Goal: Transaction & Acquisition: Purchase product/service

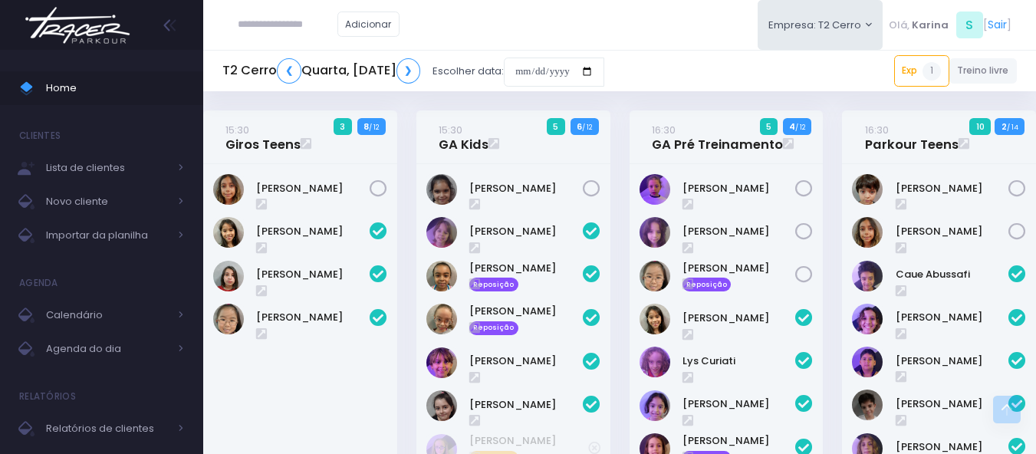
scroll to position [1866, 0]
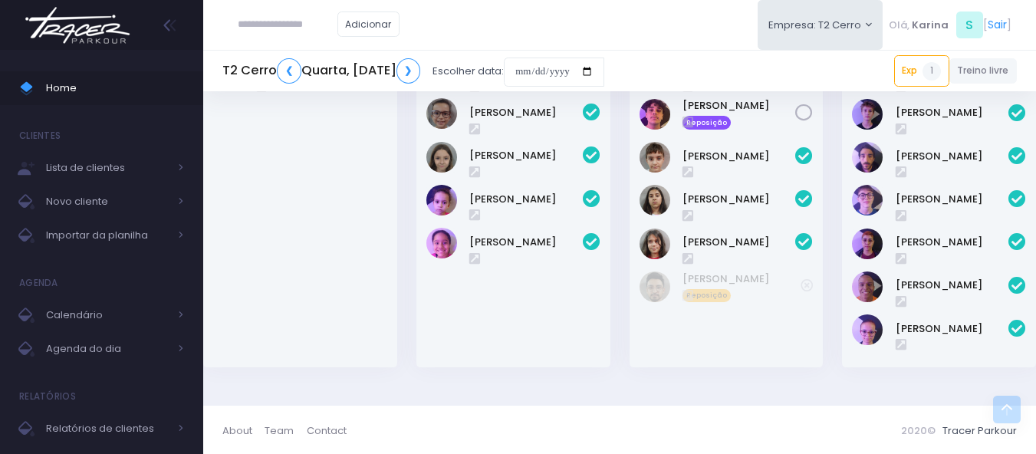
click at [89, 27] on img at bounding box center [77, 25] width 117 height 54
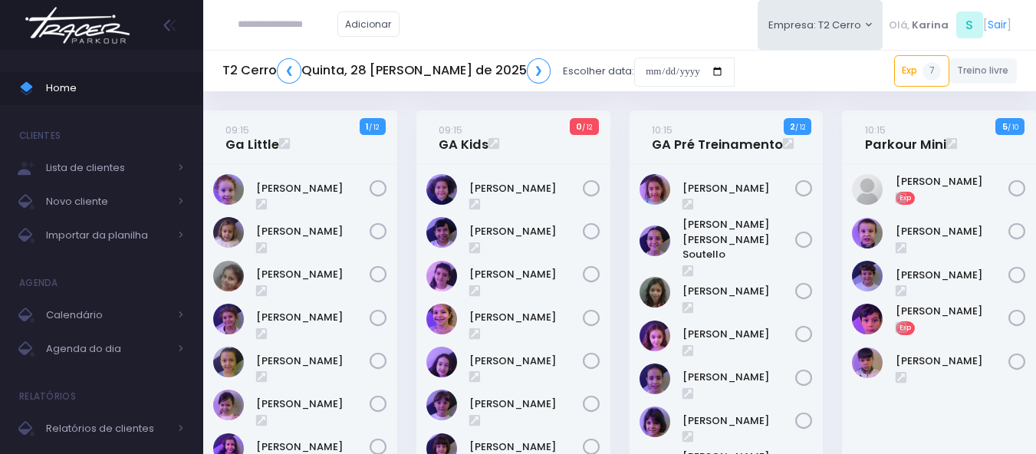
click at [527, 27] on div "Adicionar Empresa: T2 Cerro T1 Faria T2 Cerro T3 Santana T4 Pompeia" at bounding box center [619, 25] width 833 height 50
click at [287, 22] on input "text" at bounding box center [288, 24] width 100 height 29
paste input "**********"
type input "**********"
click at [634, 61] on input "date" at bounding box center [684, 72] width 100 height 29
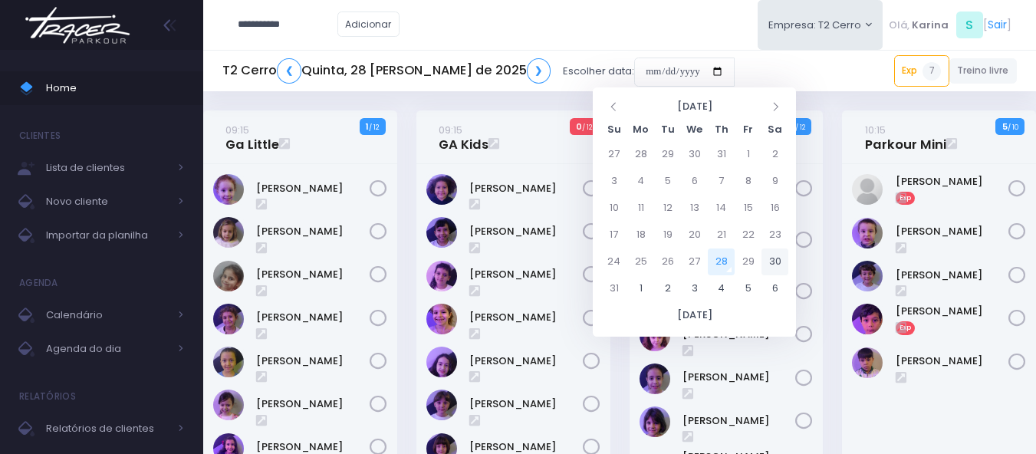
click at [777, 262] on td "30" at bounding box center [775, 261] width 27 height 27
type input "**********"
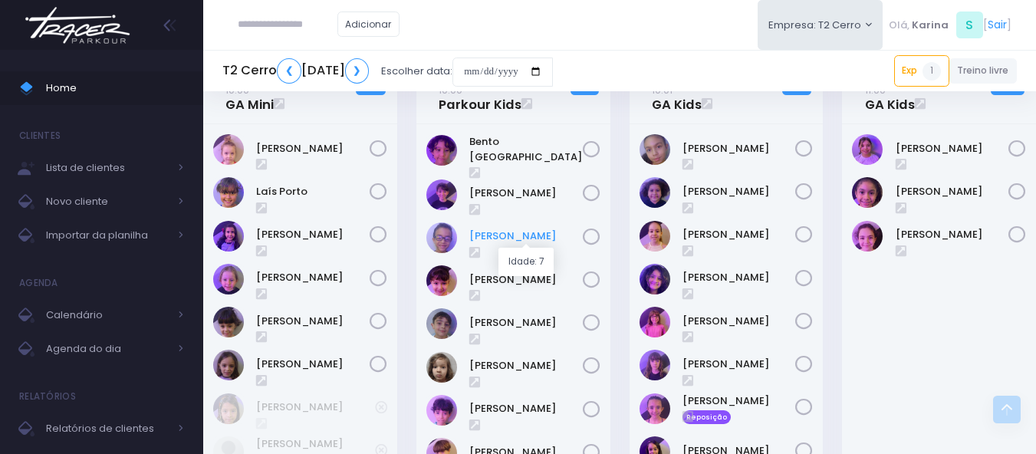
scroll to position [614, 0]
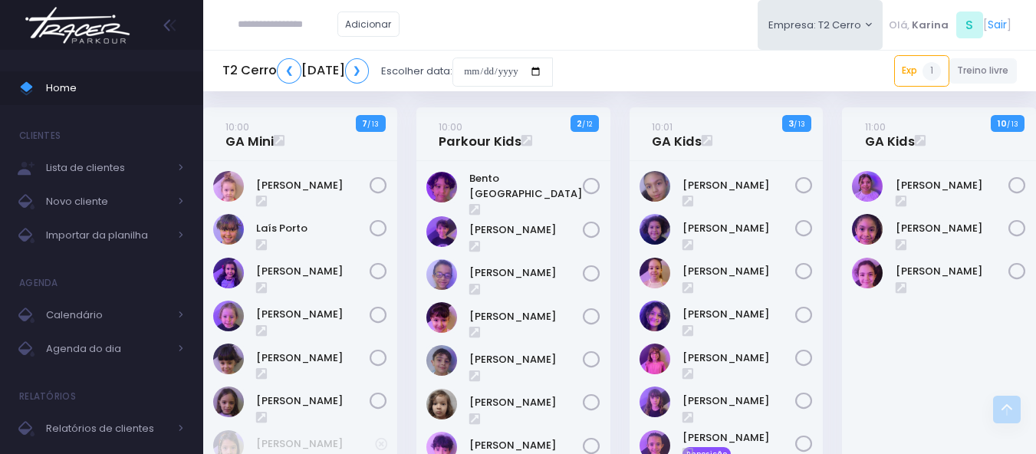
click at [963, 377] on div "Alice Arruda Rochwerger" at bounding box center [939, 431] width 194 height 540
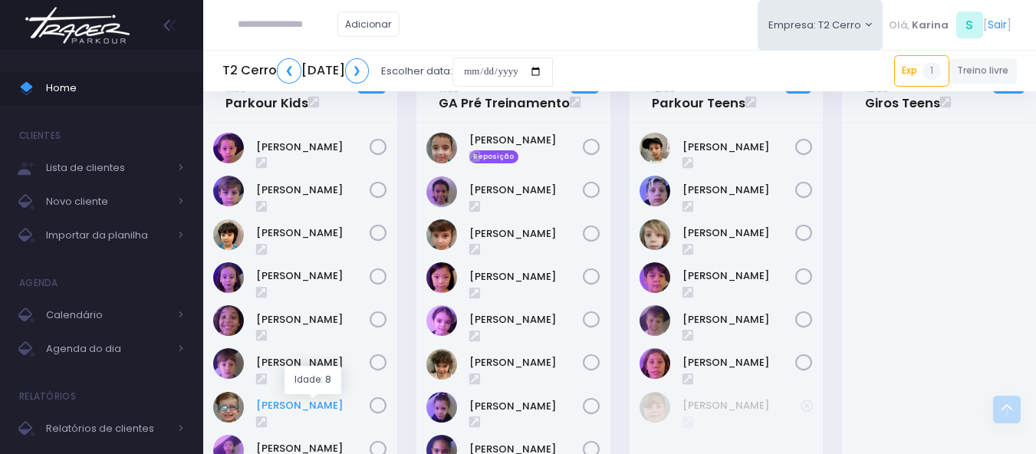
scroll to position [1227, 0]
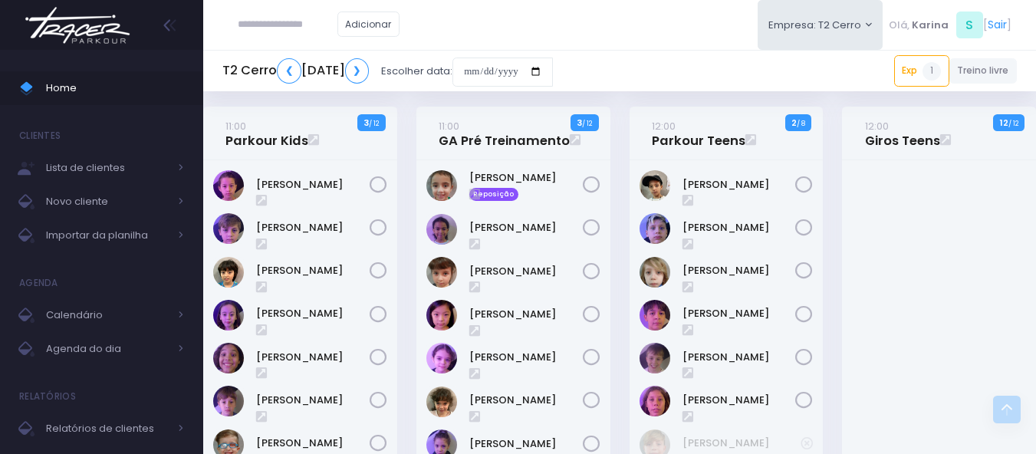
click at [107, 25] on img at bounding box center [77, 25] width 117 height 54
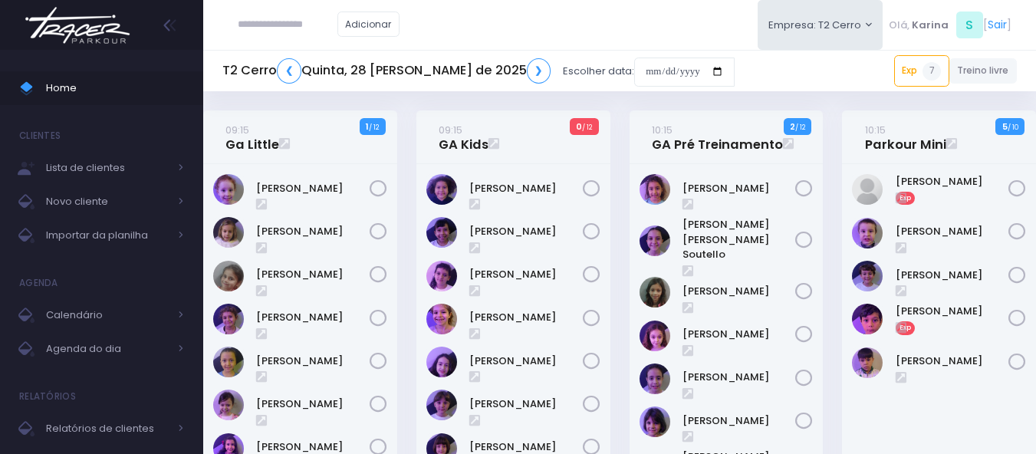
click at [295, 21] on input "text" at bounding box center [288, 24] width 100 height 29
paste input "**********"
type input "**********"
click at [105, 239] on span "Importar da planilha" at bounding box center [107, 235] width 123 height 20
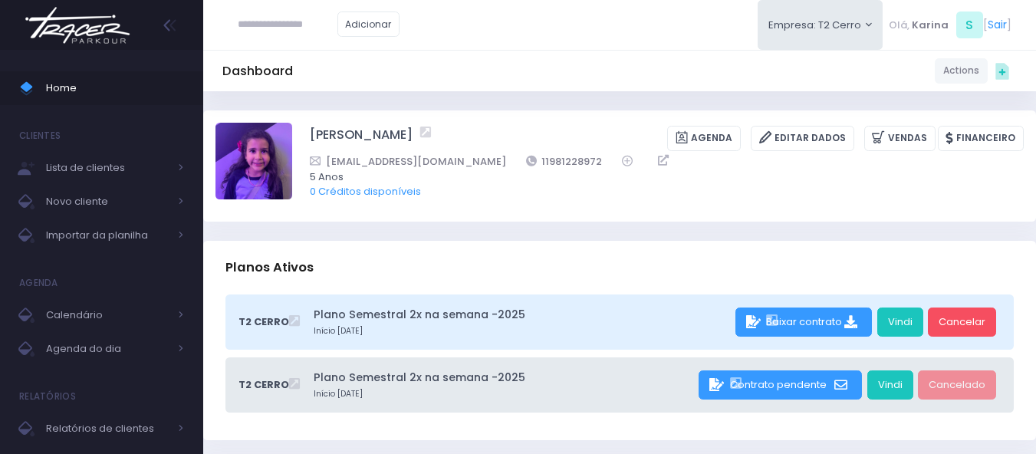
click at [517, 56] on div "Dashboard Actions Choose Label: Customer Partner Suplier Member Staff Add new" at bounding box center [619, 70] width 833 height 29
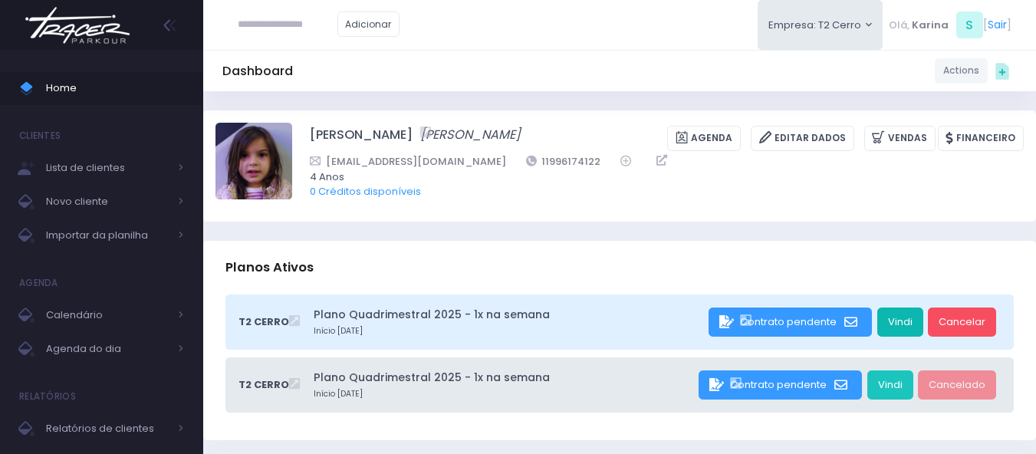
click at [903, 325] on link "Vindi" at bounding box center [900, 322] width 46 height 29
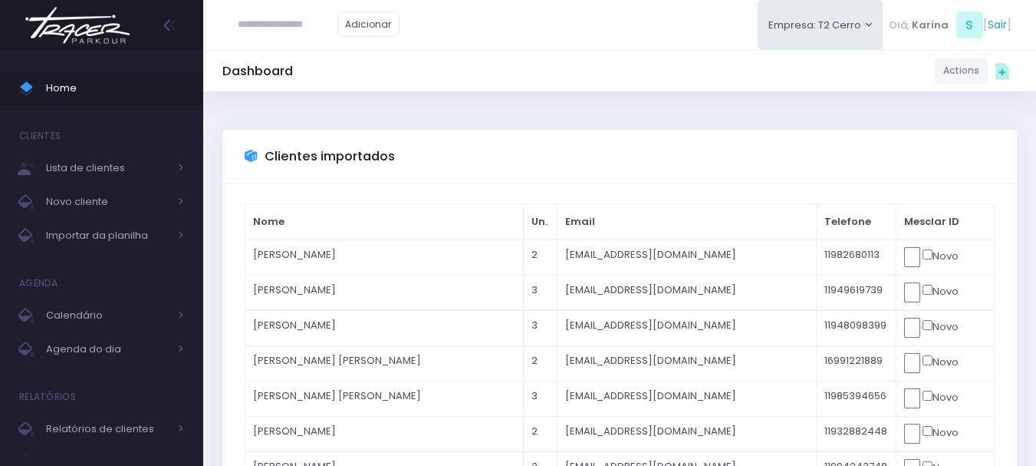
click at [298, 22] on input "text" at bounding box center [288, 24] width 100 height 29
click at [263, 25] on input "**********" at bounding box center [288, 24] width 100 height 29
paste input "**********"
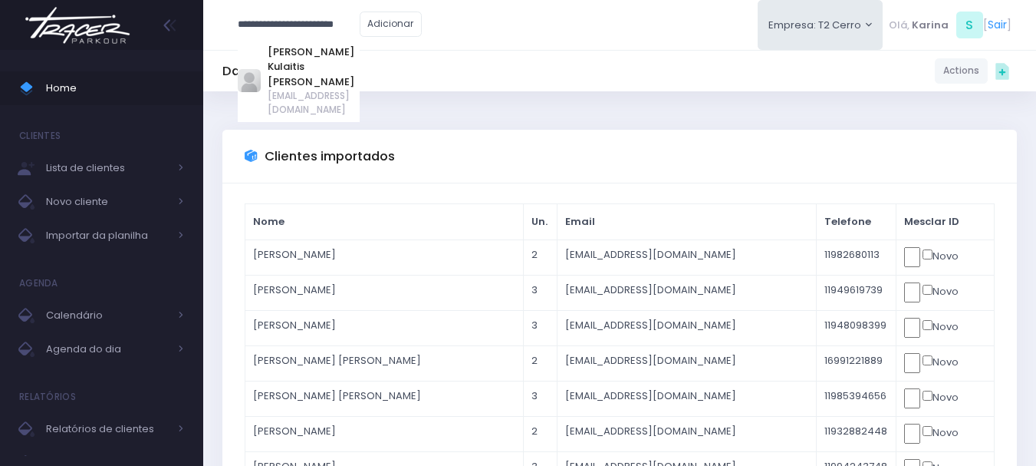
type input "**********"
click at [84, 25] on img at bounding box center [77, 25] width 117 height 54
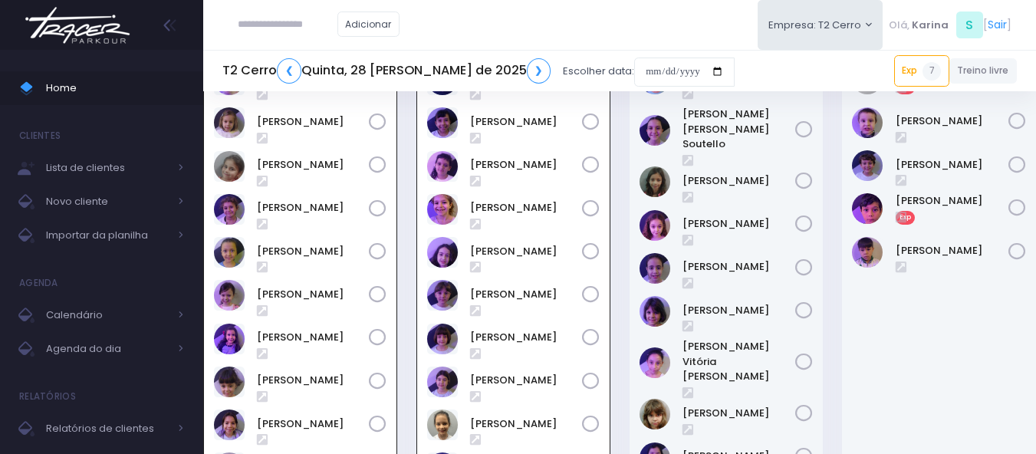
click at [288, 21] on input "text" at bounding box center [288, 24] width 100 height 29
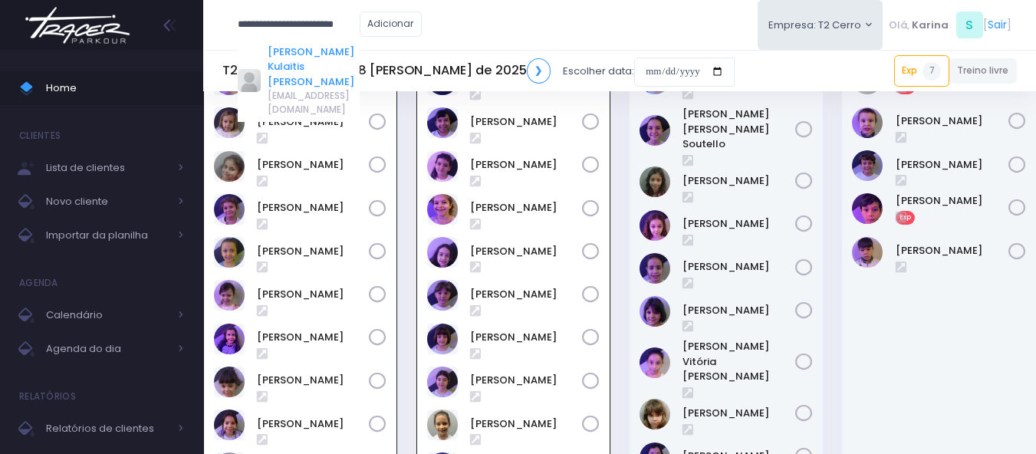
click at [290, 54] on link "[PERSON_NAME] Kulaitis [PERSON_NAME]" at bounding box center [313, 66] width 91 height 45
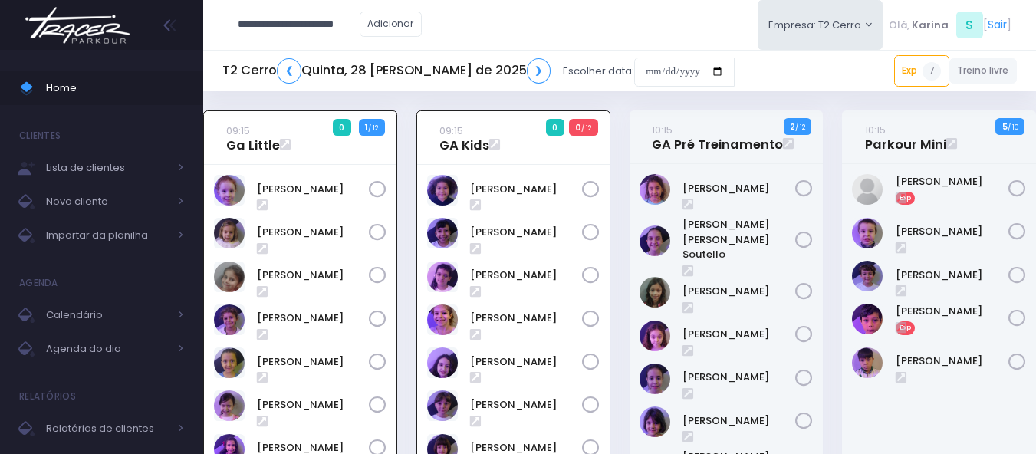
type input "**********"
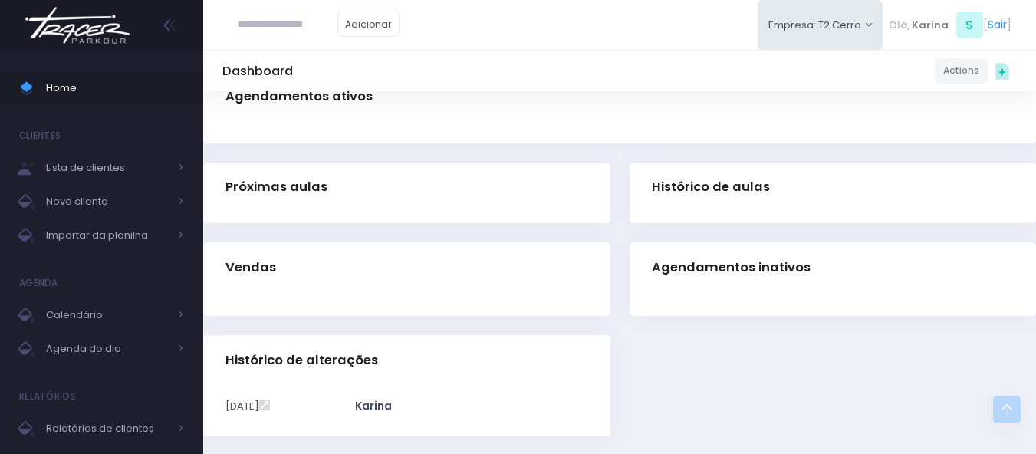
scroll to position [181, 0]
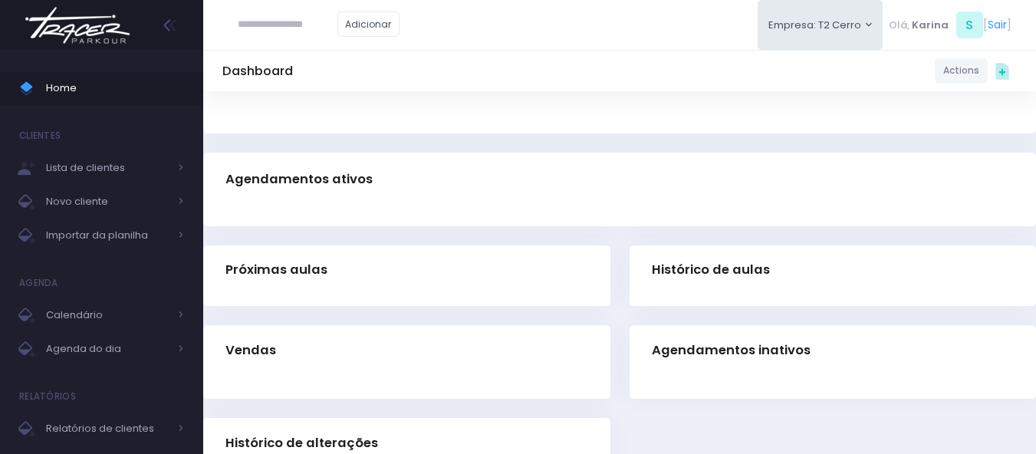
click at [71, 32] on img at bounding box center [77, 25] width 117 height 54
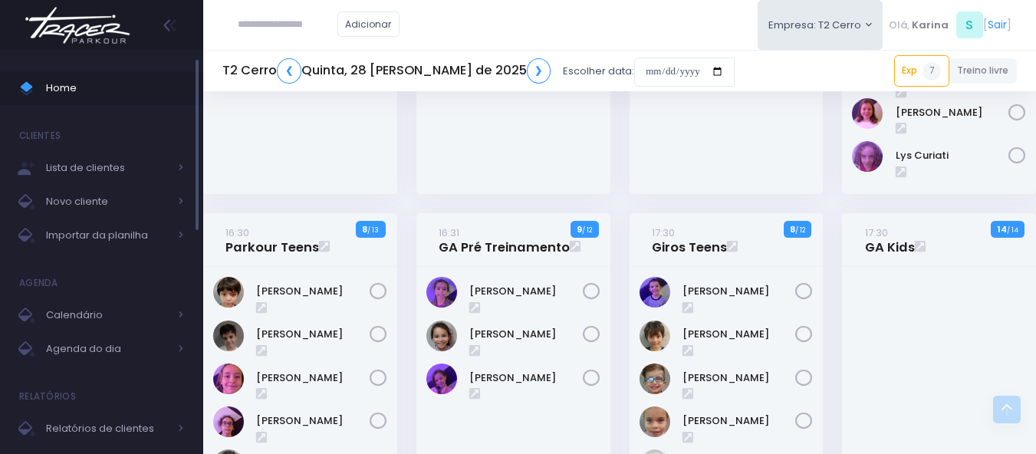
scroll to position [877, 0]
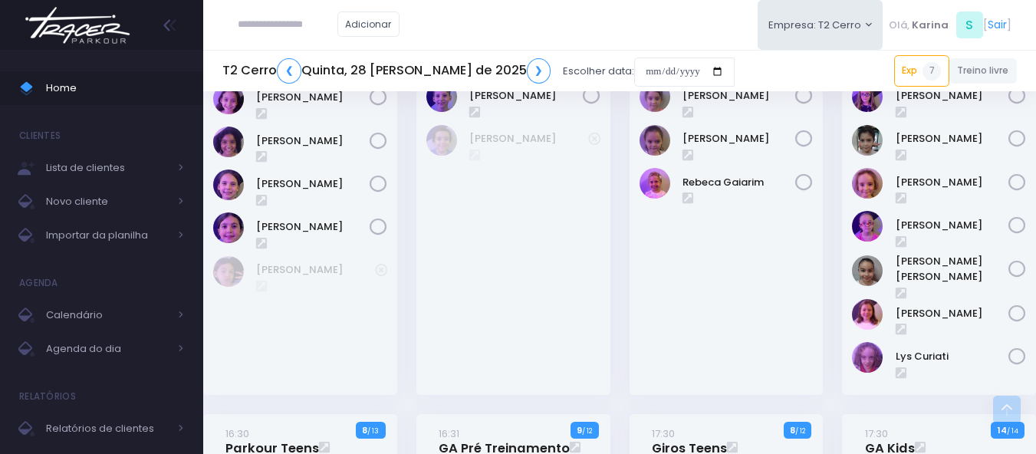
click at [61, 30] on img at bounding box center [77, 25] width 117 height 54
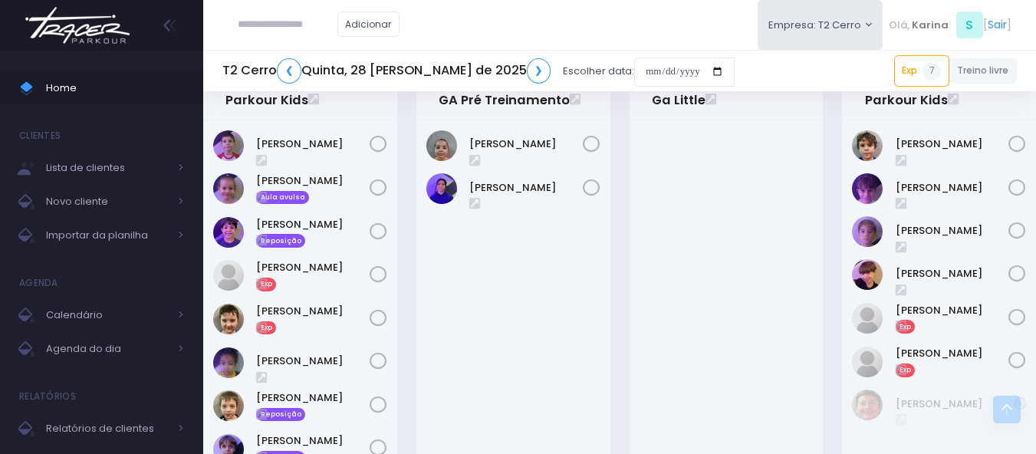
scroll to position [1457, 0]
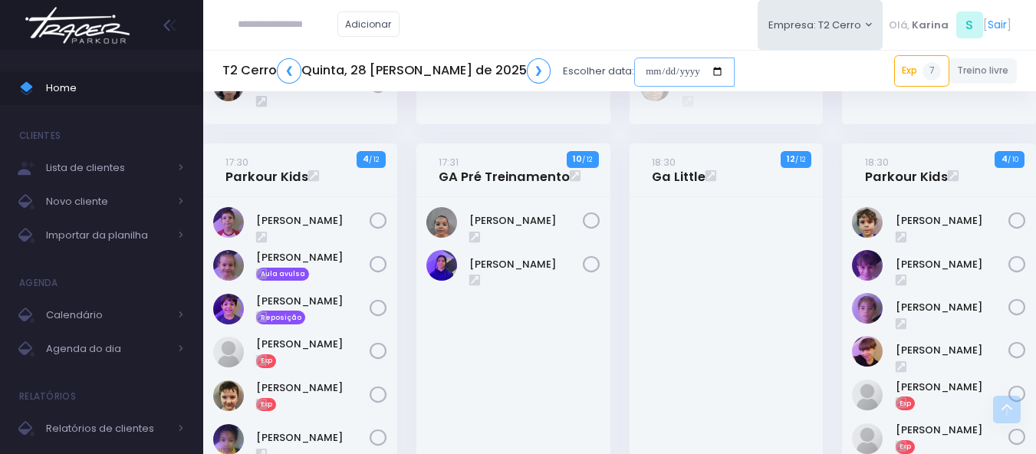
click at [637, 73] on input "date" at bounding box center [684, 72] width 100 height 29
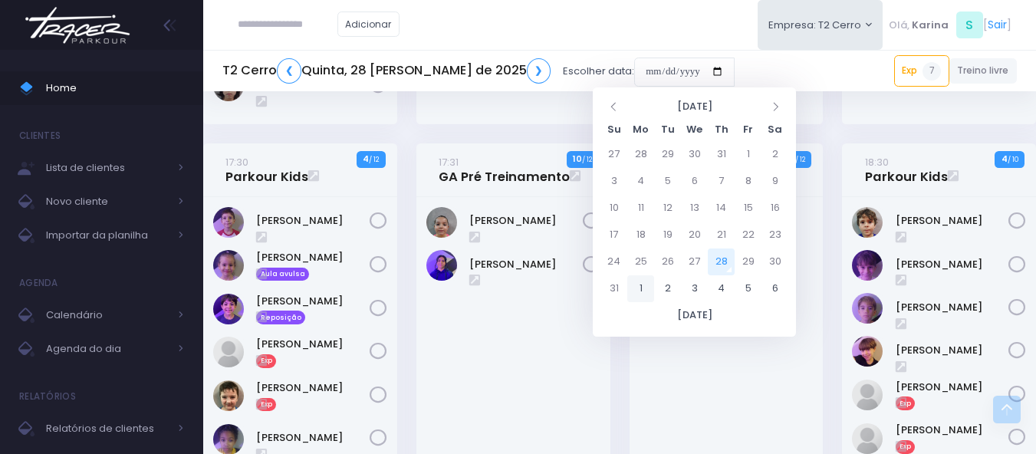
click at [644, 285] on td "1" at bounding box center [640, 288] width 27 height 27
type input "**********"
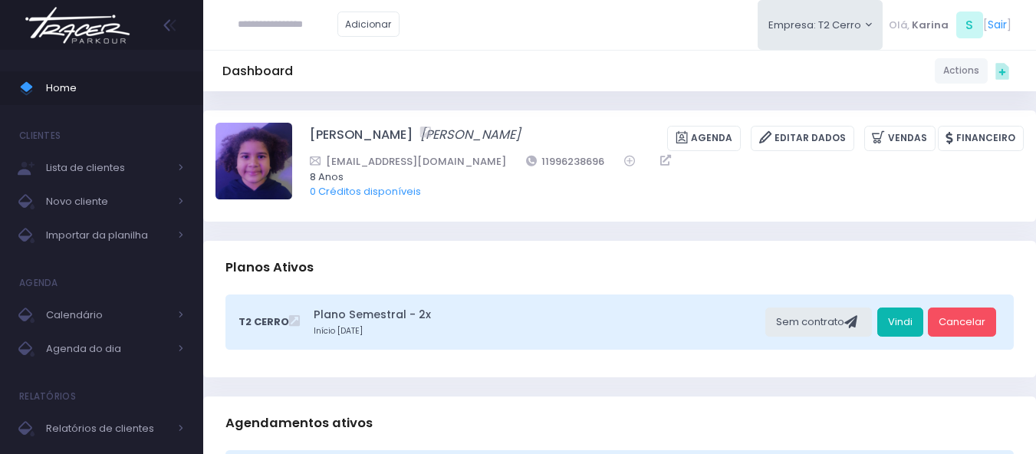
click at [900, 321] on link "Vindi" at bounding box center [900, 322] width 46 height 29
click at [555, 248] on div "Planos Ativos" at bounding box center [619, 268] width 833 height 54
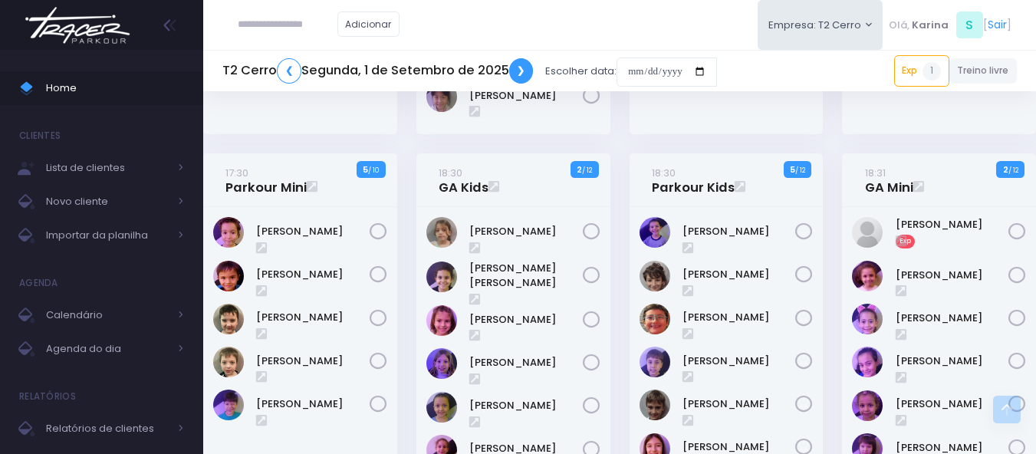
scroll to position [690, 0]
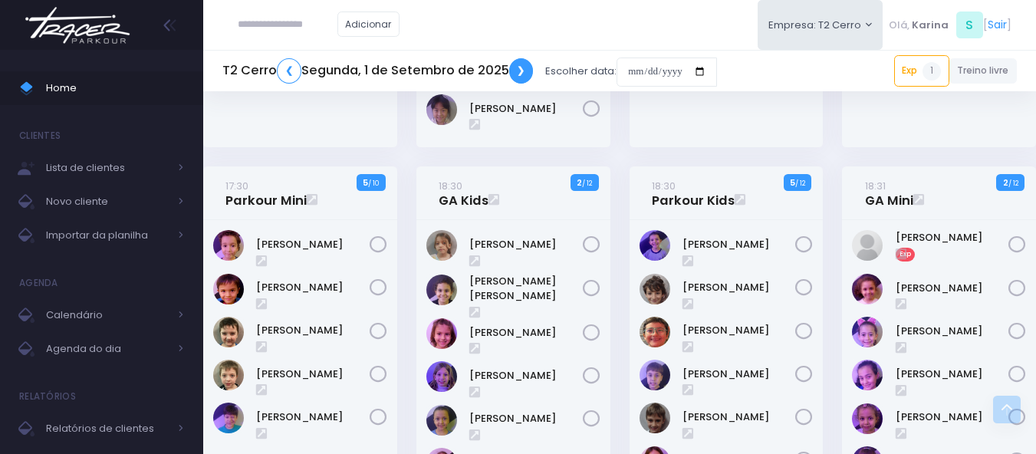
click at [518, 73] on link "❯" at bounding box center [521, 70] width 25 height 25
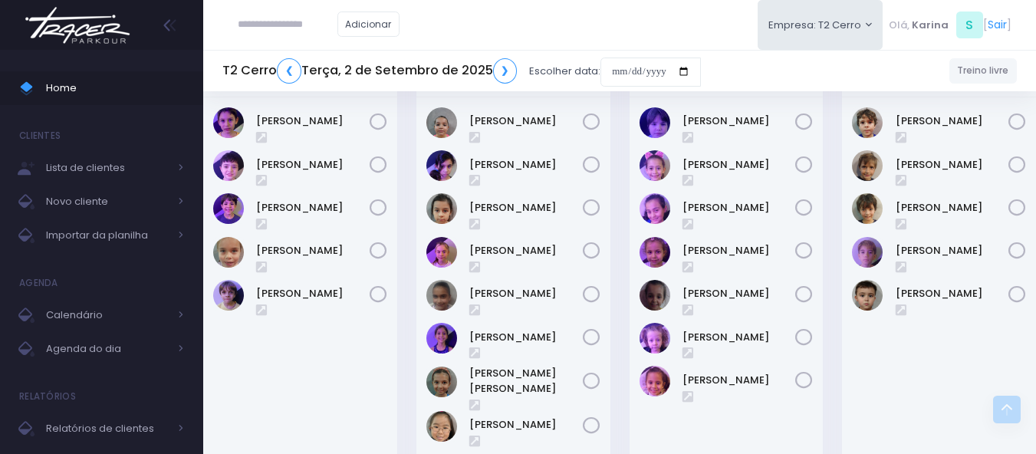
scroll to position [1381, 0]
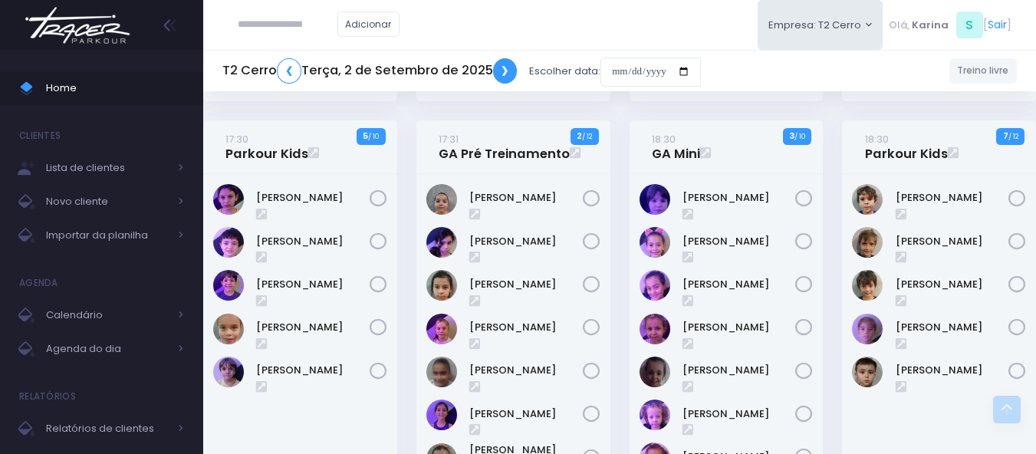
click at [502, 64] on link "❯" at bounding box center [505, 70] width 25 height 25
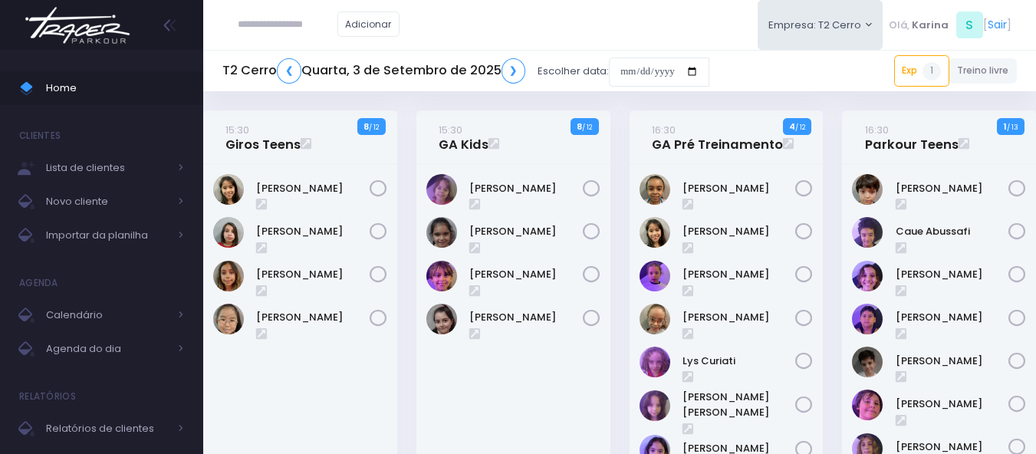
click at [643, 31] on div "Adicionar Empresa: T2 Cerro T1 [PERSON_NAME] T2 [GEOGRAPHIC_DATA][MEDICAL_DATA]…" at bounding box center [619, 25] width 833 height 50
click at [591, 24] on div "Adicionar Empresa: T2 Cerro T1 [PERSON_NAME] T2 [GEOGRAPHIC_DATA][MEDICAL_DATA]…" at bounding box center [619, 25] width 833 height 50
click at [84, 34] on img at bounding box center [77, 25] width 117 height 54
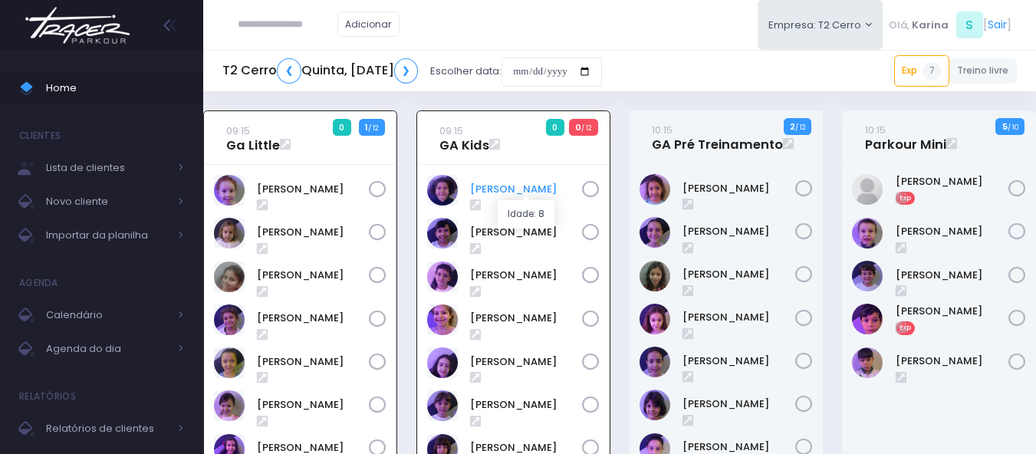
click at [512, 189] on link "[PERSON_NAME]" at bounding box center [526, 189] width 112 height 15
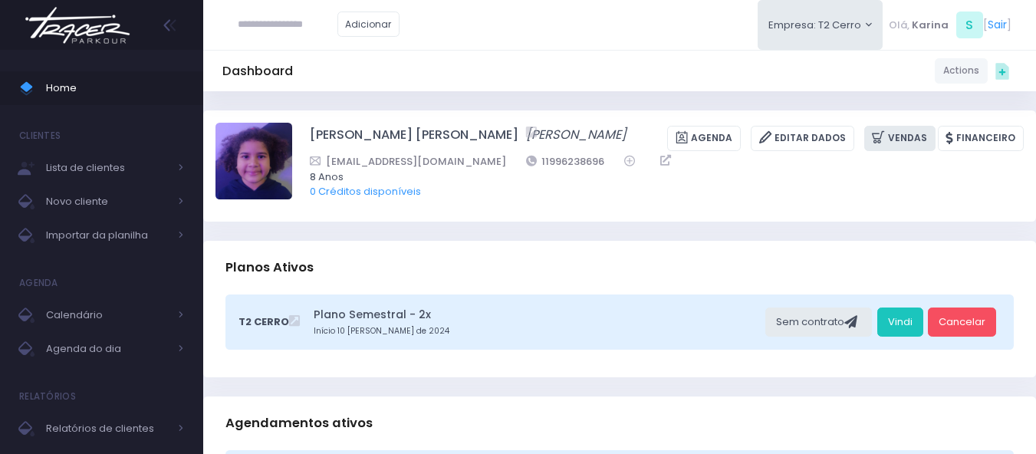
click at [907, 142] on link "Vendas" at bounding box center [899, 138] width 71 height 25
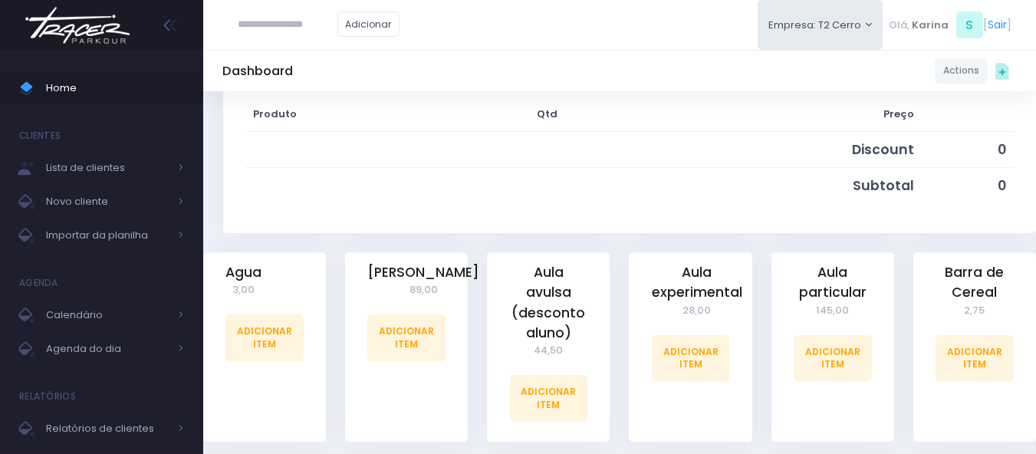
scroll to position [307, 0]
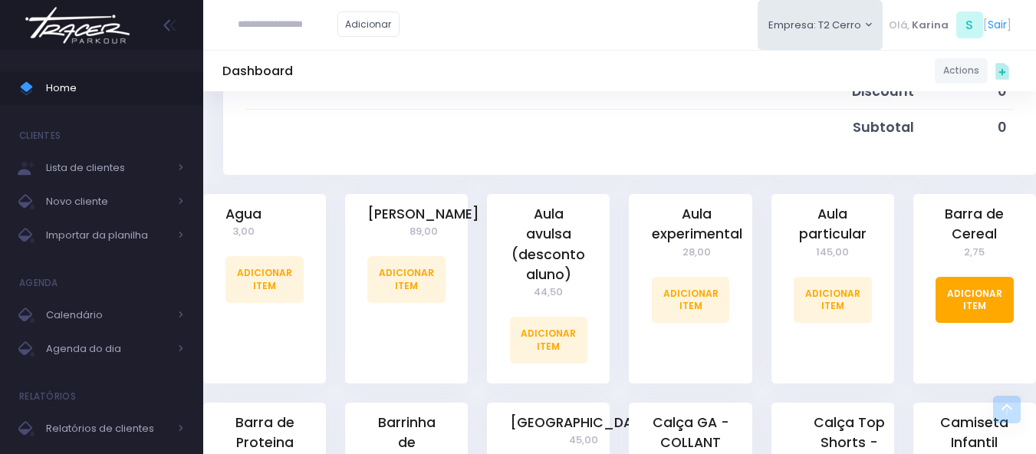
click at [965, 300] on link "Adicionar Item" at bounding box center [975, 300] width 78 height 46
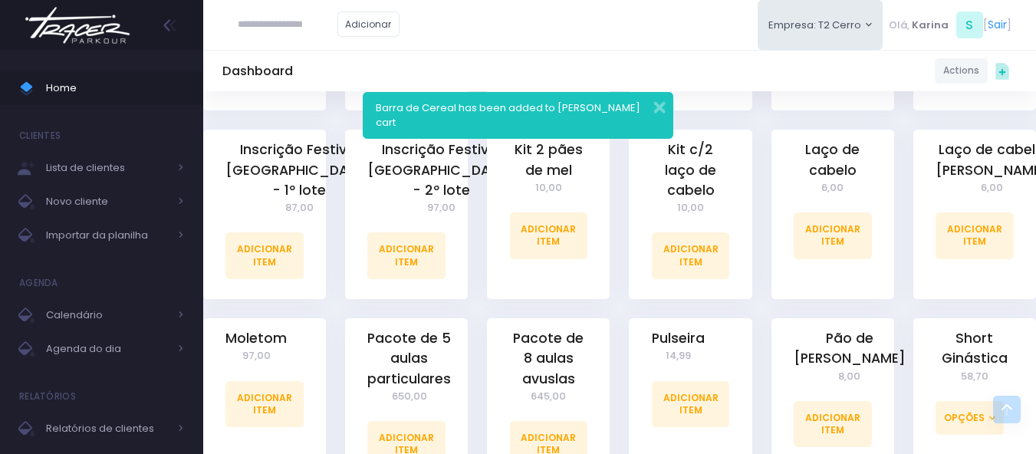
scroll to position [1534, 0]
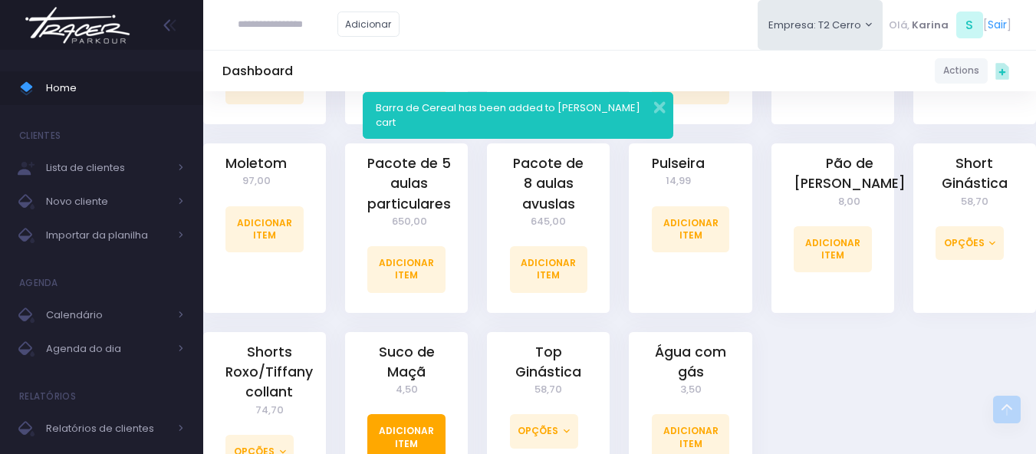
click at [398, 414] on link "Adicionar Item" at bounding box center [406, 437] width 78 height 46
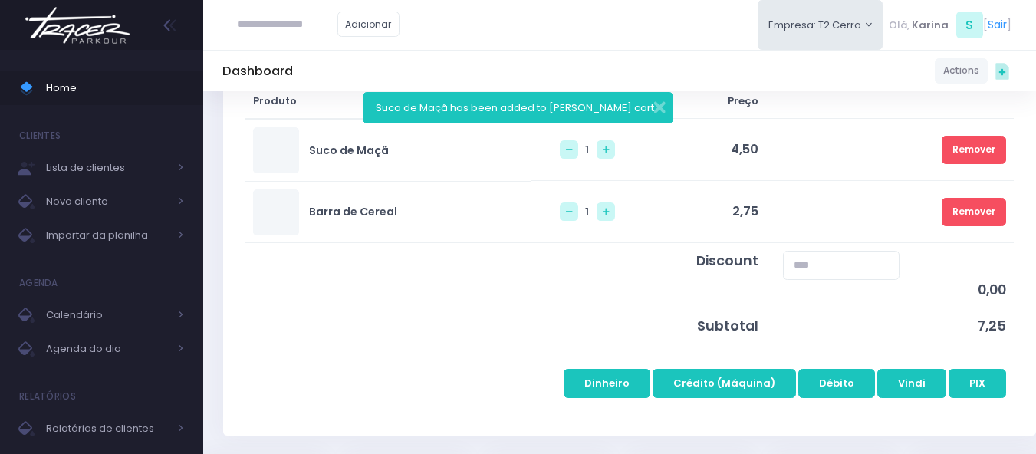
scroll to position [307, 0]
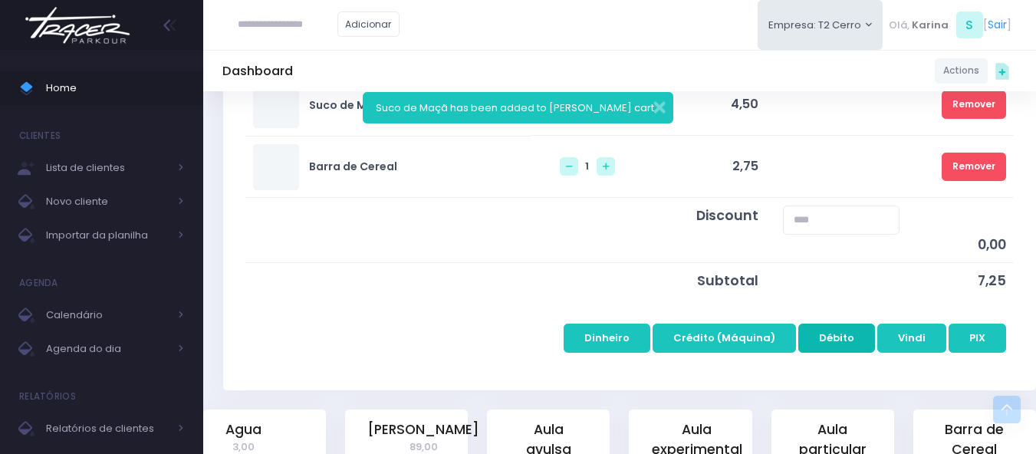
click at [831, 335] on button "Débito" at bounding box center [836, 338] width 77 height 29
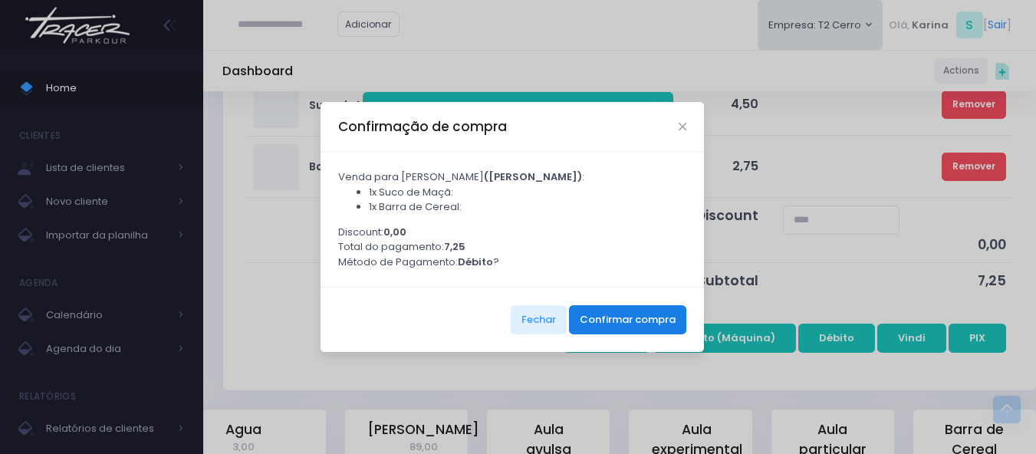
click at [595, 324] on button "Confirmar compra" at bounding box center [627, 319] width 117 height 29
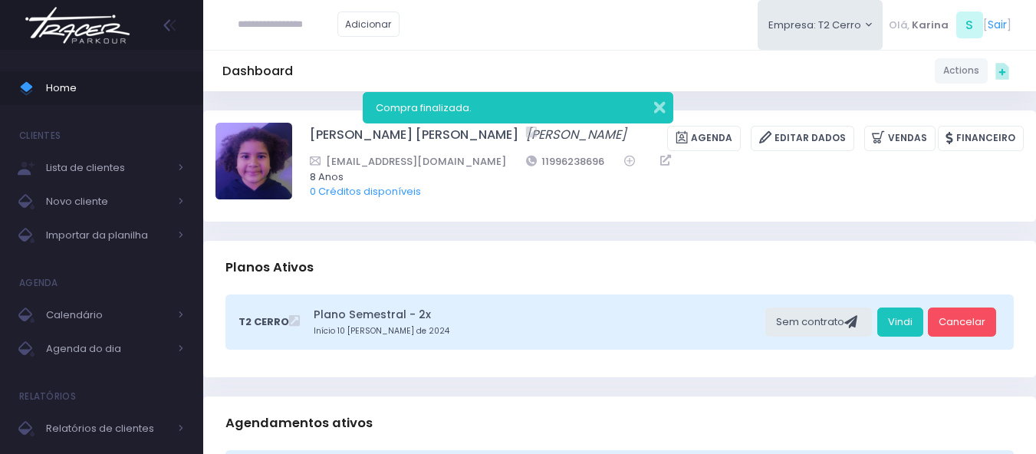
drag, startPoint x: 660, startPoint y: 112, endPoint x: 384, endPoint y: 50, distance: 282.3
click at [657, 110] on button "button" at bounding box center [649, 106] width 31 height 18
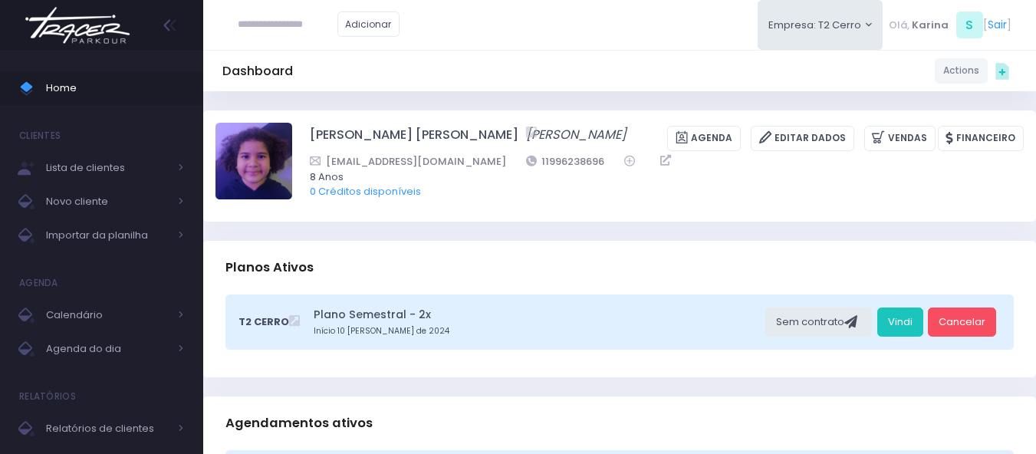
click at [81, 28] on img at bounding box center [77, 25] width 117 height 54
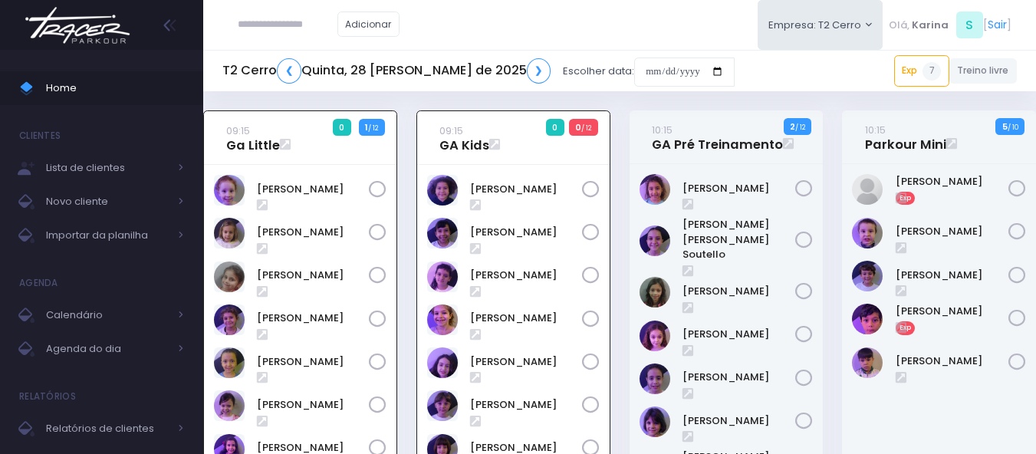
scroll to position [110, 0]
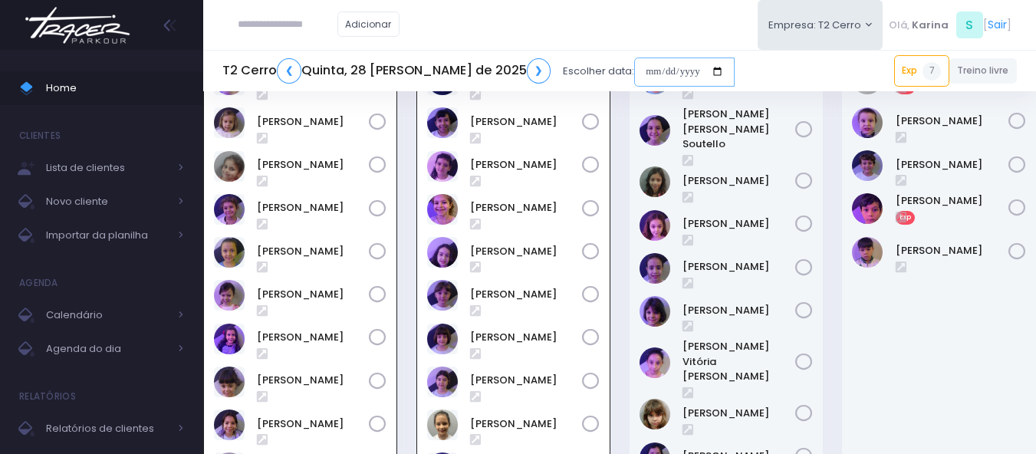
click at [634, 74] on input "date" at bounding box center [684, 72] width 100 height 29
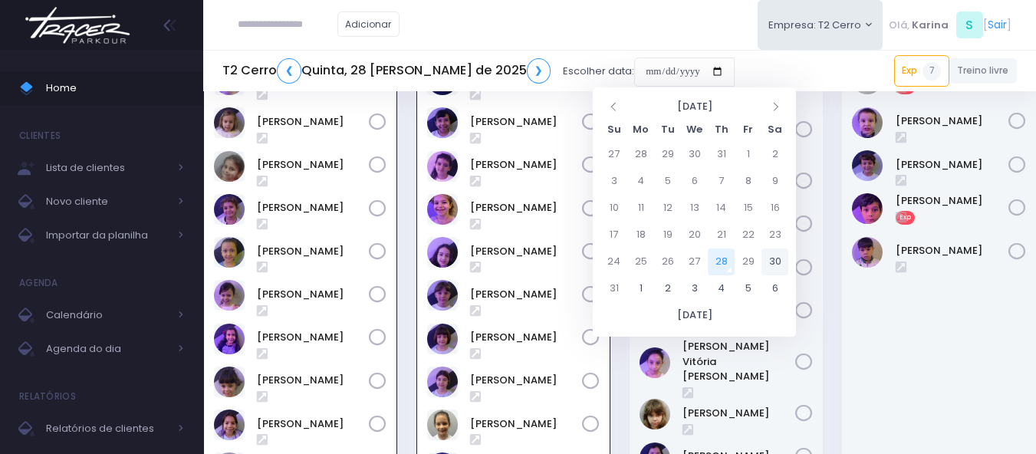
click at [773, 255] on td "30" at bounding box center [775, 261] width 27 height 27
type input "**********"
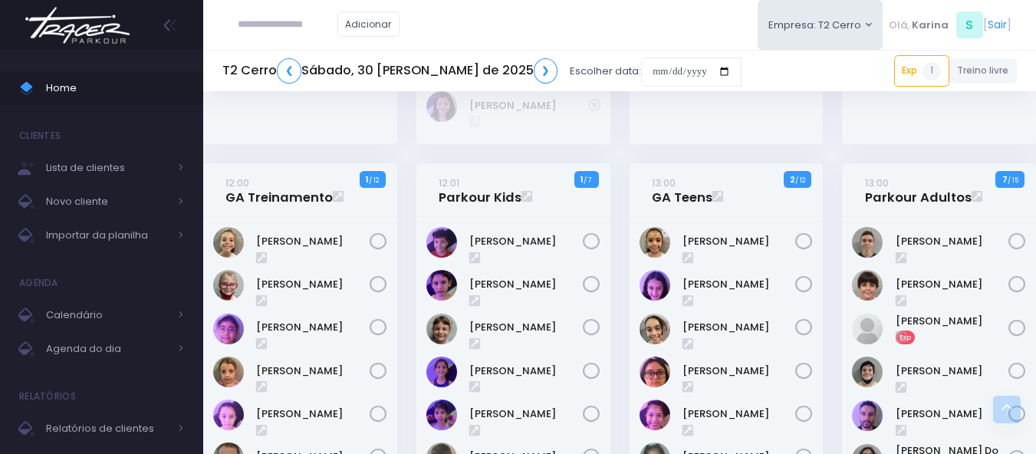
scroll to position [1687, 0]
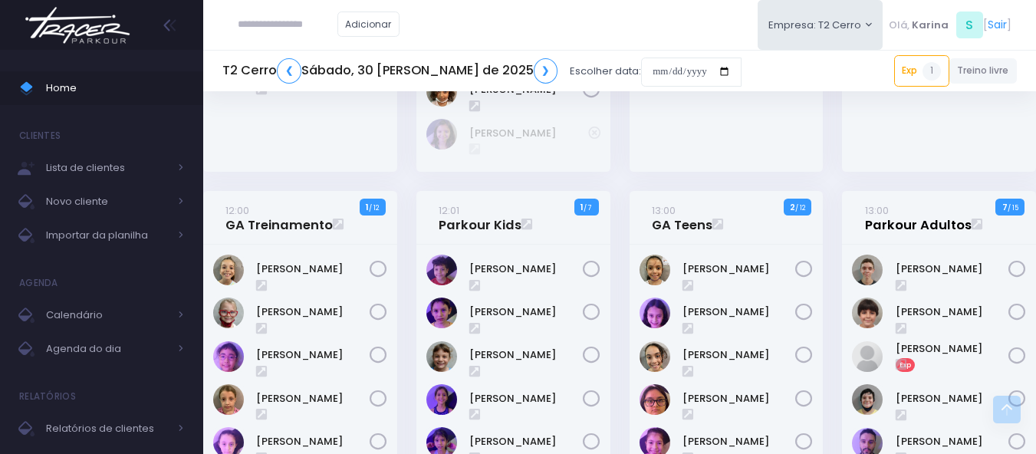
click at [900, 207] on link "13:00 Parkour Adultos" at bounding box center [918, 217] width 107 height 31
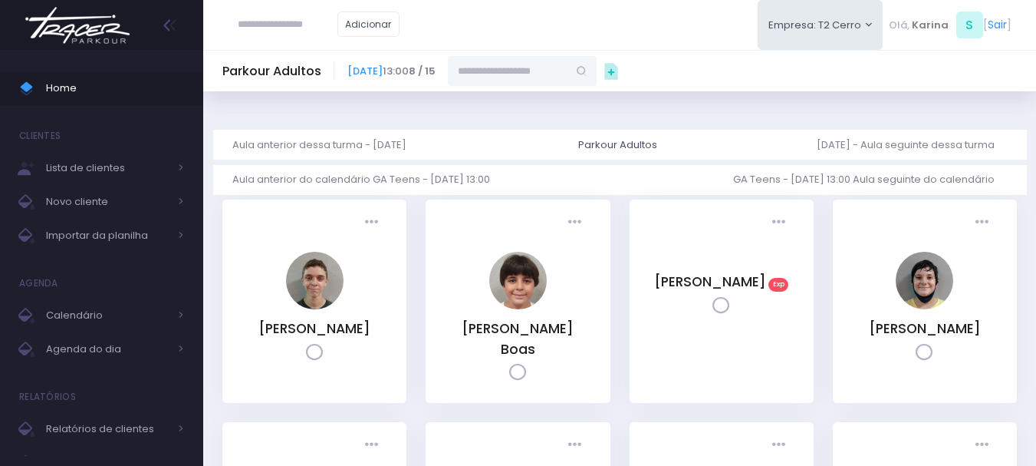
click at [568, 70] on input "text" at bounding box center [508, 70] width 120 height 29
paste input "**********"
click at [590, 98] on link "Matheus Kulaitis da Silva" at bounding box center [534, 97] width 111 height 15
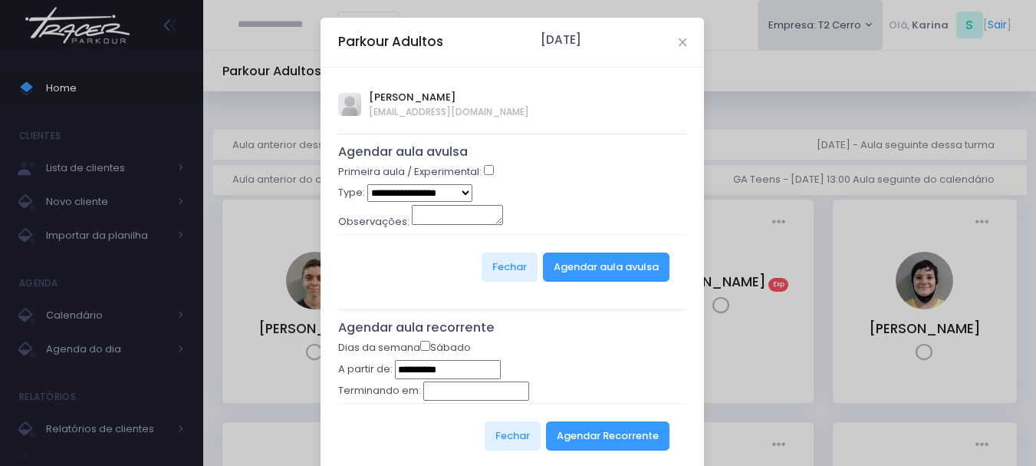
type input "**********"
select select "*"
drag, startPoint x: 590, startPoint y: 189, endPoint x: 594, endPoint y: 199, distance: 11.0
click at [593, 195] on div "**********" at bounding box center [512, 194] width 349 height 21
click at [605, 272] on button "Agendar aula avulsa" at bounding box center [606, 266] width 127 height 29
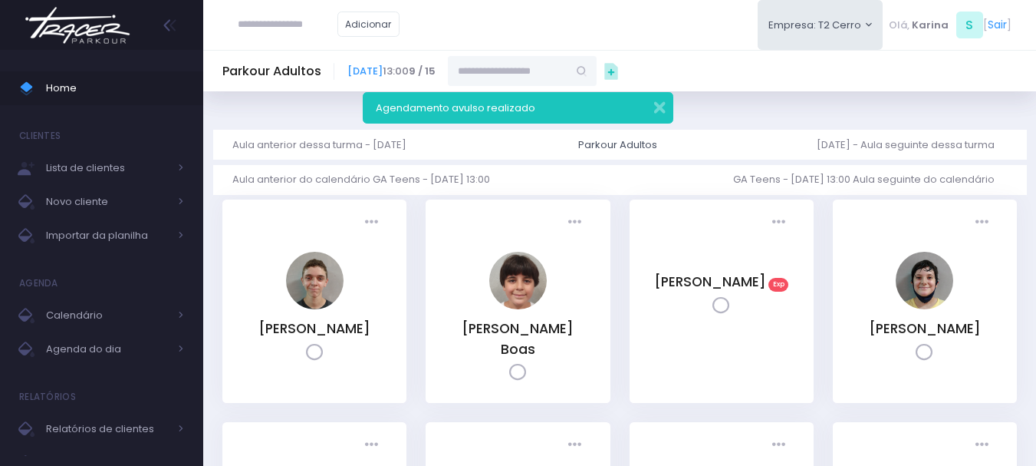
click at [95, 28] on img at bounding box center [77, 25] width 117 height 54
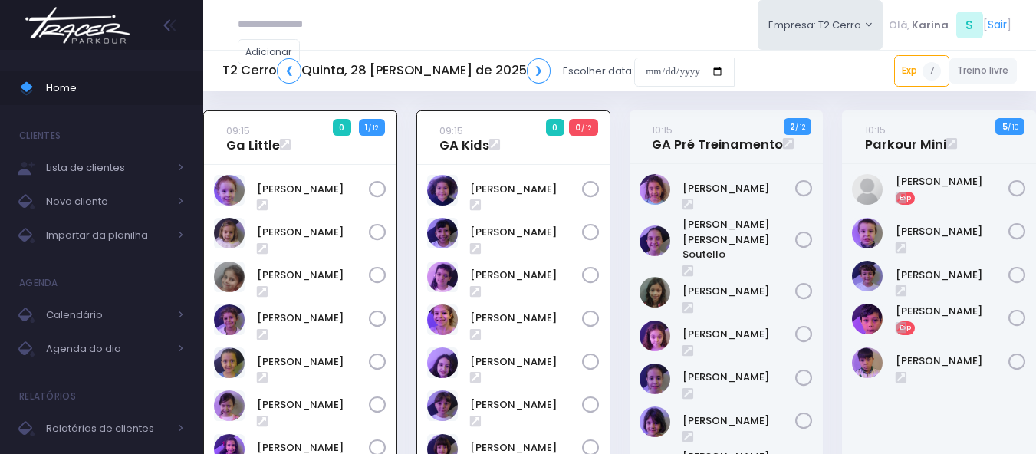
click at [712, 24] on div "Adicionar Empresa: T2 Cerro T1 Faria T2 Cerro T3 Santana T4 Pompeia" at bounding box center [619, 25] width 833 height 50
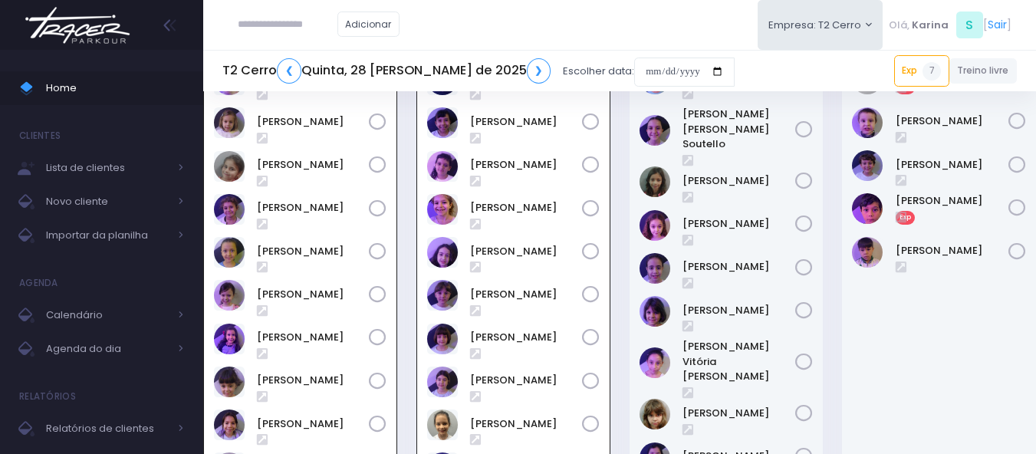
click at [926, 334] on div "Francisco Nassar Exp" at bounding box center [939, 323] width 194 height 539
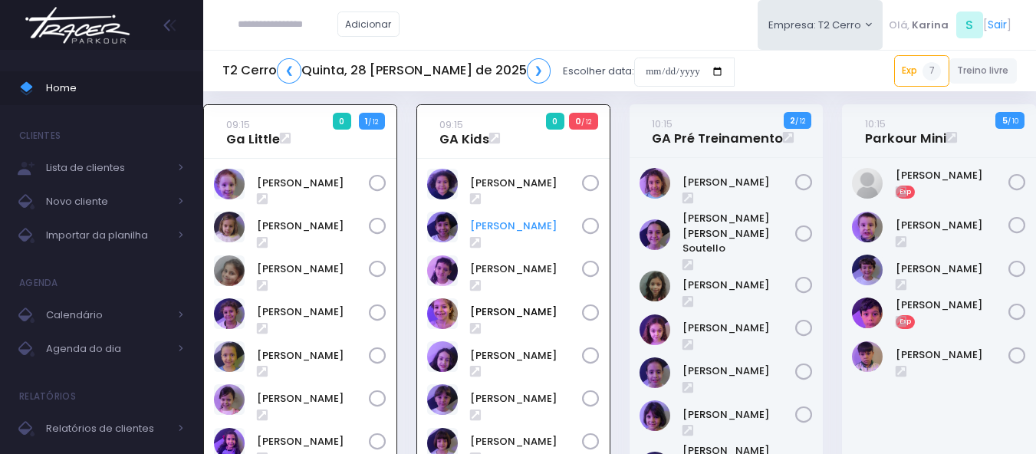
scroll to position [0, 0]
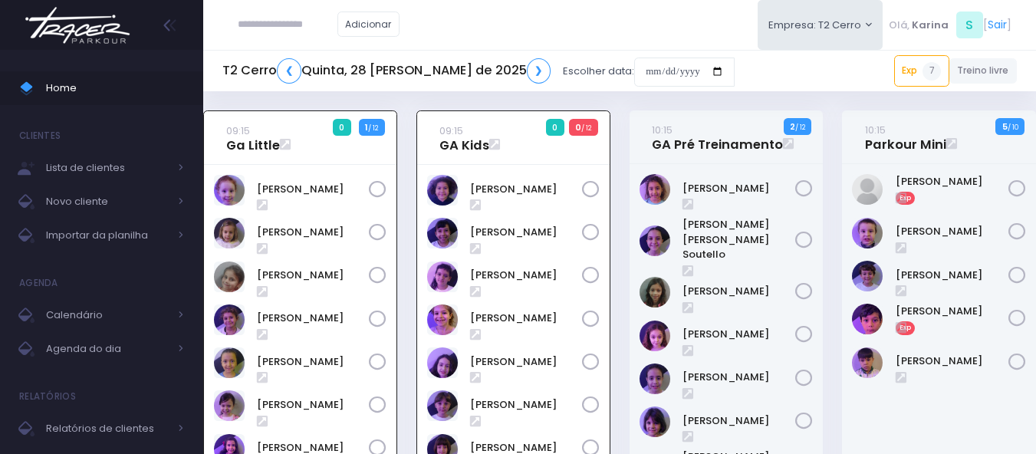
click at [627, 11] on div "Adicionar Empresa: T2 Cerro T1 Faria T2 Cerro T3 Santana T4 Pompeia" at bounding box center [619, 25] width 833 height 50
click at [617, 30] on div "Adicionar Empresa: T2 Cerro T1 Faria T2 Cerro T3 Santana T4 Pompeia" at bounding box center [619, 25] width 833 height 50
click at [610, 34] on div "Adicionar Empresa: T2 Cerro T1 Faria T2 Cerro T3 Santana T4 Pompeia" at bounding box center [619, 25] width 833 height 50
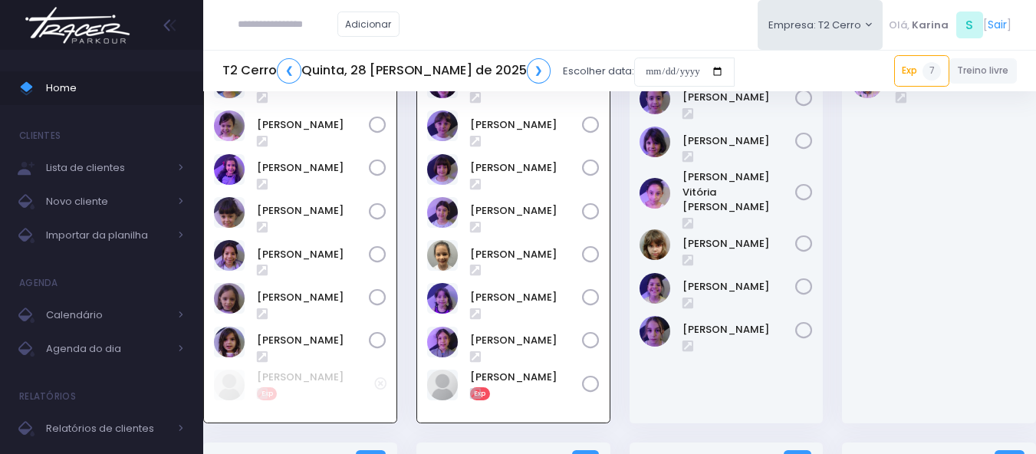
scroll to position [307, 0]
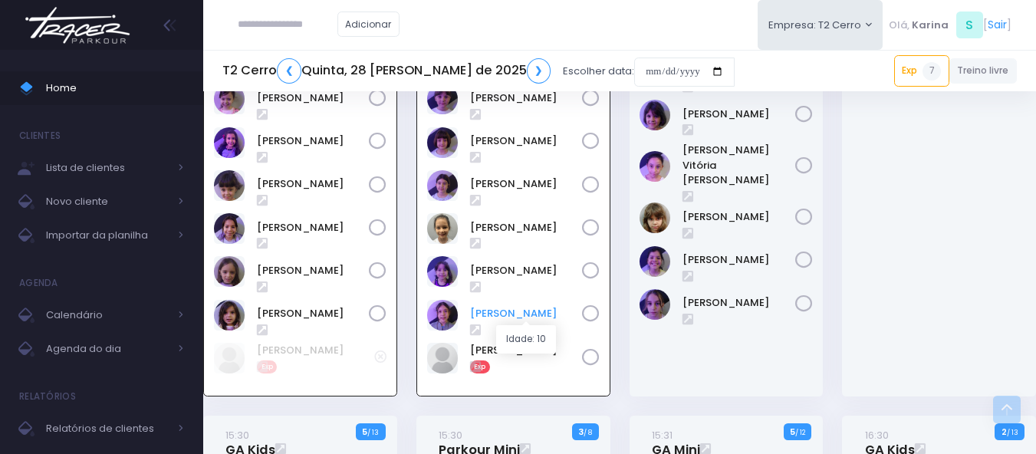
click at [493, 314] on link "Olivia Chiesa" at bounding box center [526, 313] width 112 height 15
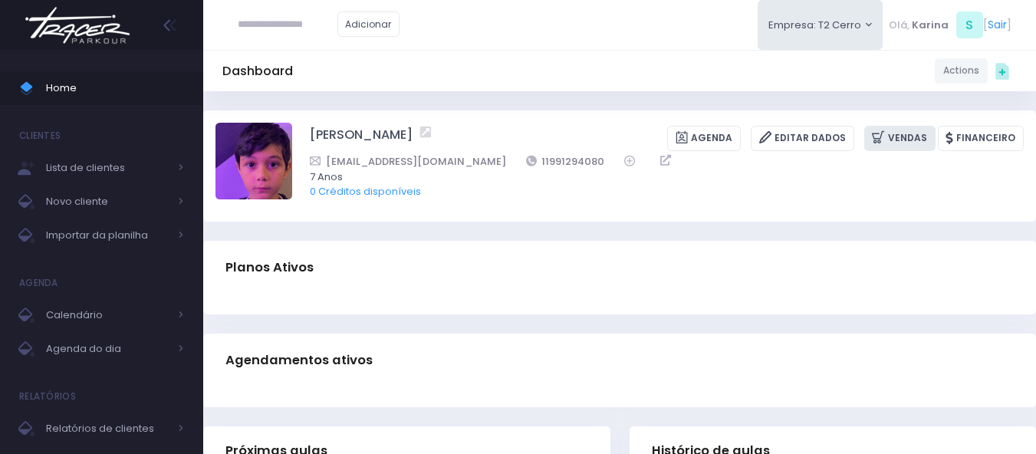
click at [904, 143] on link "Vendas" at bounding box center [899, 138] width 71 height 25
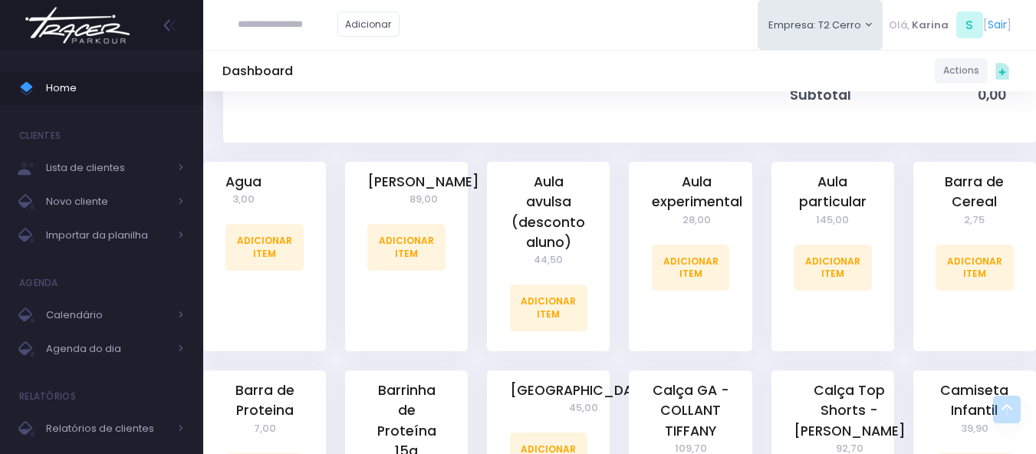
scroll to position [383, 0]
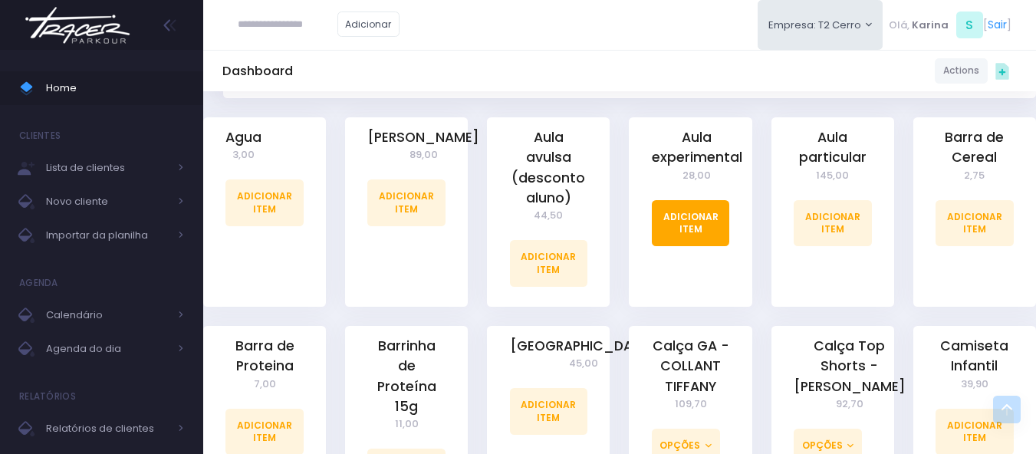
click at [678, 215] on link "Adicionar Item" at bounding box center [691, 223] width 78 height 46
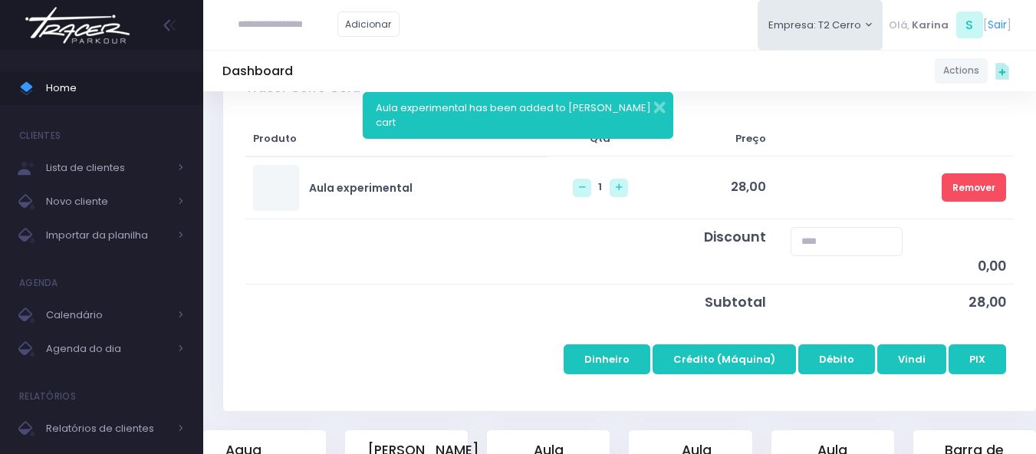
scroll to position [230, 0]
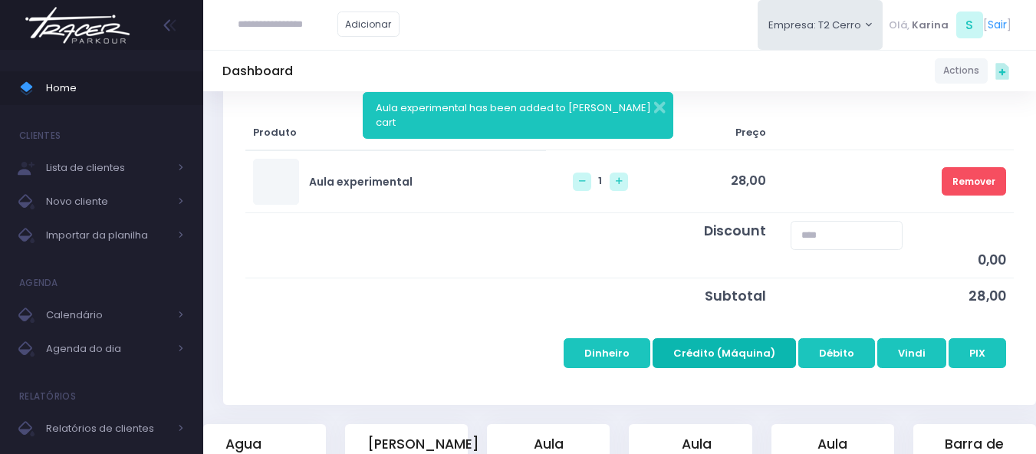
click at [739, 358] on button "Crédito (Máquina)" at bounding box center [724, 352] width 143 height 29
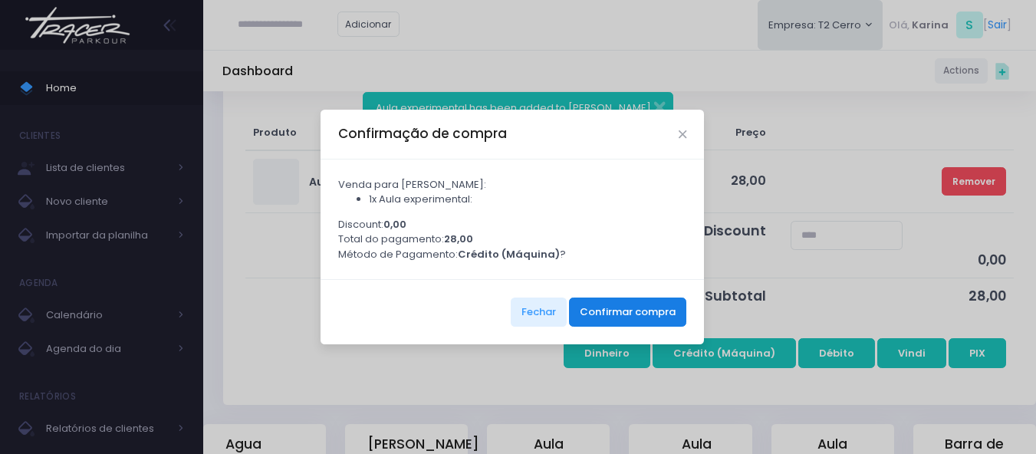
click at [630, 322] on button "Confirmar compra" at bounding box center [627, 312] width 117 height 29
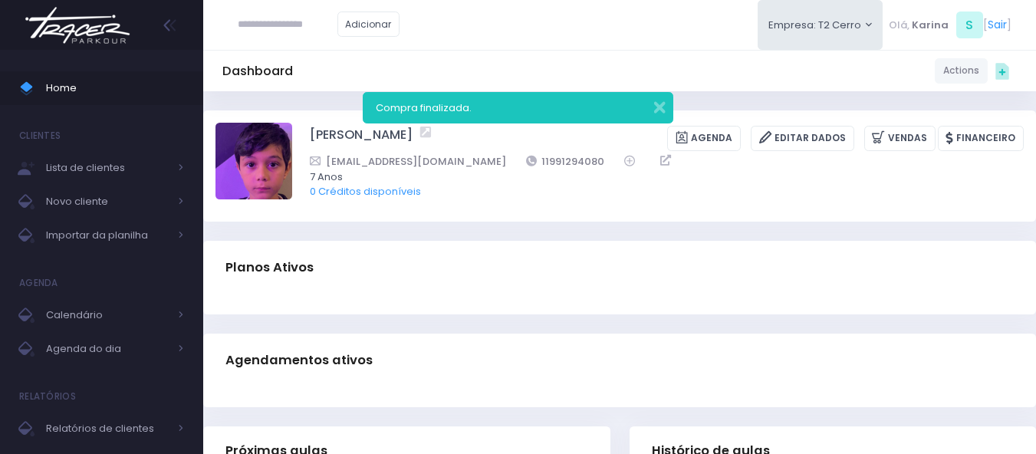
click at [657, 114] on div "Compra finalizada." at bounding box center [518, 107] width 311 height 31
click at [655, 110] on button "button" at bounding box center [649, 106] width 31 height 18
click at [650, 73] on div "Dashboard Actions Choose Label: Customer Partner Suplier Member Staff Add new" at bounding box center [619, 70] width 833 height 29
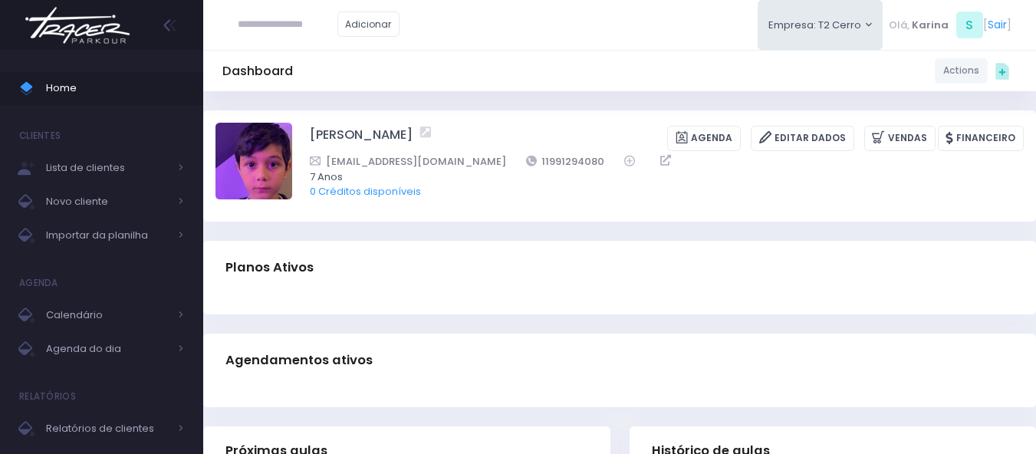
click at [574, 59] on div "Dashboard Actions Choose Label: Customer Partner Suplier Member Staff Add new" at bounding box center [619, 70] width 833 height 29
click at [897, 126] on link "Vendas" at bounding box center [899, 138] width 71 height 25
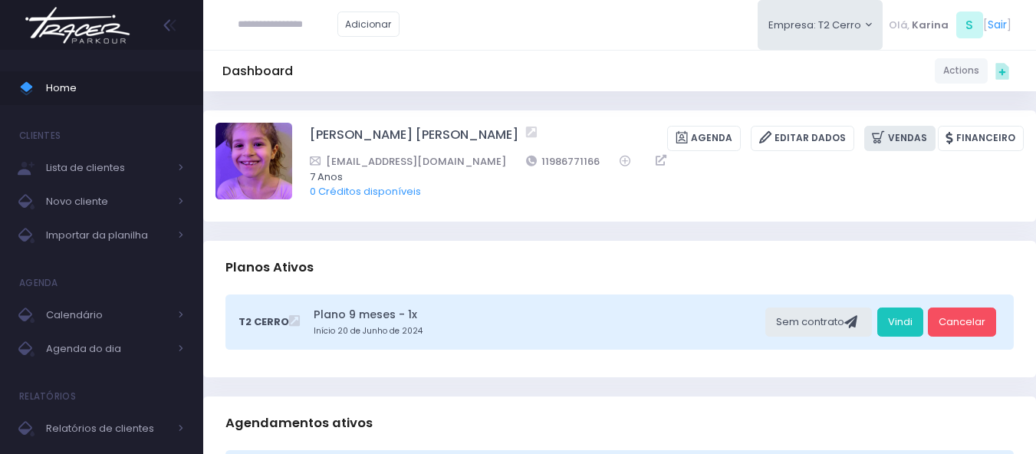
click at [905, 140] on link "Vendas" at bounding box center [899, 138] width 71 height 25
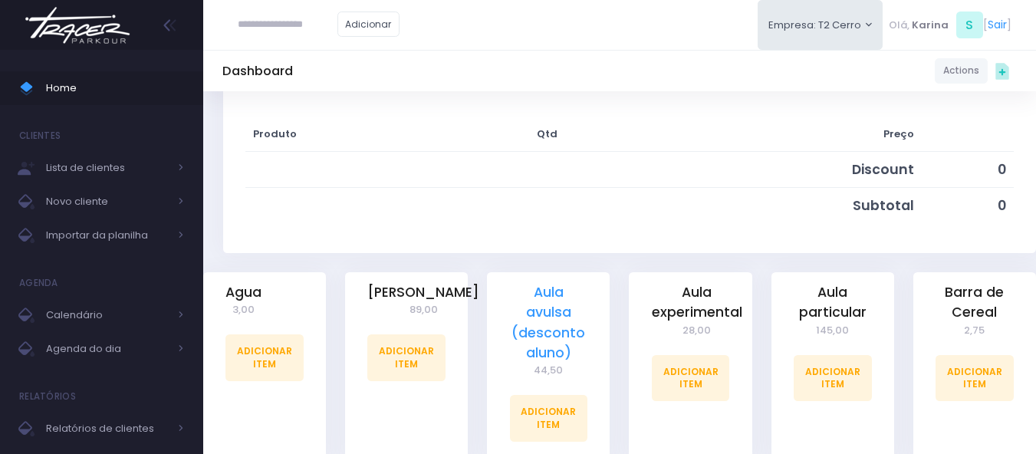
scroll to position [230, 0]
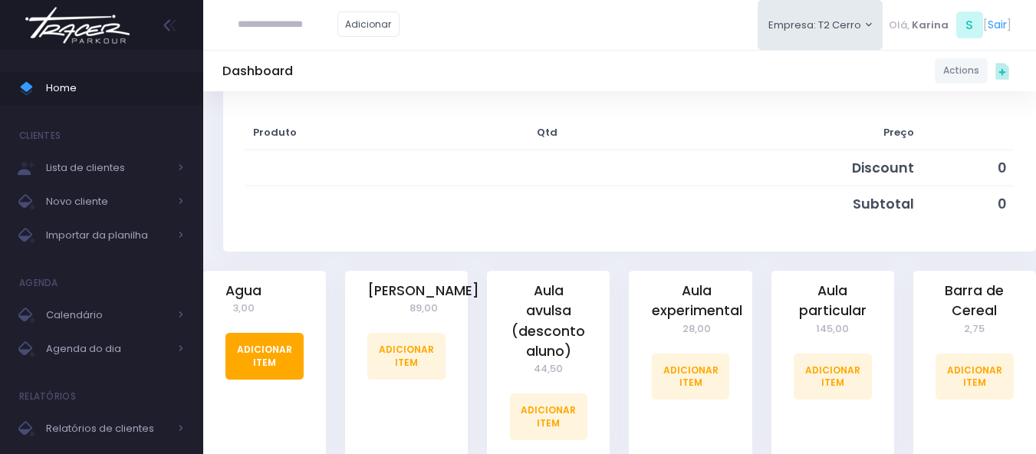
click at [264, 370] on link "Adicionar Item" at bounding box center [264, 356] width 78 height 46
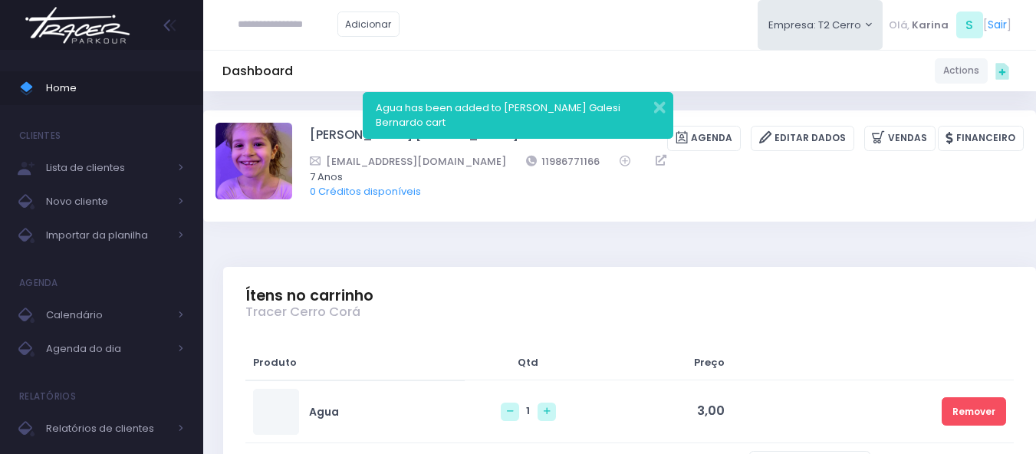
click at [535, 42] on div "Adicionar Empresa: T2 Cerro T1 Faria T2 Cerro T3 Santana T4 Pompeia" at bounding box center [619, 25] width 833 height 50
click at [661, 109] on button "button" at bounding box center [649, 106] width 31 height 18
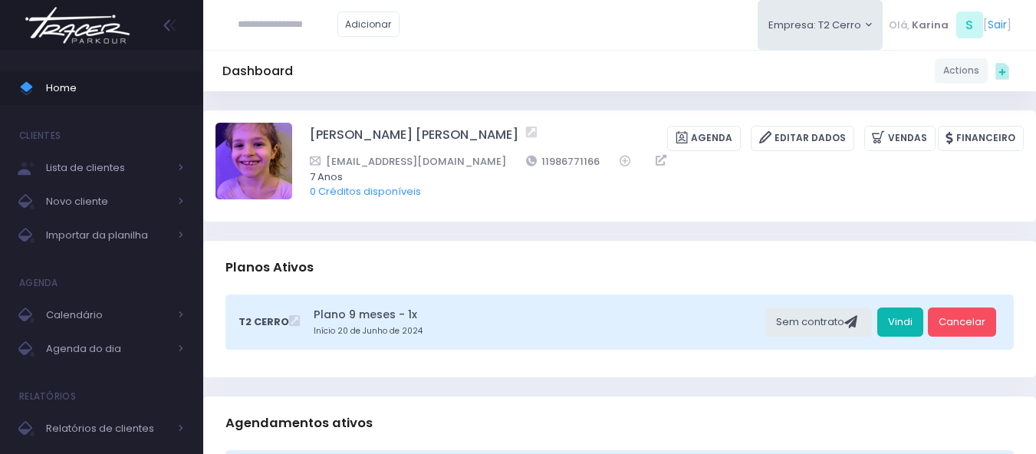
click at [908, 325] on link "Vindi" at bounding box center [900, 322] width 46 height 29
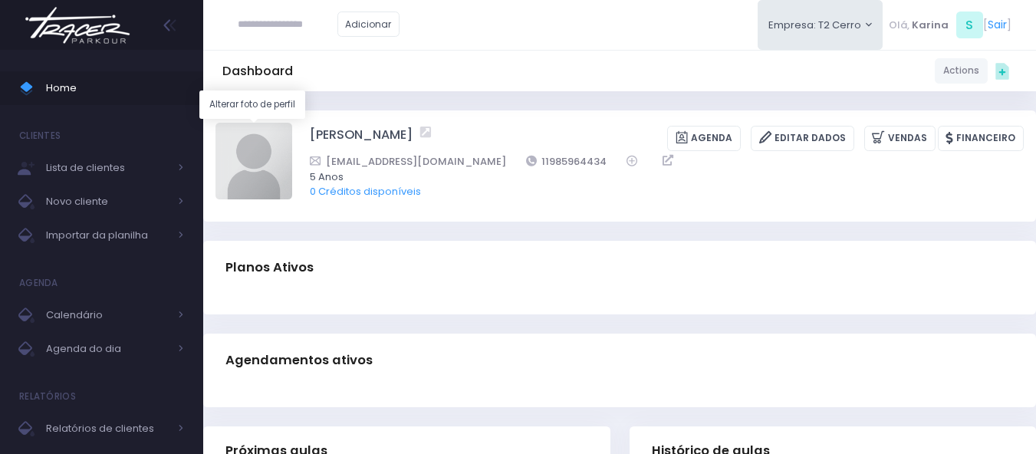
click at [269, 150] on img at bounding box center [254, 161] width 77 height 77
click at [291, 123] on input "file" at bounding box center [291, 122] width 1 height 1
type input "**********"
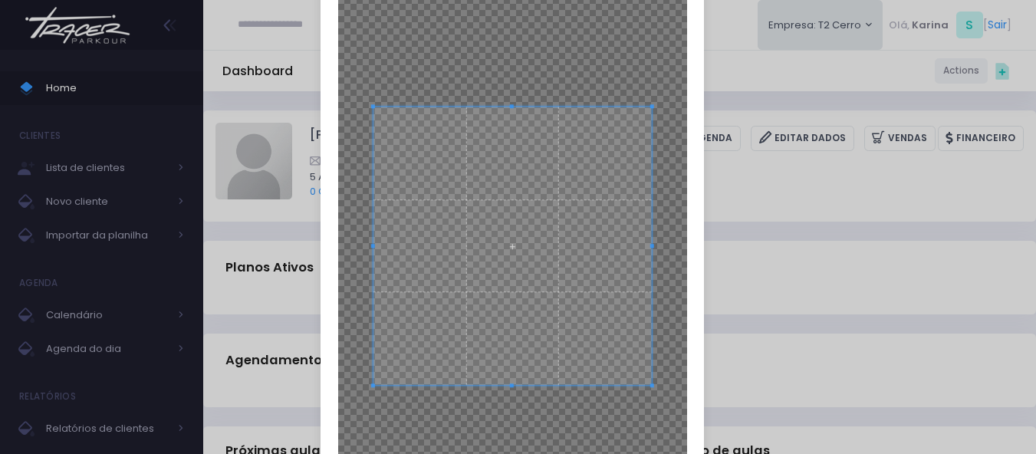
scroll to position [153, 0]
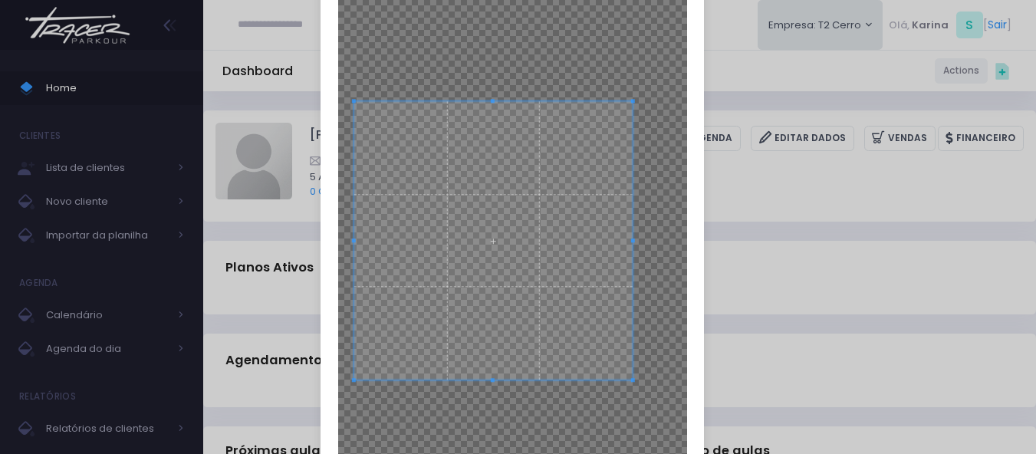
click at [483, 293] on span at bounding box center [493, 240] width 278 height 278
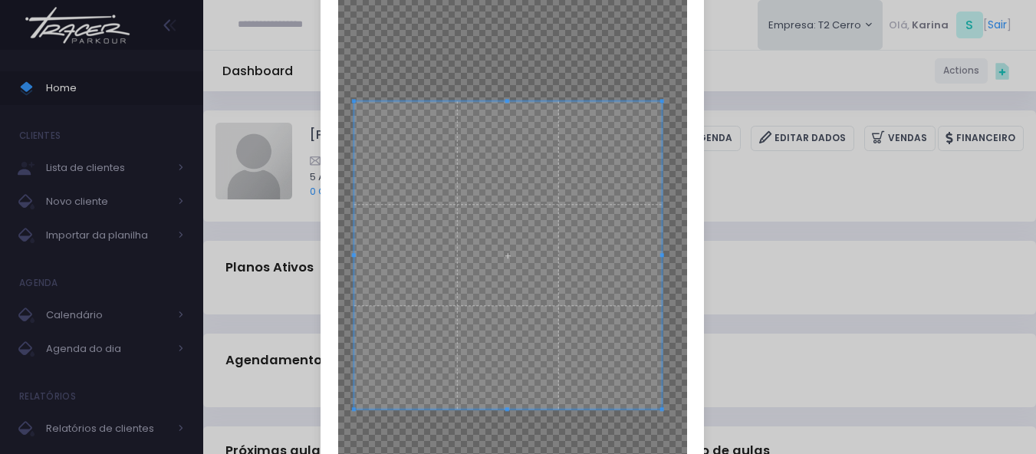
click at [658, 427] on div at bounding box center [512, 242] width 349 height 620
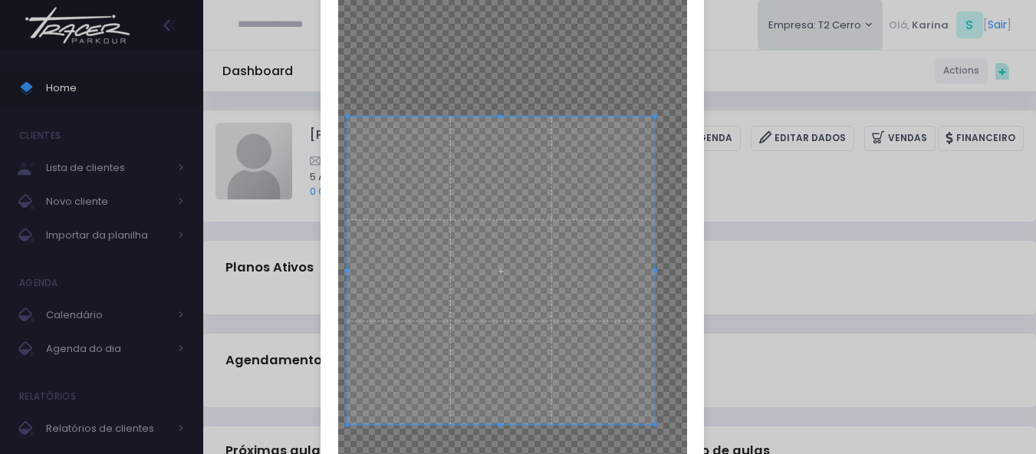
click at [499, 314] on span at bounding box center [501, 271] width 308 height 308
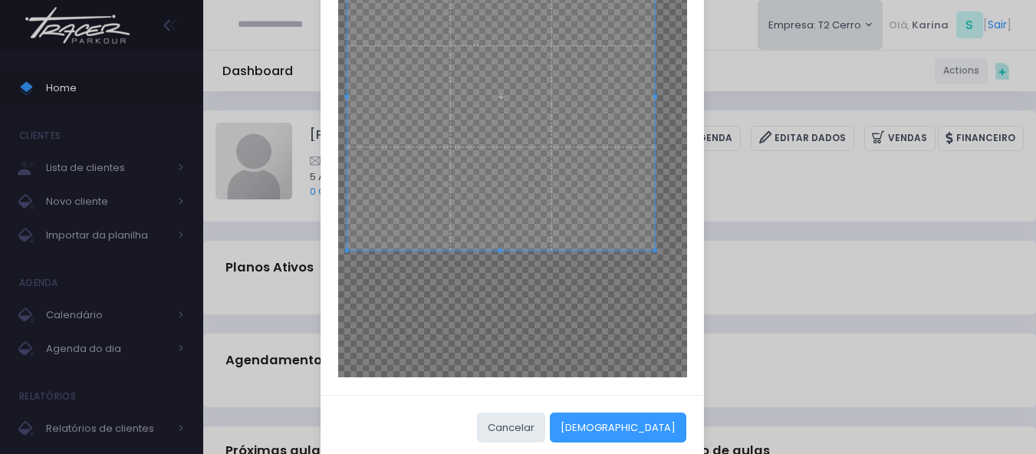
scroll to position [350, 0]
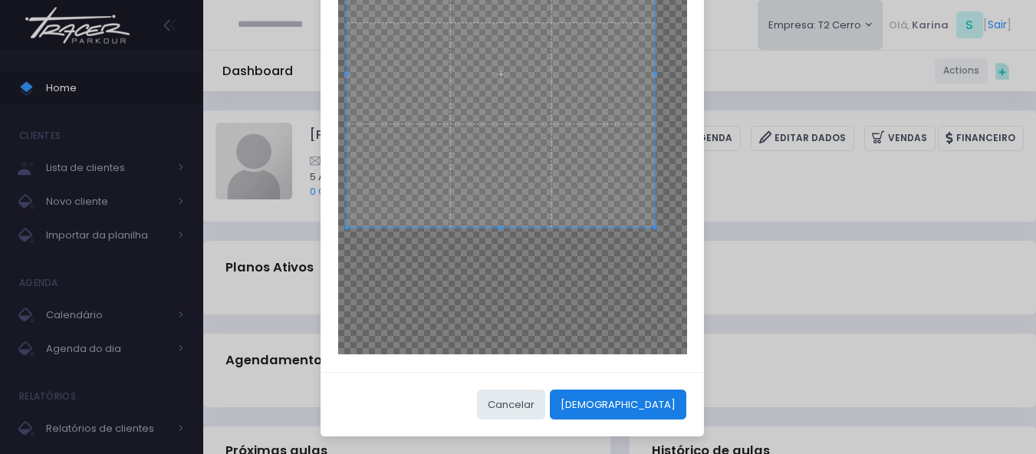
click at [652, 395] on button "[DEMOGRAPHIC_DATA]" at bounding box center [618, 404] width 137 height 29
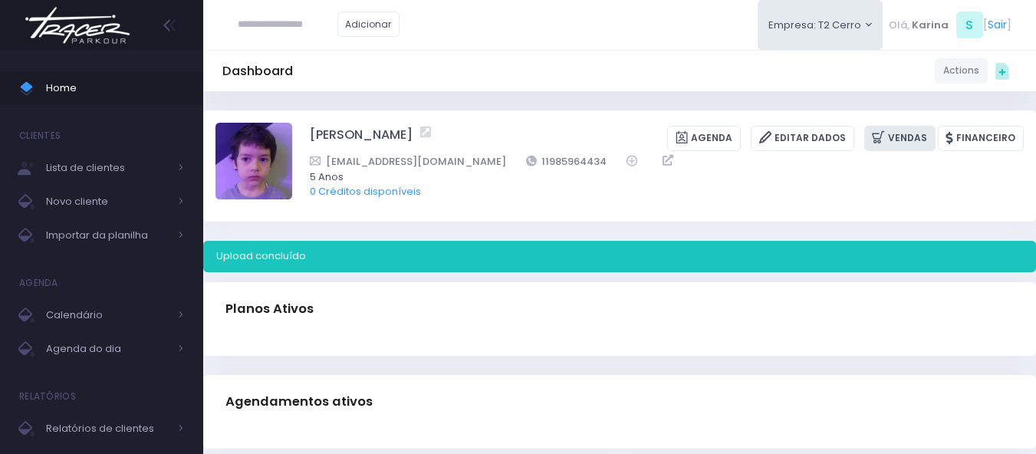
click at [901, 145] on link "Vendas" at bounding box center [899, 138] width 71 height 25
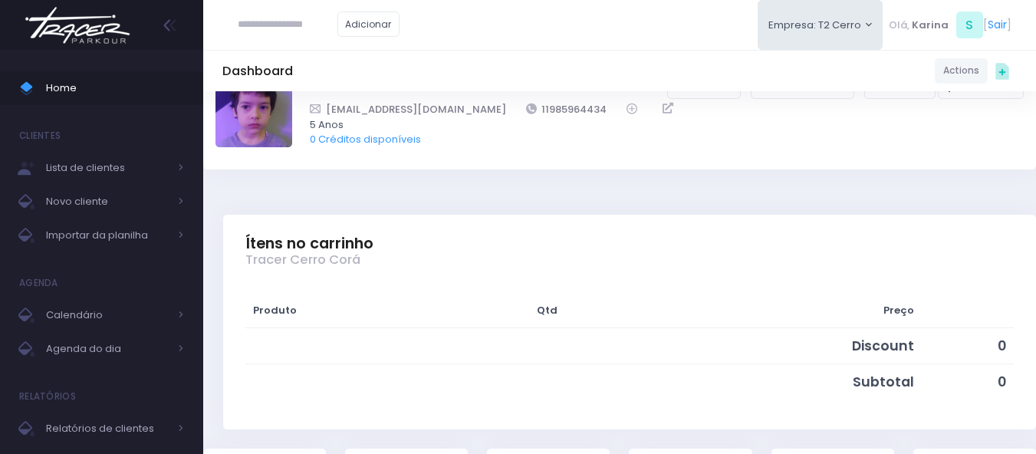
scroll to position [307, 0]
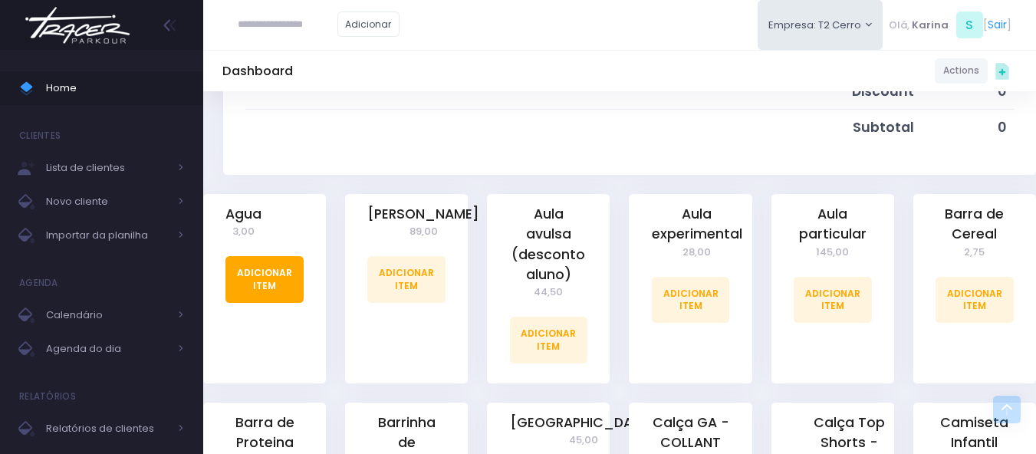
click at [270, 283] on link "Adicionar Item" at bounding box center [264, 279] width 78 height 46
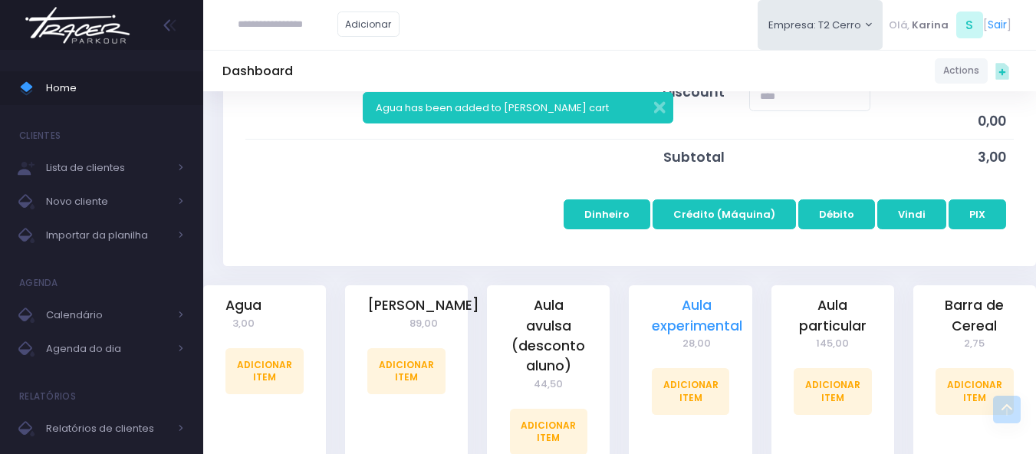
scroll to position [383, 0]
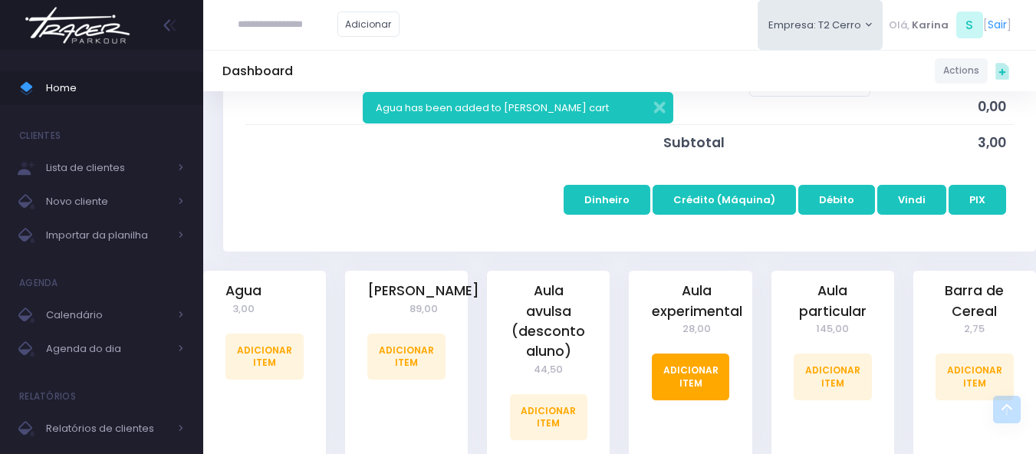
click at [687, 378] on link "Adicionar Item" at bounding box center [691, 377] width 78 height 46
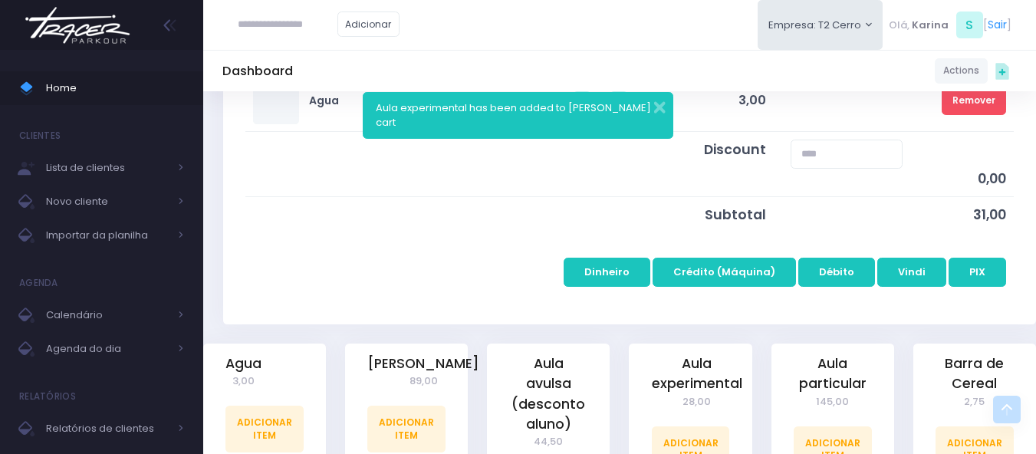
scroll to position [383, 0]
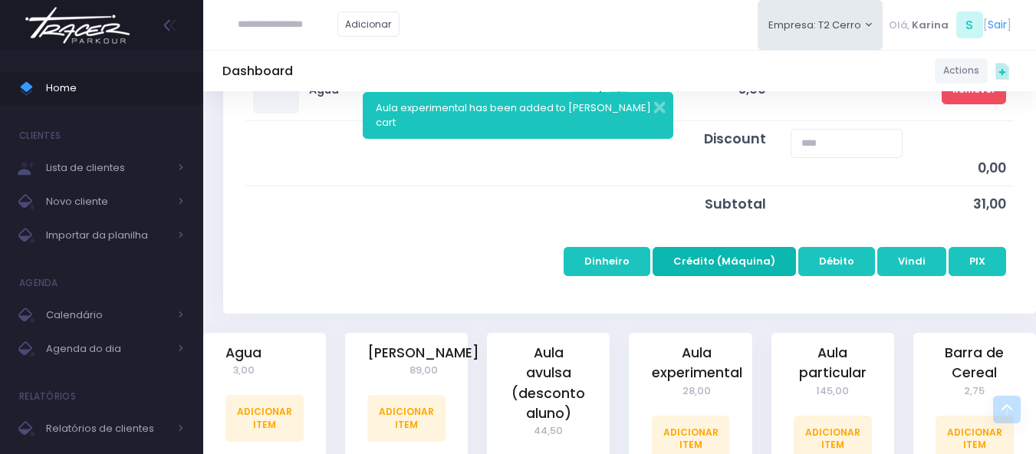
click at [745, 267] on button "Crédito (Máquina)" at bounding box center [724, 261] width 143 height 29
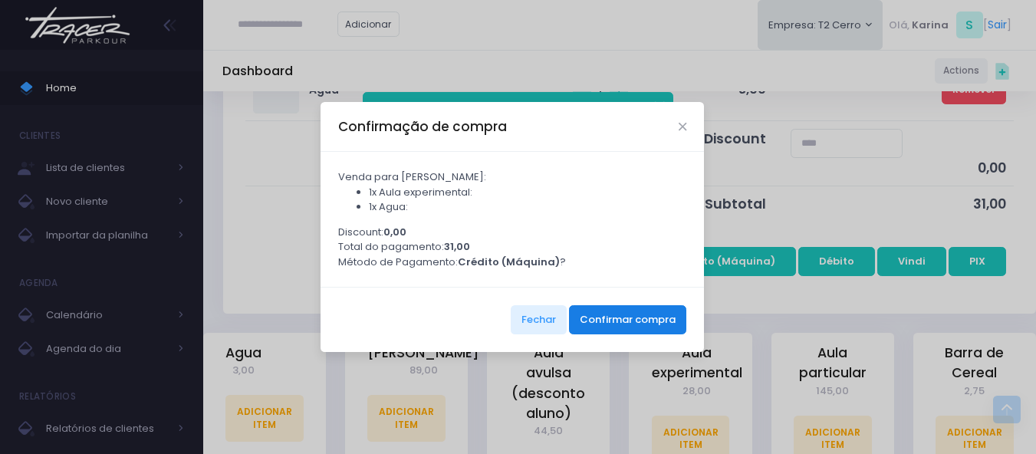
click at [640, 330] on button "Confirmar compra" at bounding box center [627, 319] width 117 height 29
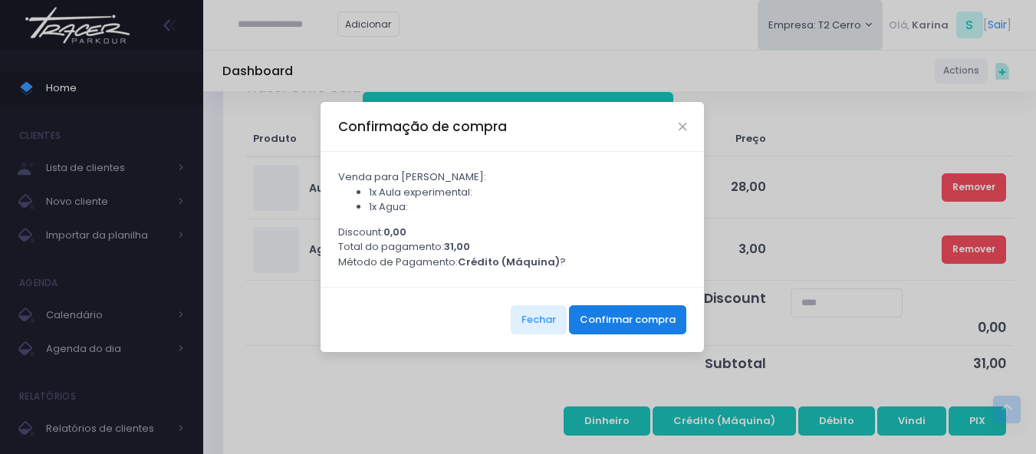
scroll to position [0, 0]
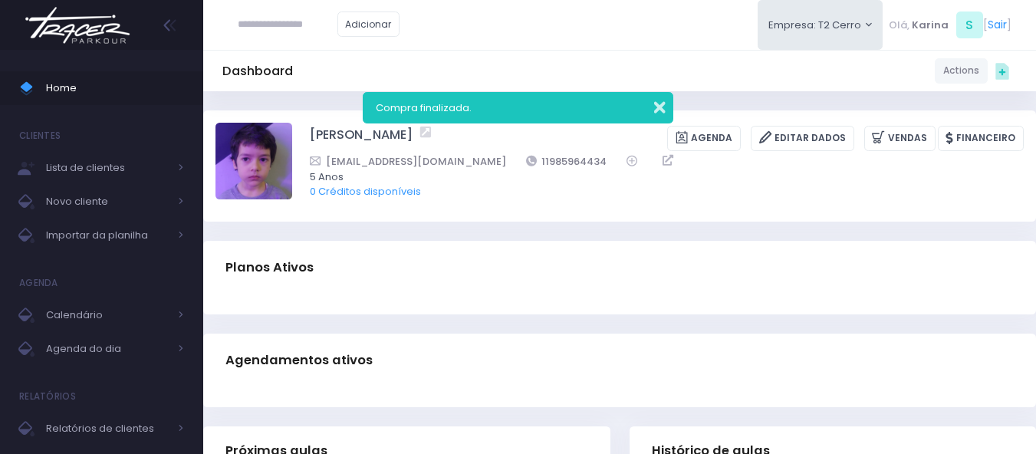
click at [665, 107] on div "Compra finalizada." at bounding box center [518, 107] width 311 height 31
click at [660, 110] on button "button" at bounding box center [649, 106] width 31 height 18
click at [627, 43] on div "Adicionar Empresa: T2 Cerro T1 Faria T2 Cerro T3 Santana T4 Pompeia" at bounding box center [619, 25] width 833 height 50
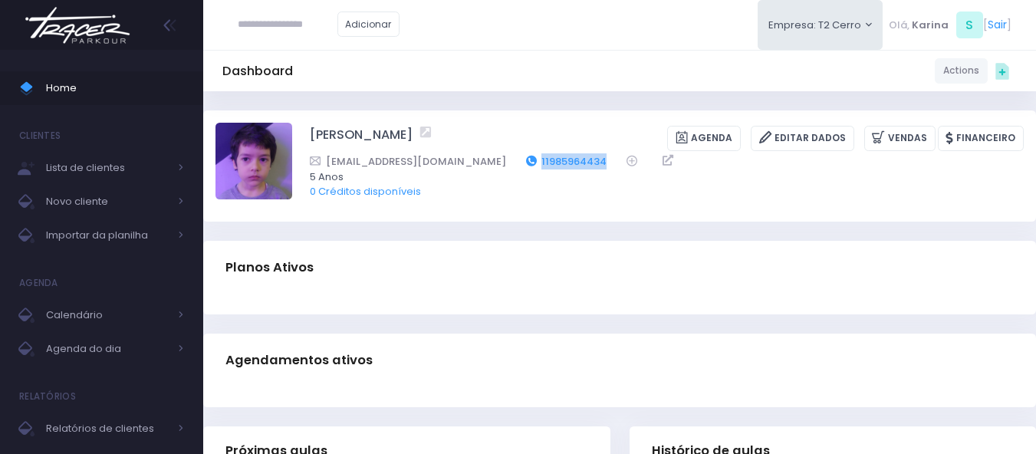
drag, startPoint x: 552, startPoint y: 163, endPoint x: 476, endPoint y: 168, distance: 76.1
click at [476, 168] on div "ananassar@gmail.com 11985964434" at bounding box center [657, 161] width 694 height 16
copy link "11985964434"
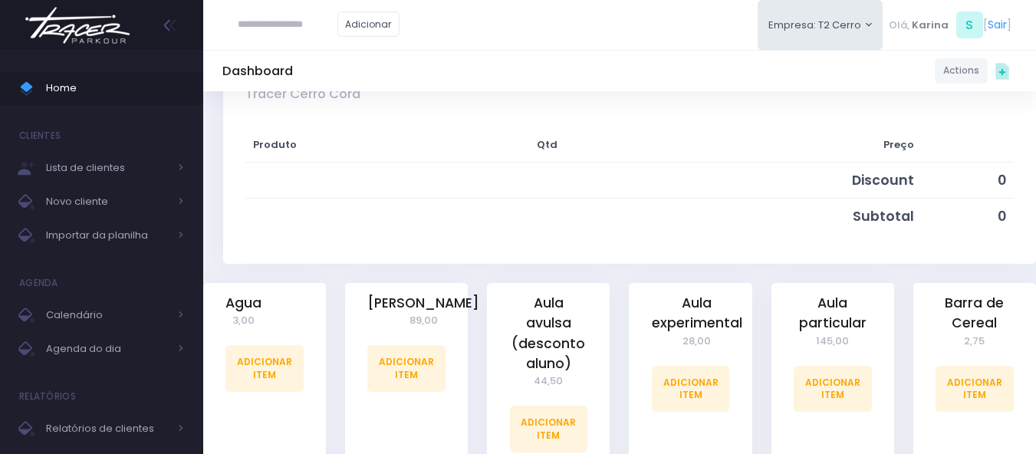
scroll to position [307, 0]
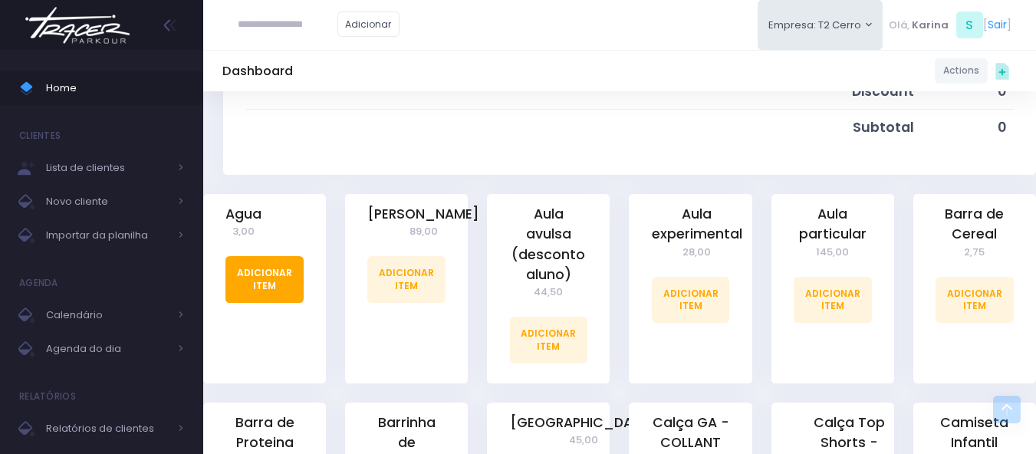
click at [284, 297] on link "Adicionar Item" at bounding box center [264, 279] width 78 height 46
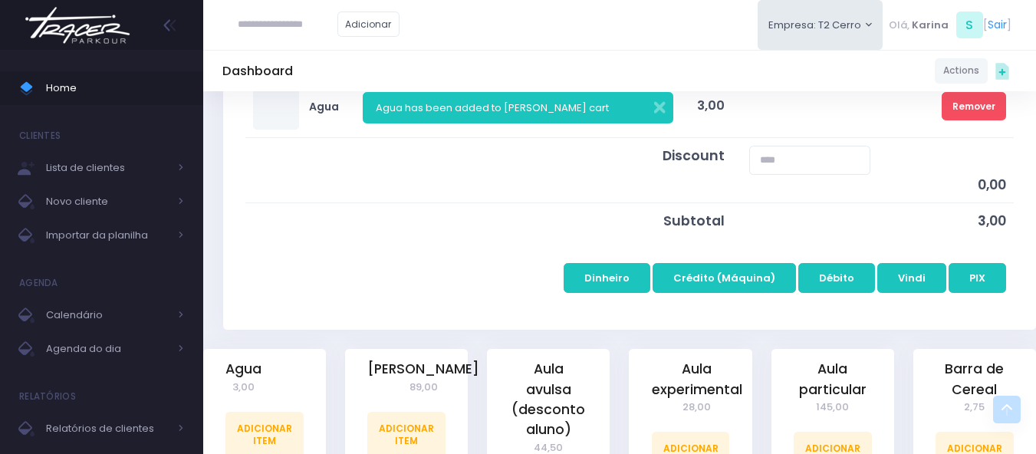
scroll to position [307, 0]
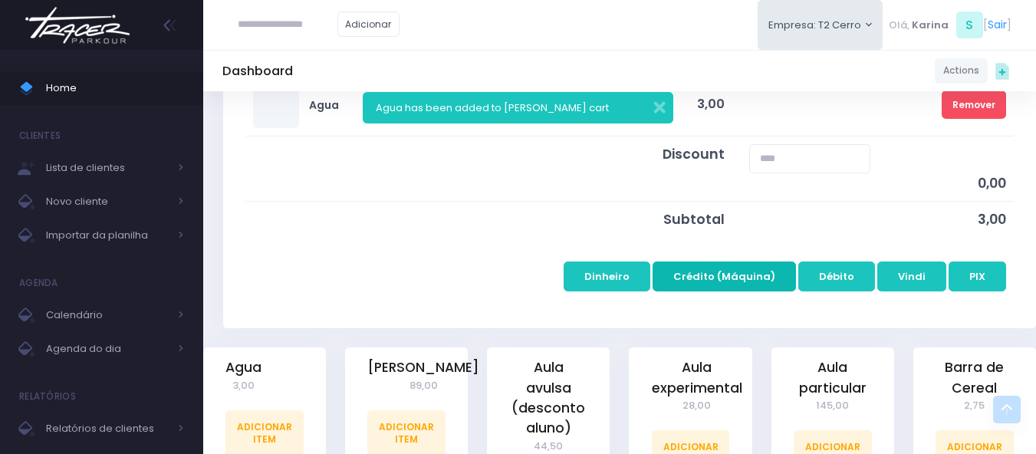
click at [739, 274] on button "Crédito (Máquina)" at bounding box center [724, 276] width 143 height 29
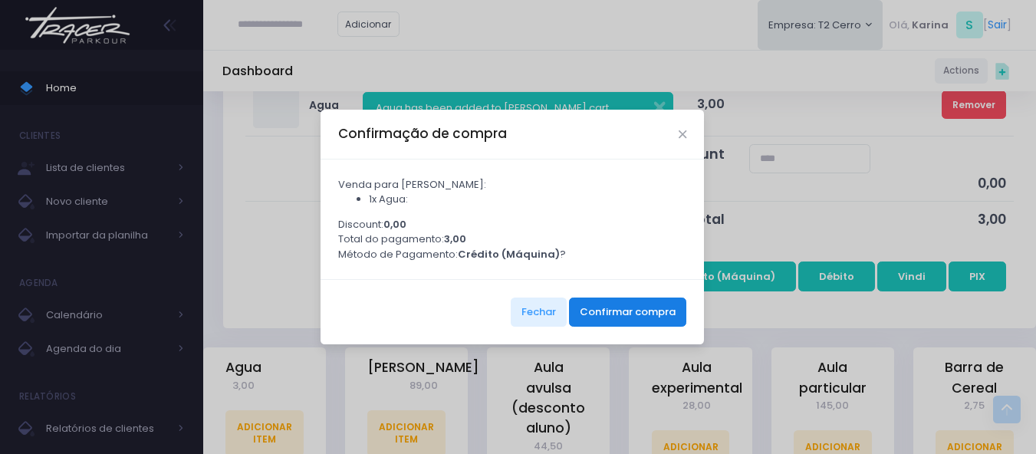
click at [650, 323] on button "Confirmar compra" at bounding box center [627, 312] width 117 height 29
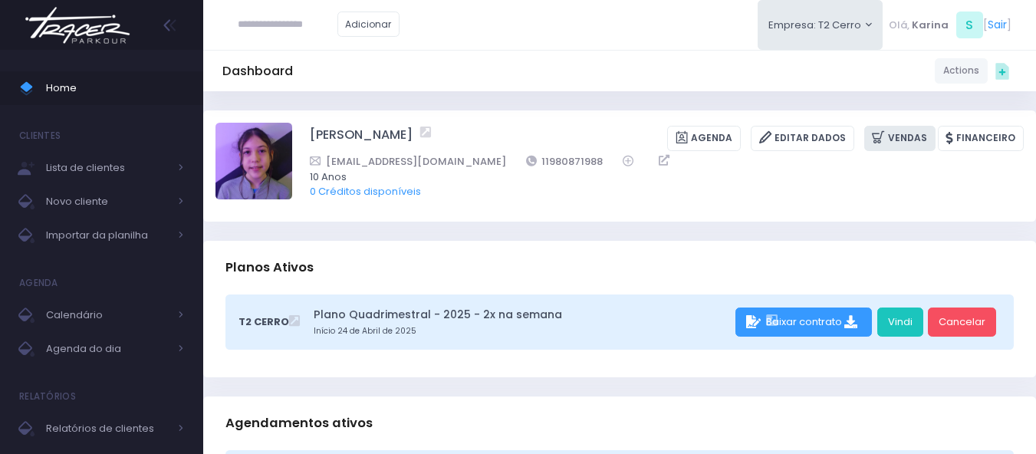
click at [897, 135] on link "Vendas" at bounding box center [899, 138] width 71 height 25
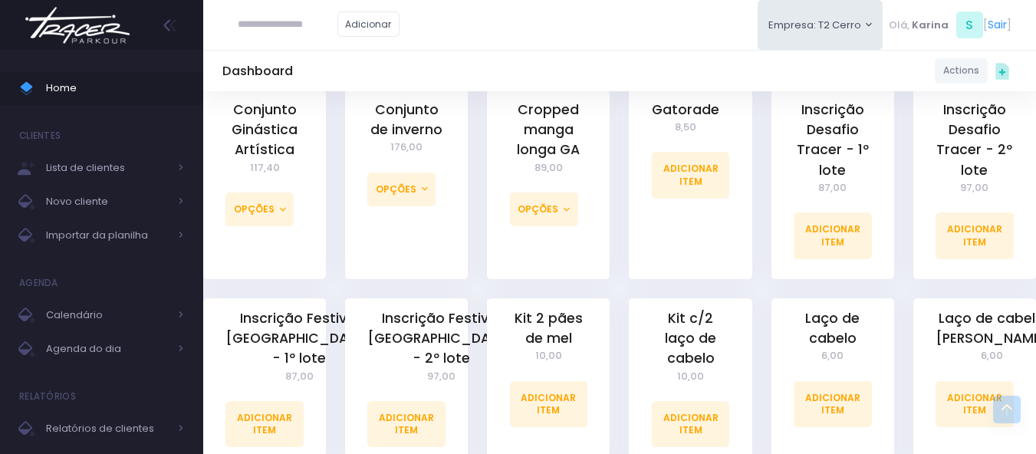
scroll to position [1074, 0]
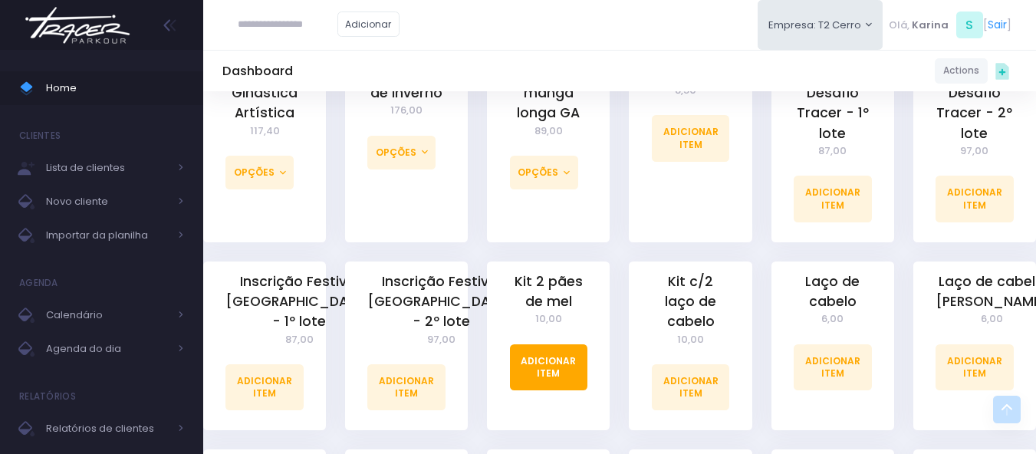
click at [541, 354] on link "Adicionar Item" at bounding box center [549, 367] width 78 height 46
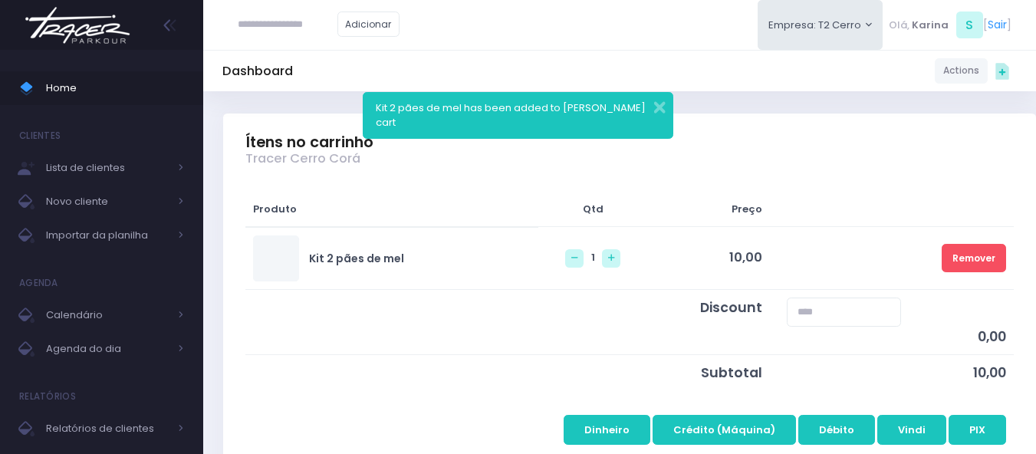
scroll to position [230, 0]
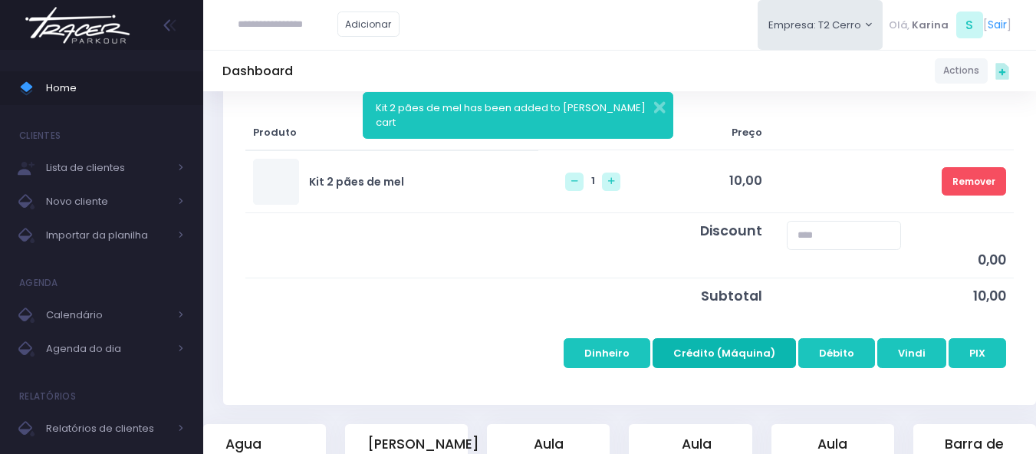
click at [722, 354] on button "Crédito (Máquina)" at bounding box center [724, 352] width 143 height 29
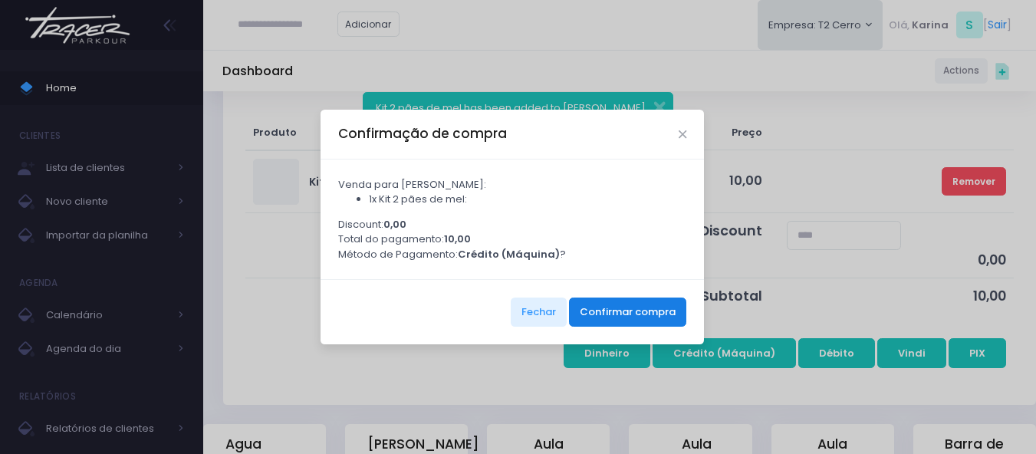
click at [631, 317] on button "Confirmar compra" at bounding box center [627, 312] width 117 height 29
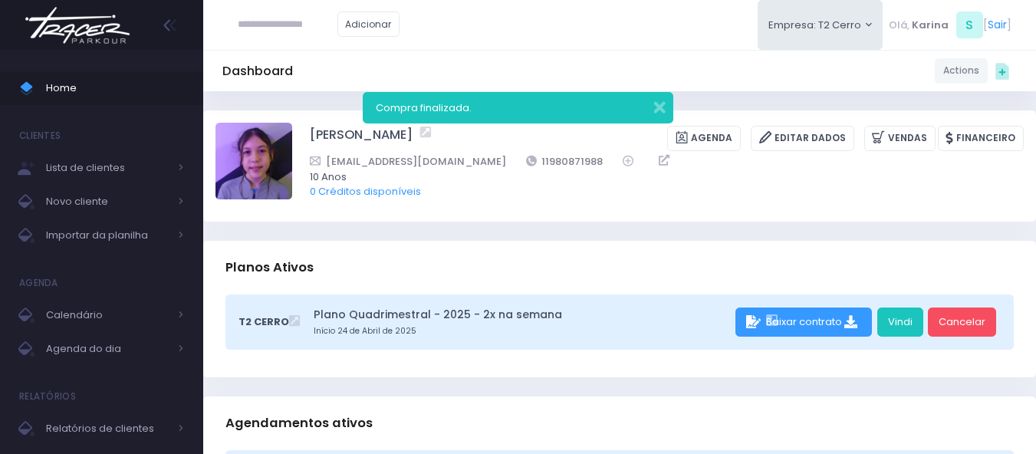
click at [67, 35] on img at bounding box center [77, 25] width 117 height 54
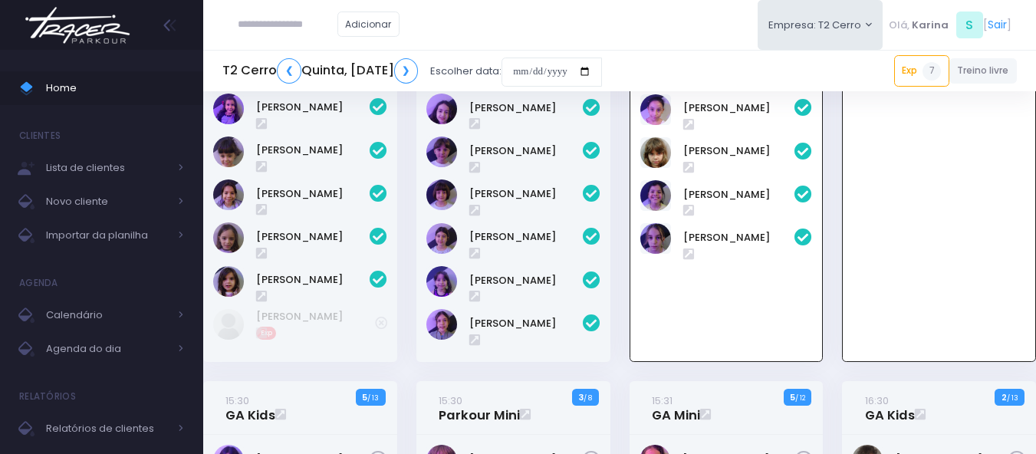
scroll to position [383, 0]
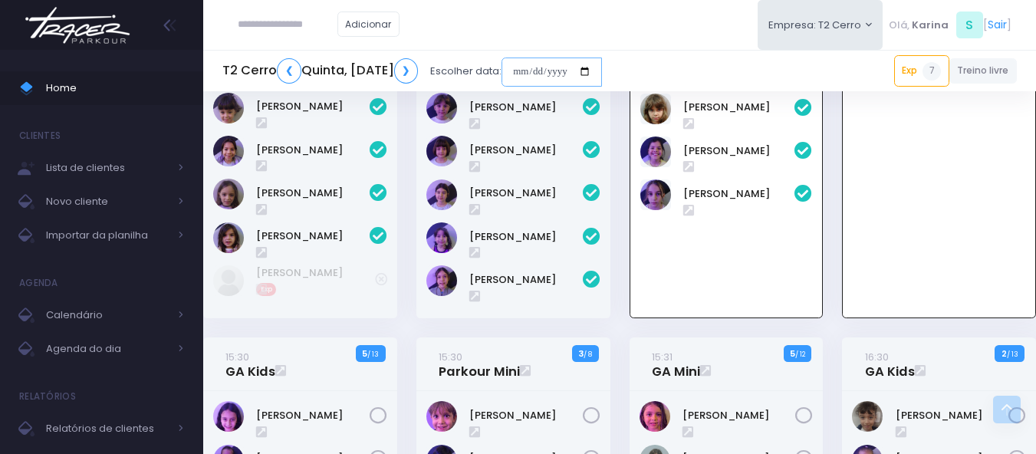
click at [602, 71] on input "date" at bounding box center [552, 72] width 100 height 29
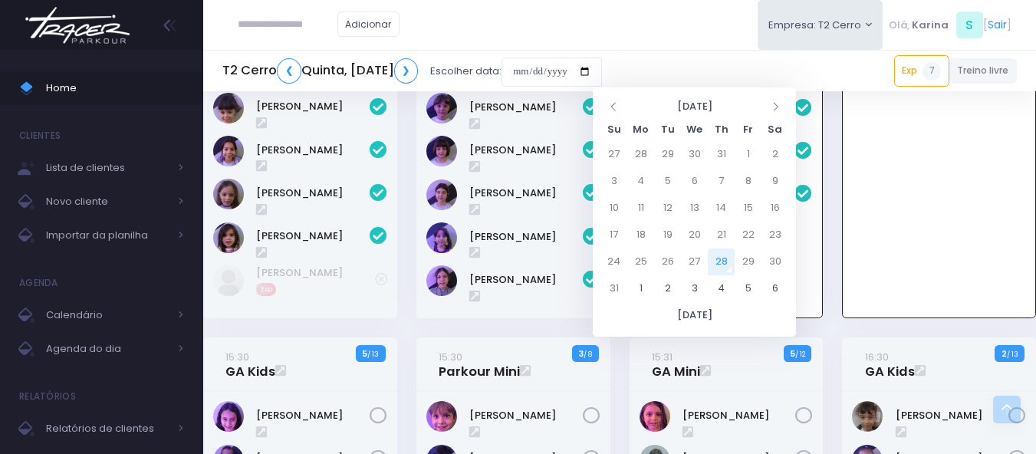
click at [337, 331] on div "09:15 Ga Little 10 1 / 12" at bounding box center [300, 32] width 213 height 610
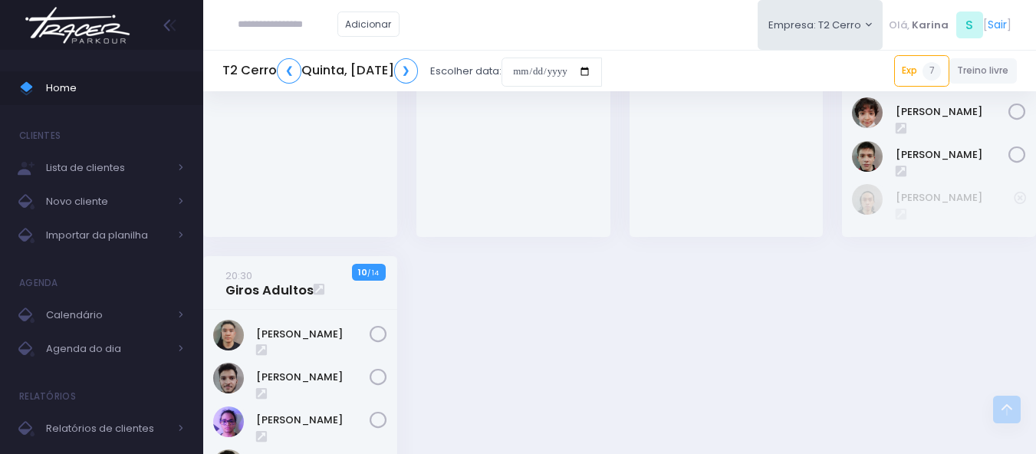
scroll to position [2454, 0]
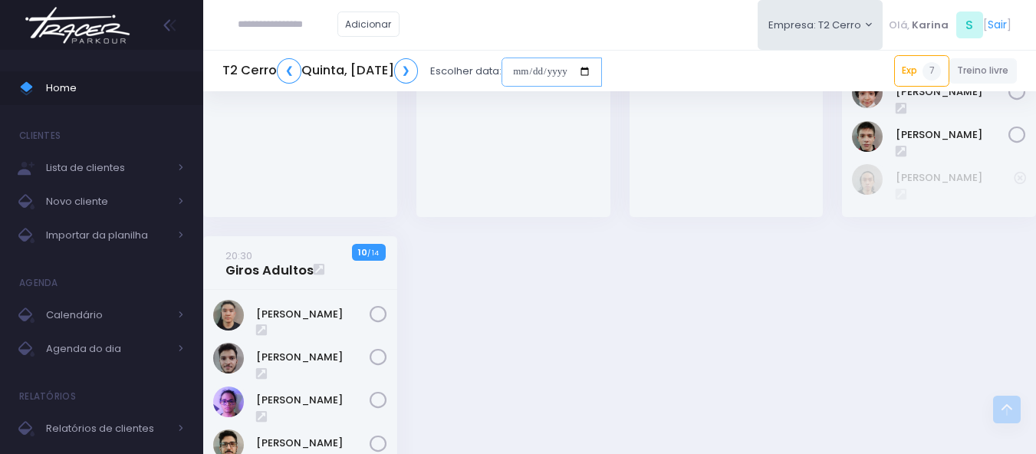
click at [602, 71] on input "date" at bounding box center [552, 72] width 100 height 29
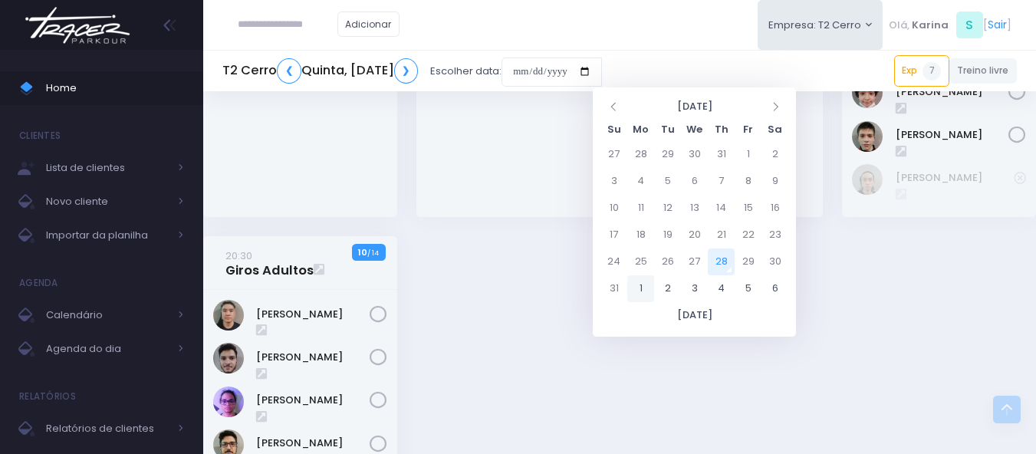
click at [643, 291] on td "1" at bounding box center [640, 288] width 27 height 27
type input "**********"
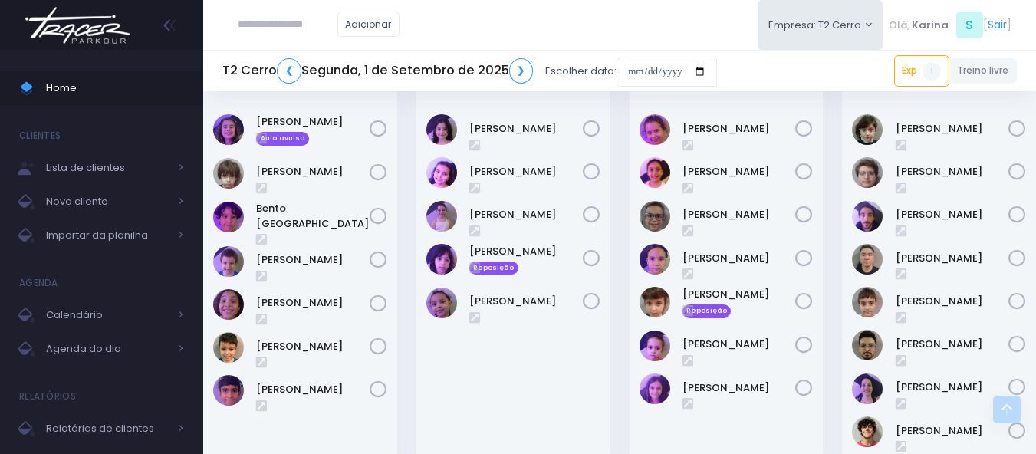
scroll to position [1304, 0]
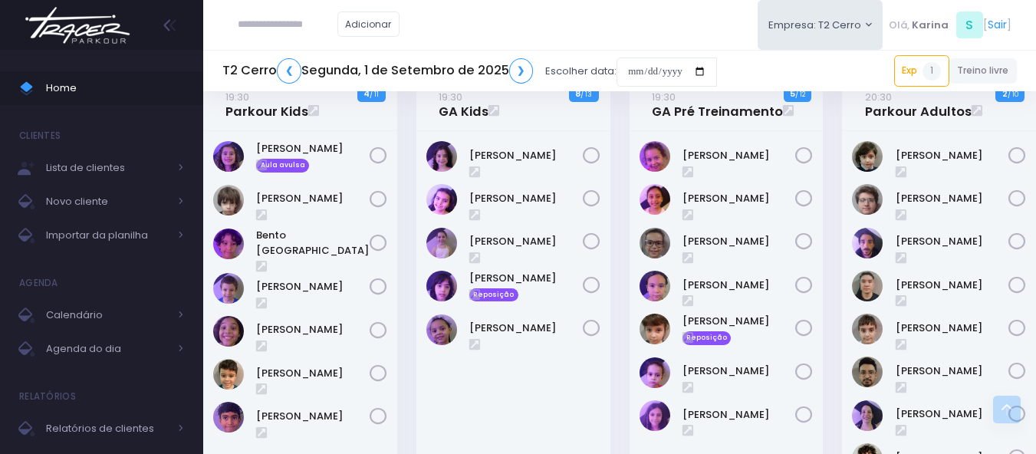
click at [605, 32] on div "Adicionar Empresa: T2 Cerro T1 [PERSON_NAME] T2 [GEOGRAPHIC_DATA][MEDICAL_DATA]…" at bounding box center [619, 25] width 833 height 50
click at [605, 31] on div "Adicionar Empresa: T2 Cerro T1 Faria T2 Cerro T3 Santana T4 Pompeia" at bounding box center [619, 25] width 833 height 50
click at [676, 67] on input "date" at bounding box center [667, 72] width 100 height 29
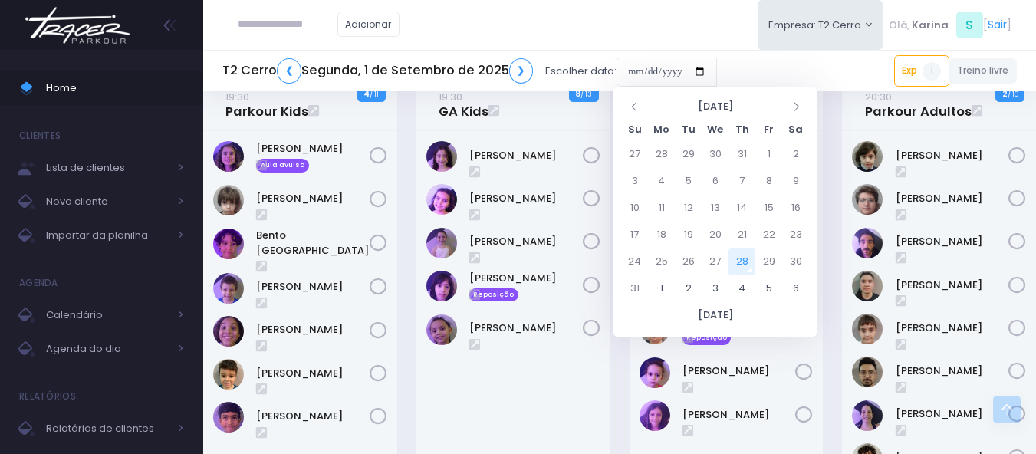
click at [688, 29] on div "Adicionar Empresa: T2 Cerro T1 Faria T2 Cerro T3 Santana T4 Pompeia" at bounding box center [619, 25] width 833 height 50
click at [648, 29] on div "Adicionar Empresa: T2 Cerro T1 Faria T2 Cerro T3 Santana T4 Pompeia" at bounding box center [619, 25] width 833 height 50
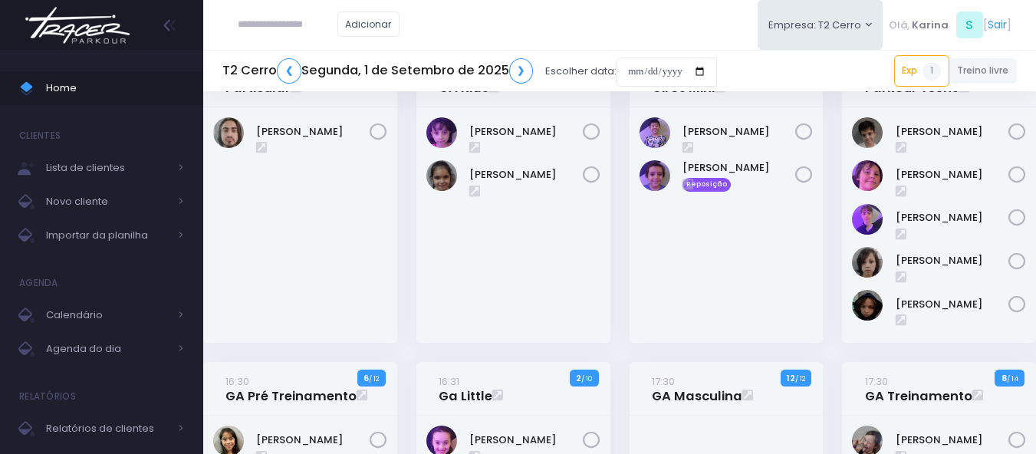
scroll to position [0, 0]
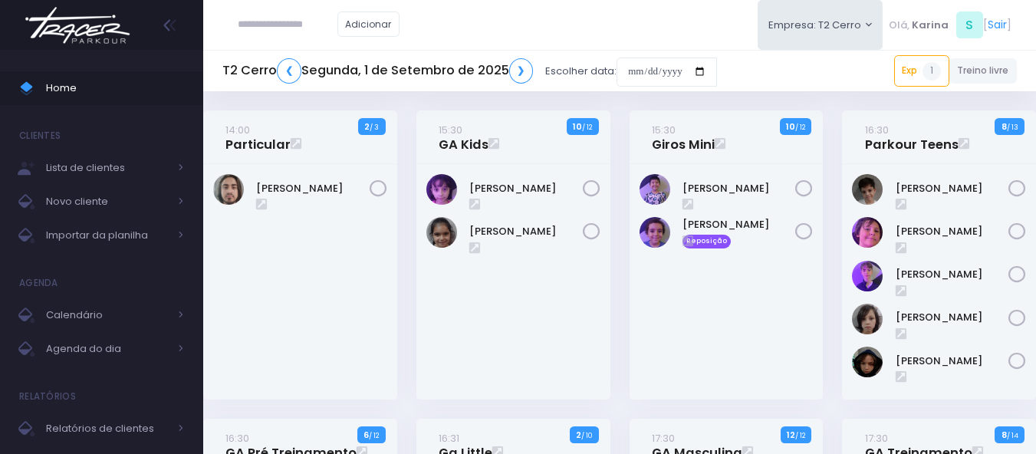
click at [64, 21] on img at bounding box center [77, 25] width 117 height 54
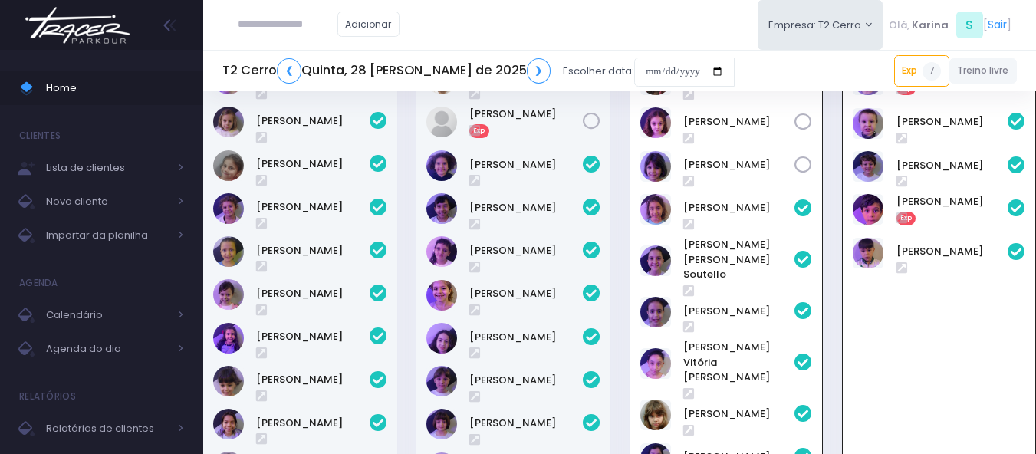
scroll to position [110, 0]
click at [539, 25] on div "Adicionar Empresa: T2 Cerro T1 [PERSON_NAME] T2 [GEOGRAPHIC_DATA][MEDICAL_DATA]…" at bounding box center [619, 25] width 833 height 50
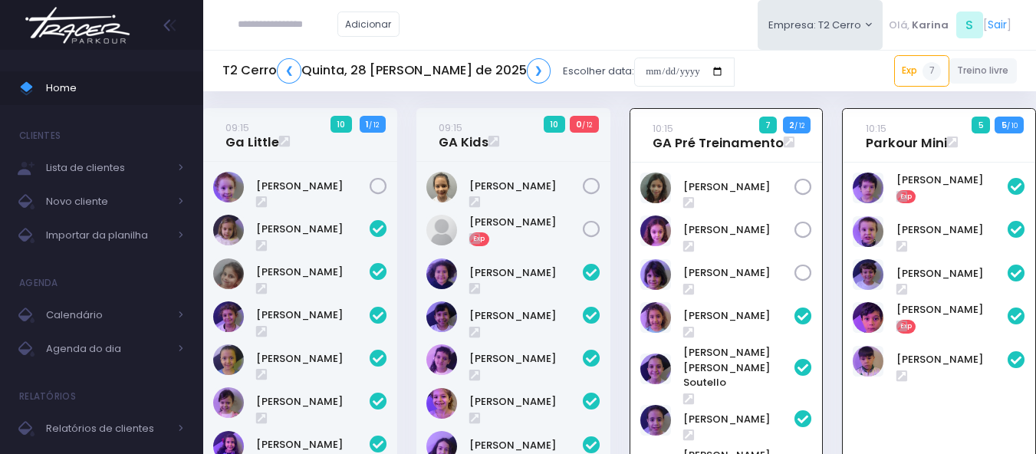
scroll to position [0, 0]
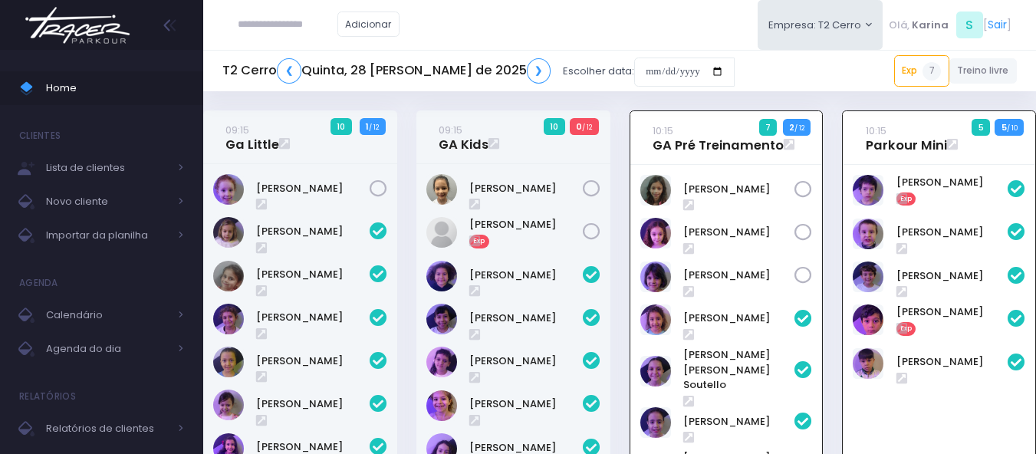
click at [910, 413] on div "[PERSON_NAME] Exp" at bounding box center [939, 433] width 193 height 536
click at [634, 78] on input "date" at bounding box center [684, 72] width 100 height 29
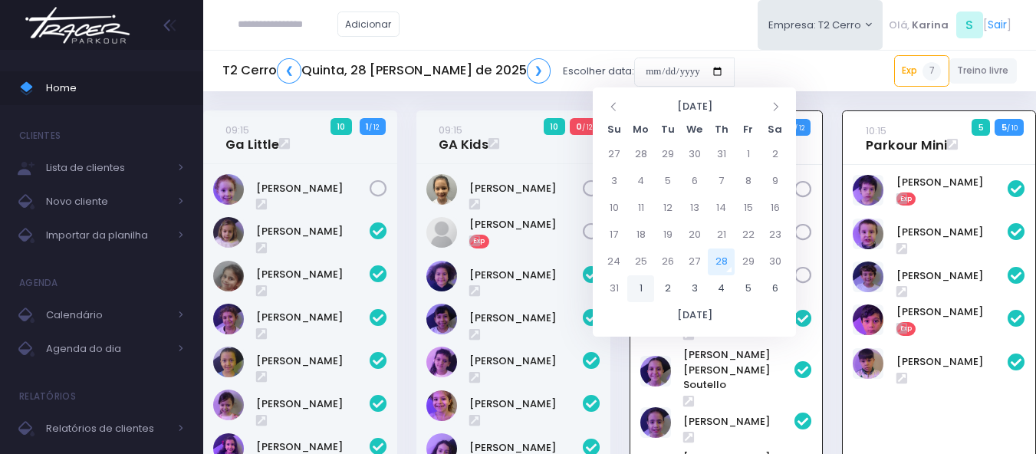
click at [637, 291] on td "1" at bounding box center [640, 288] width 27 height 27
type input "**********"
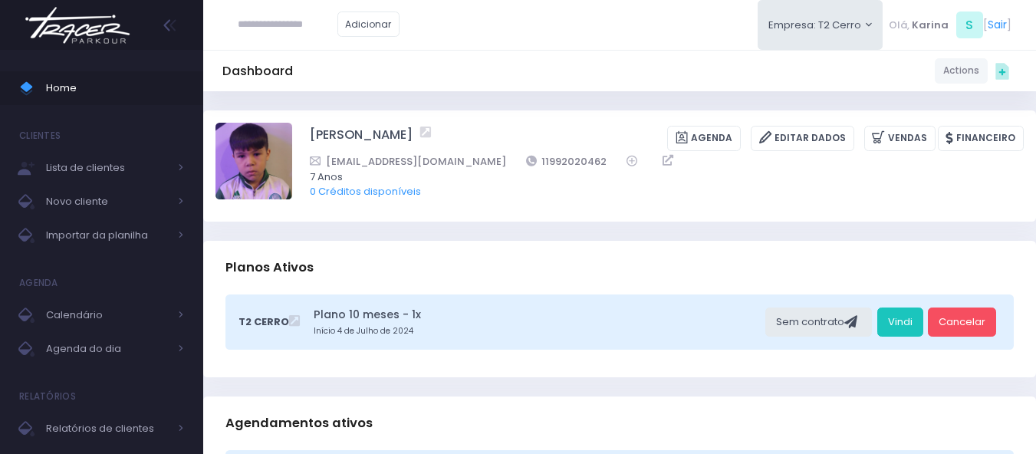
click at [633, 60] on div "Dashboard Actions Choose Label: Customer Partner Suplier Member Staff Add new" at bounding box center [619, 70] width 833 height 29
drag, startPoint x: 547, startPoint y: 164, endPoint x: 469, endPoint y: 164, distance: 77.5
click at [469, 164] on div "bhcabrall@gmail.com 11992020462" at bounding box center [657, 161] width 694 height 16
copy div "11992020462"
click at [480, 68] on div "Dashboard Actions Choose Label: Customer Partner Suplier Member Staff Add new" at bounding box center [619, 70] width 833 height 29
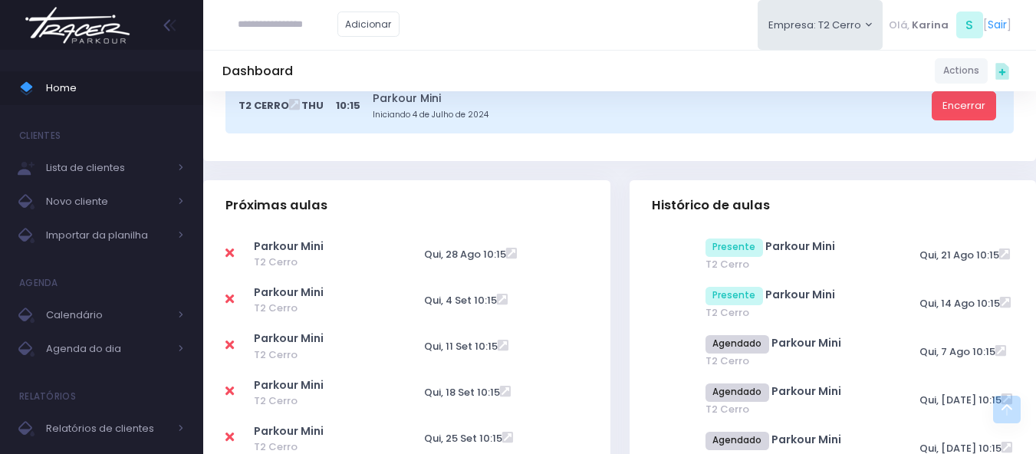
scroll to position [383, 0]
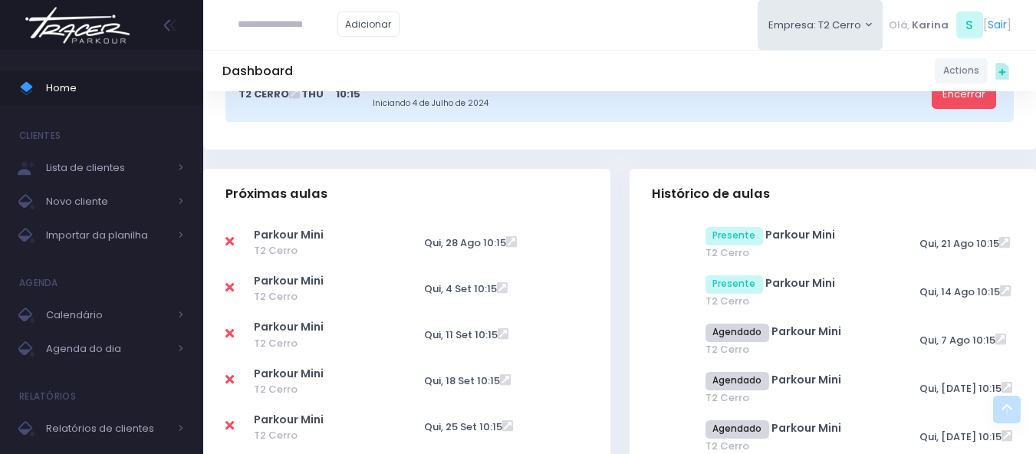
click at [225, 288] on icon at bounding box center [229, 287] width 8 height 12
type input "**********"
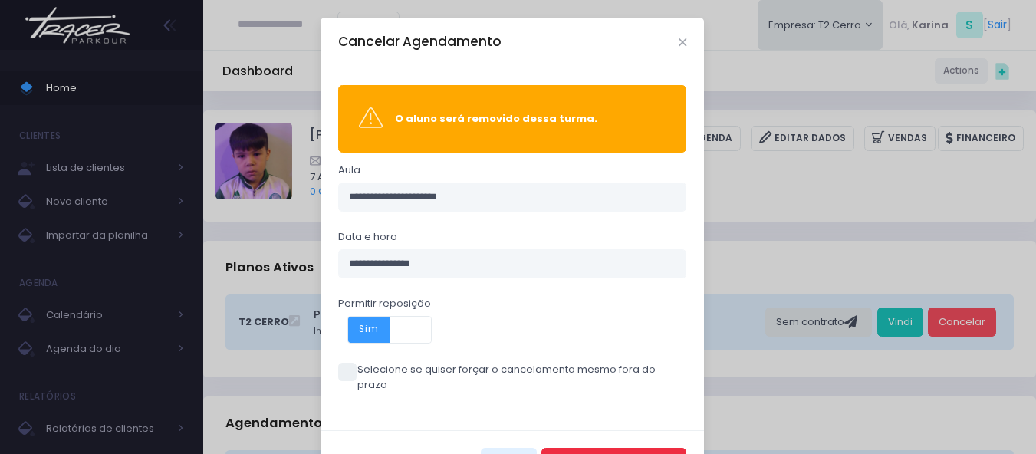
click at [597, 448] on button "Cancelar Agendamento" at bounding box center [613, 462] width 145 height 29
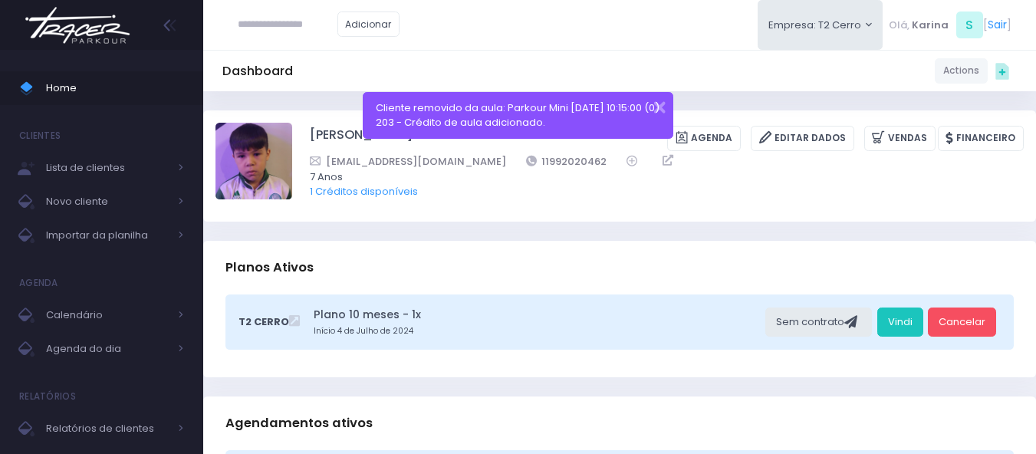
click at [545, 72] on div "Dashboard Actions Choose Label: Customer Partner Suplier Member Staff Add new" at bounding box center [619, 70] width 833 height 29
click at [654, 109] on button "button" at bounding box center [649, 106] width 31 height 18
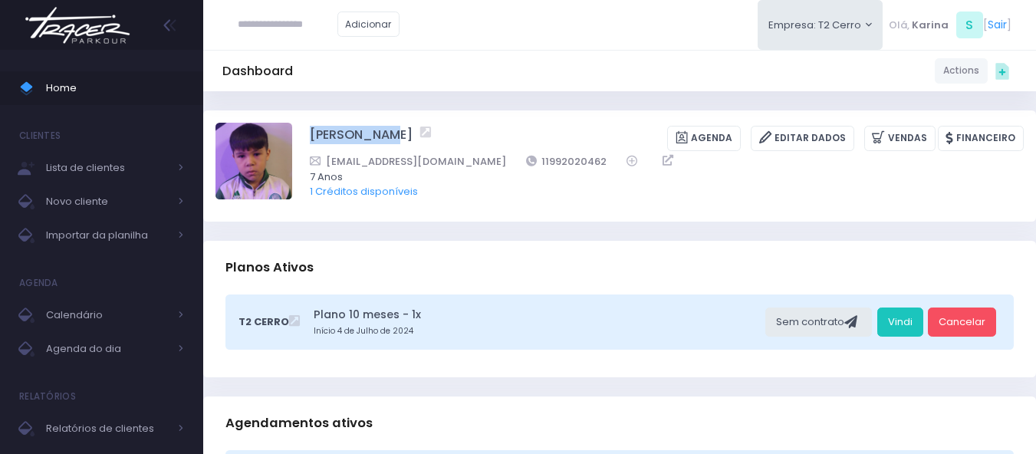
drag, startPoint x: 301, startPoint y: 133, endPoint x: 388, endPoint y: 137, distance: 86.7
click at [388, 137] on div "Theo Cabral Agenda Editar Dados Vendas Financeiro 7 Anos" at bounding box center [620, 166] width 808 height 86
drag, startPoint x: 551, startPoint y: 157, endPoint x: 469, endPoint y: 160, distance: 82.1
click at [469, 160] on div "bhcabrall@gmail.com 11992020462" at bounding box center [657, 161] width 694 height 16
copy div "11992020462"
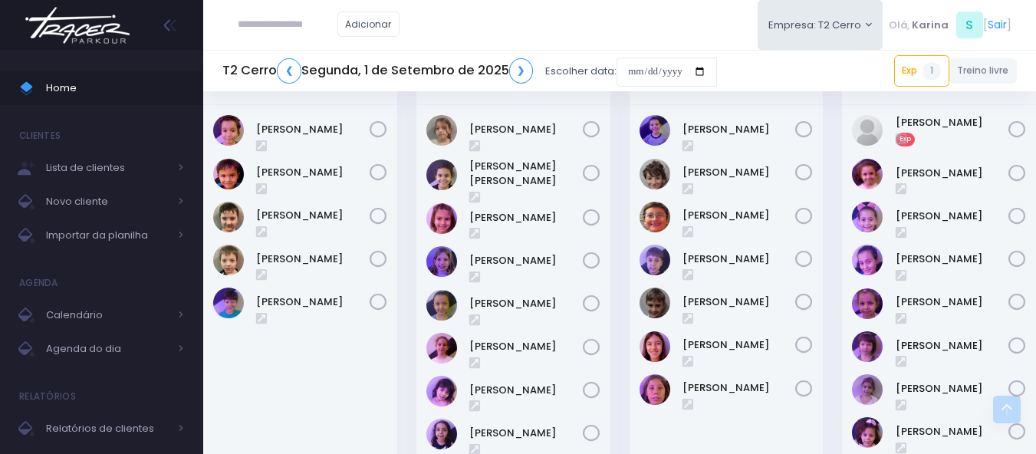
scroll to position [767, 0]
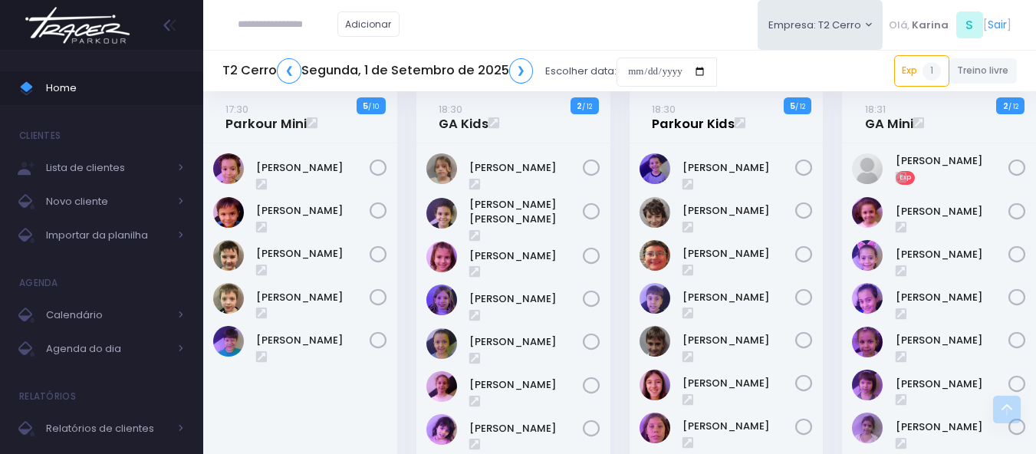
click at [684, 126] on link "18:30 Parkour Kids" at bounding box center [693, 116] width 83 height 31
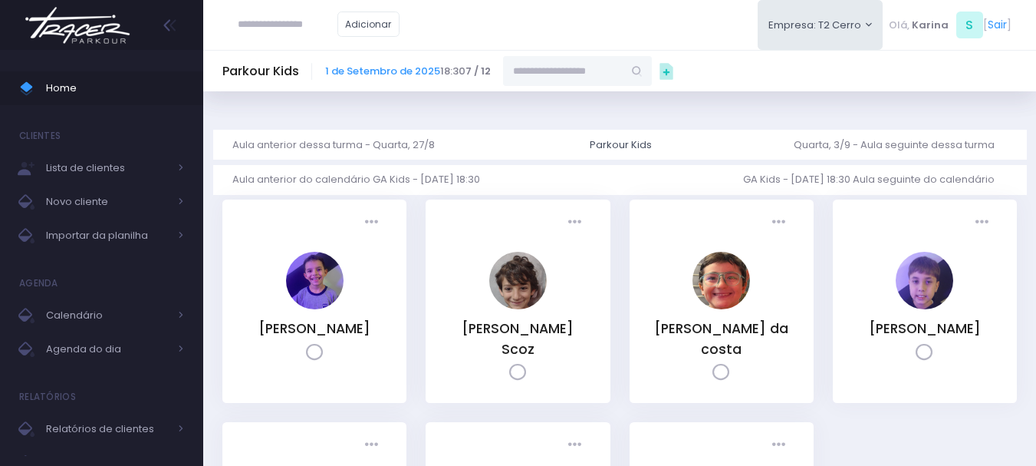
click at [558, 73] on input "text" at bounding box center [563, 70] width 120 height 29
paste input "**********"
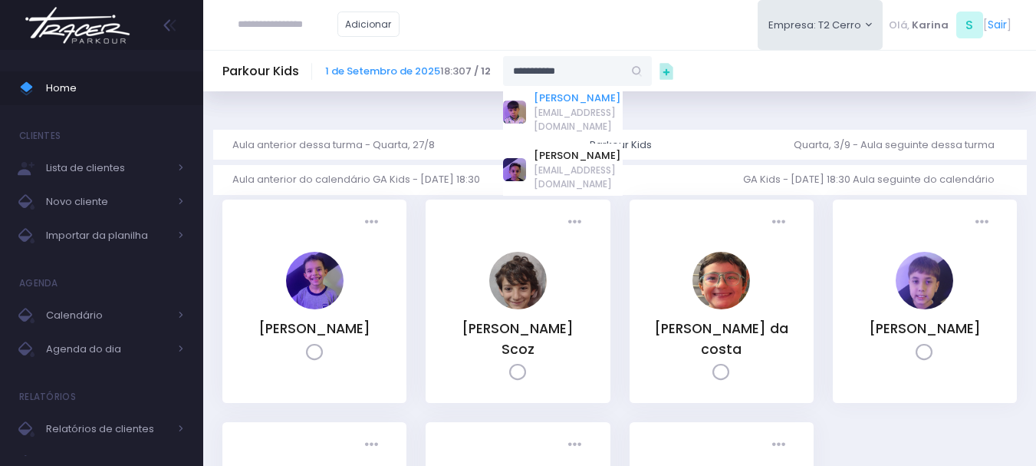
click at [555, 98] on link "[PERSON_NAME]" at bounding box center [578, 97] width 89 height 15
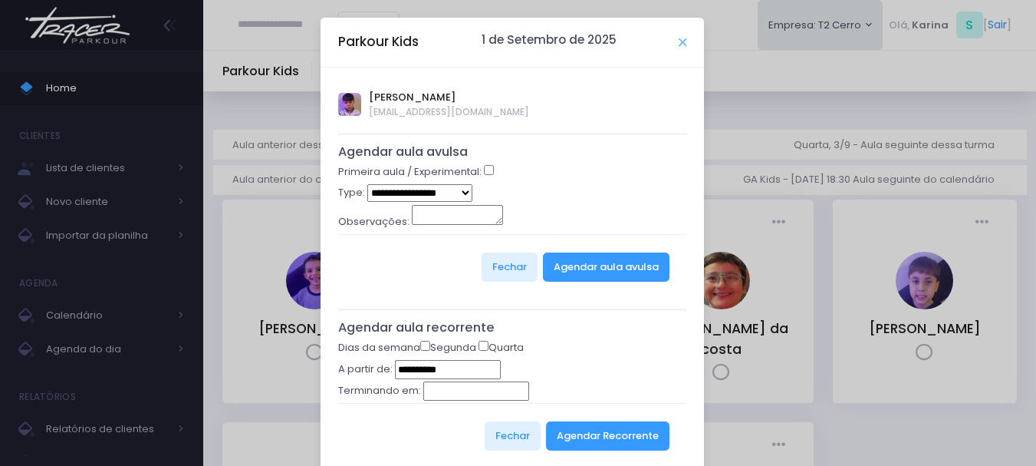
click at [679, 42] on icon "Close" at bounding box center [683, 43] width 8 height 12
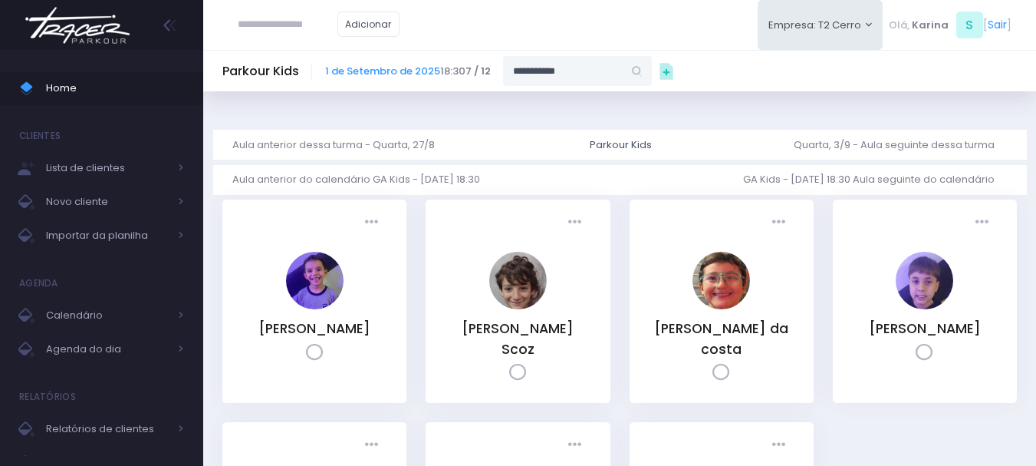
click at [592, 73] on input "**********" at bounding box center [563, 70] width 120 height 29
click at [596, 70] on input "**********" at bounding box center [563, 70] width 120 height 29
paste input "text"
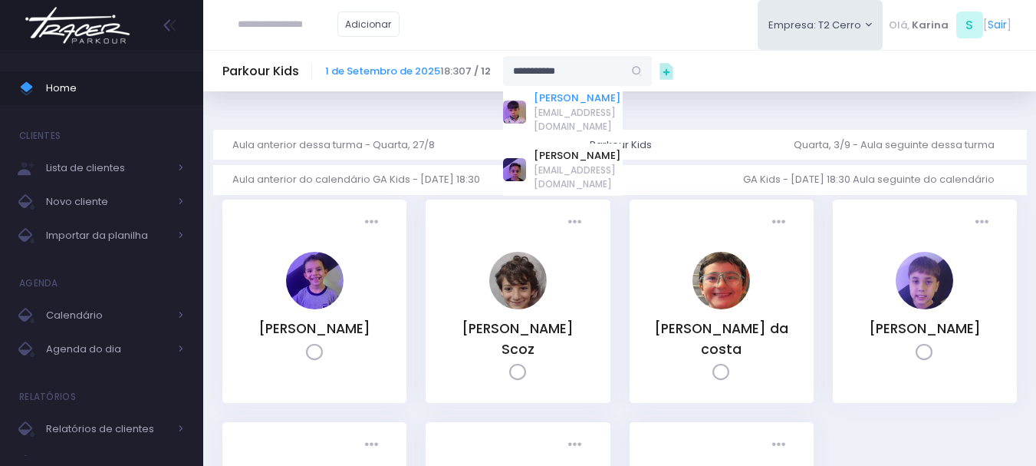
click at [584, 97] on link "[PERSON_NAME]" at bounding box center [578, 97] width 89 height 15
type input "**********"
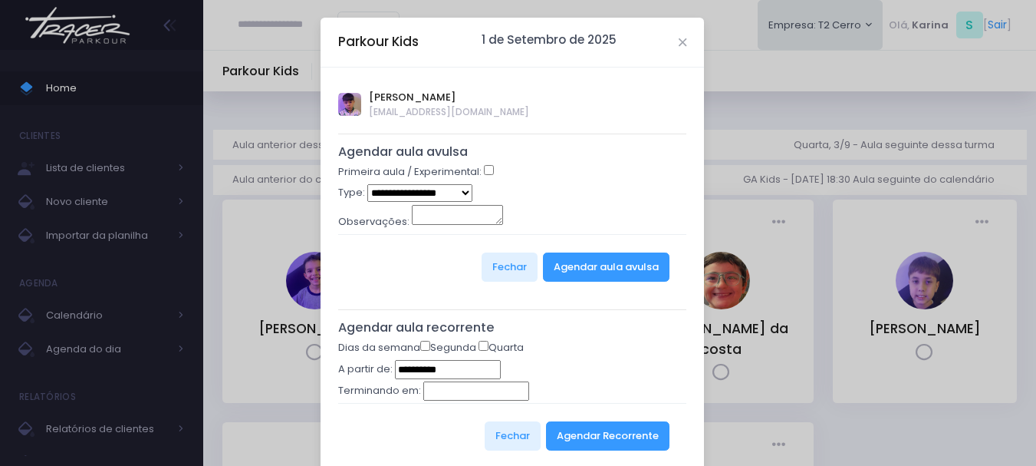
click at [427, 195] on select "**********" at bounding box center [419, 193] width 105 height 18
select select "*"
click at [367, 184] on select "**********" at bounding box center [419, 193] width 105 height 18
click at [581, 229] on div "Observações:" at bounding box center [512, 219] width 349 height 29
click at [579, 268] on button "Agendar aula avulsa" at bounding box center [606, 266] width 127 height 29
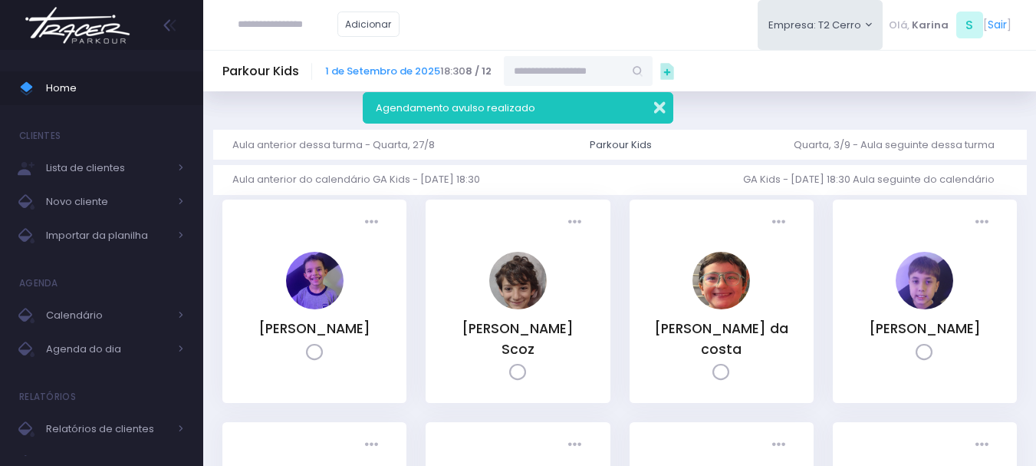
click at [662, 108] on button "button" at bounding box center [649, 106] width 31 height 18
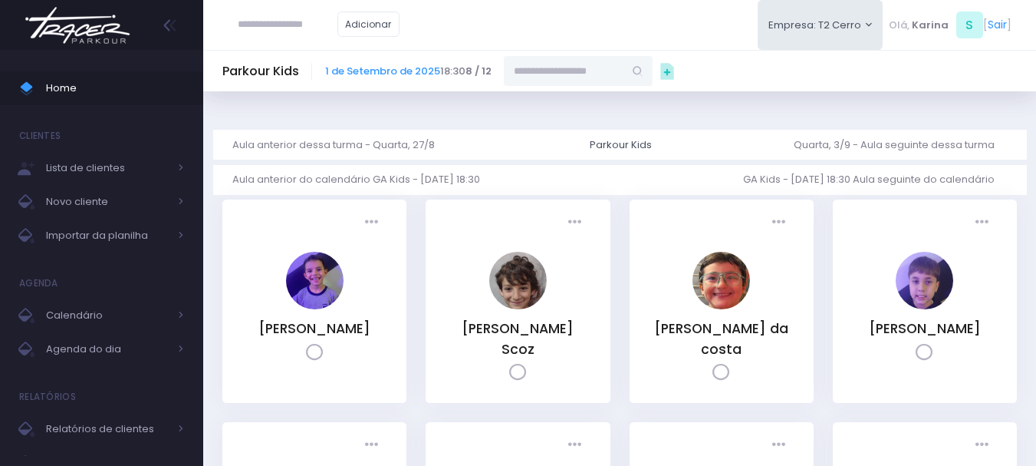
click at [93, 25] on img at bounding box center [77, 25] width 117 height 54
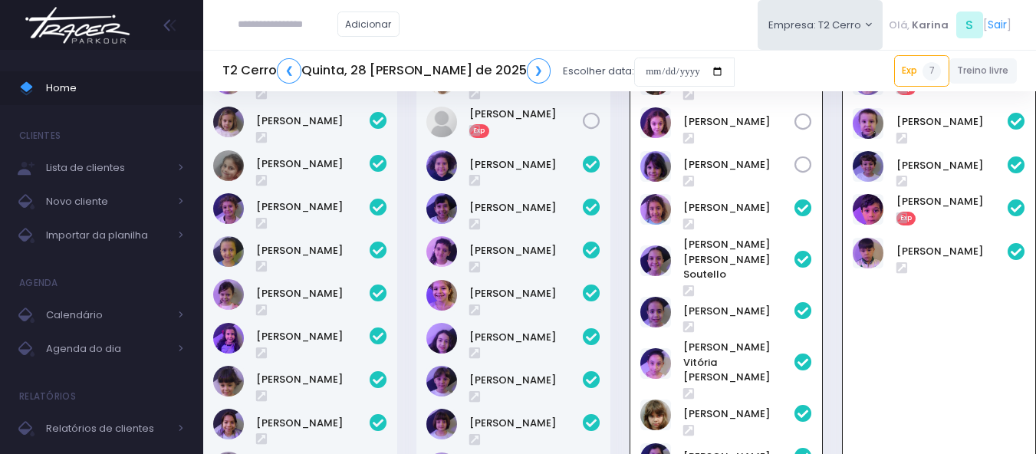
scroll to position [110, 0]
click at [290, 25] on input "text" at bounding box center [288, 24] width 100 height 29
click at [306, 51] on link "[PERSON_NAME]" at bounding box center [311, 51] width 87 height 15
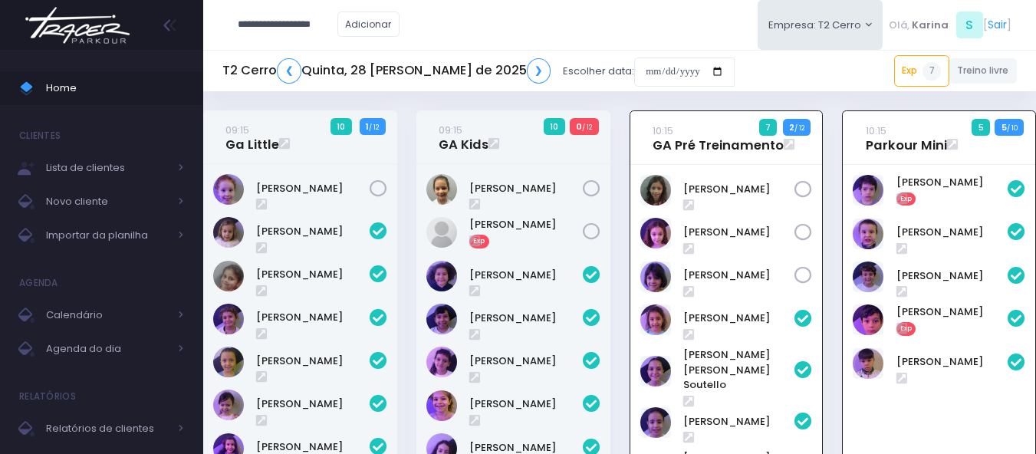
type input "**********"
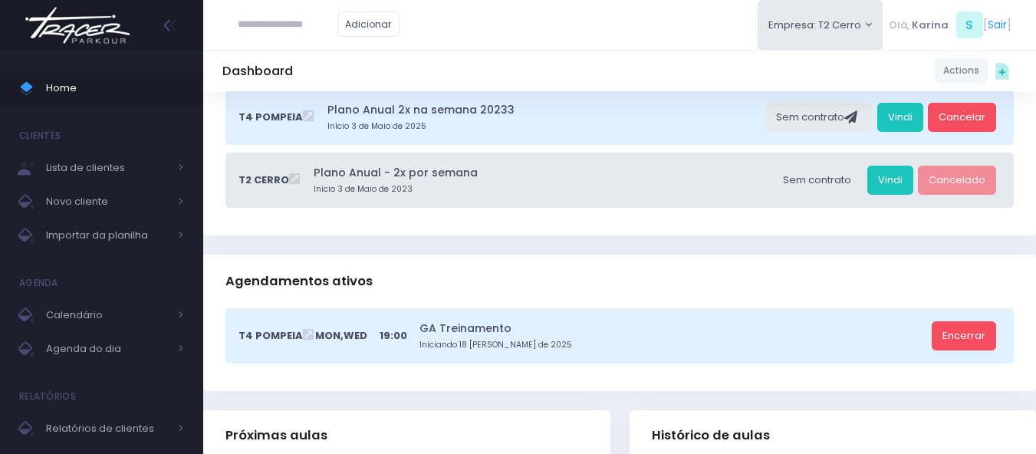
scroll to position [537, 0]
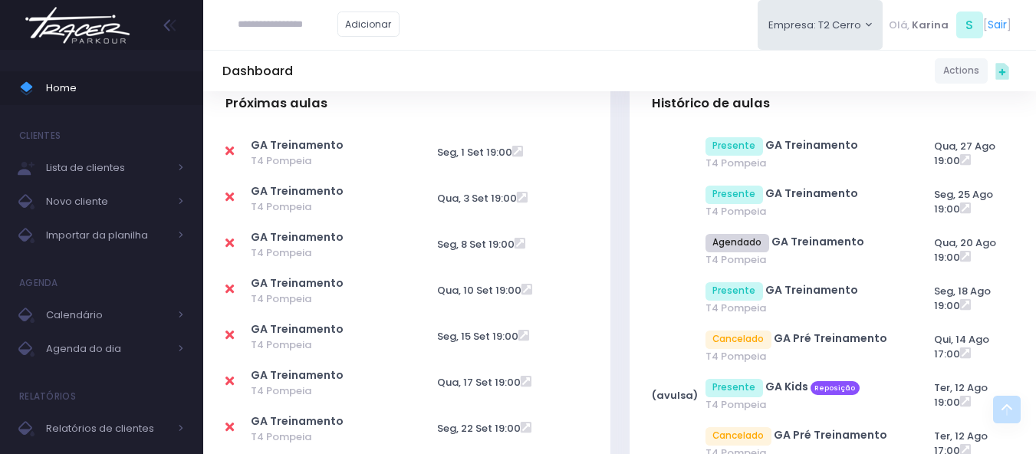
click at [232, 152] on icon at bounding box center [229, 151] width 8 height 12
type input "**********"
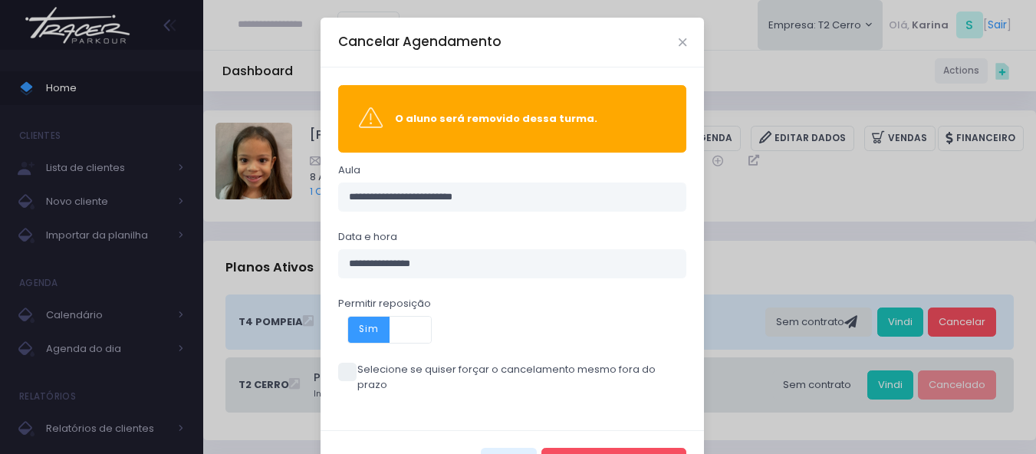
click at [406, 324] on span at bounding box center [410, 330] width 41 height 26
click at [362, 328] on span at bounding box center [368, 330] width 41 height 26
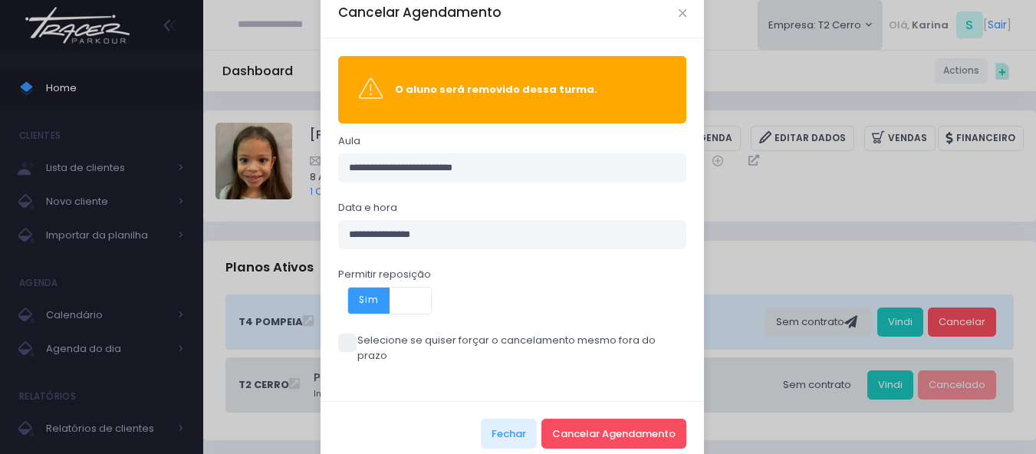
scroll to position [44, 0]
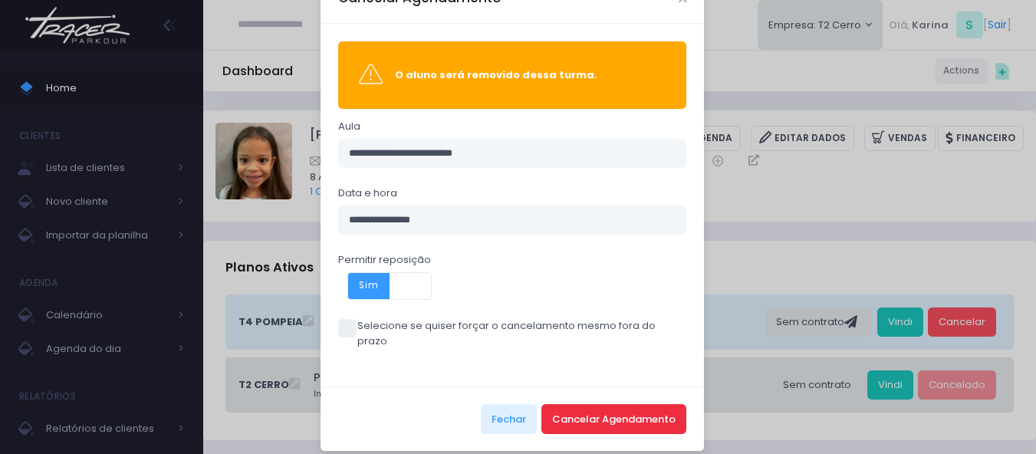
click at [616, 404] on button "Cancelar Agendamento" at bounding box center [613, 418] width 145 height 29
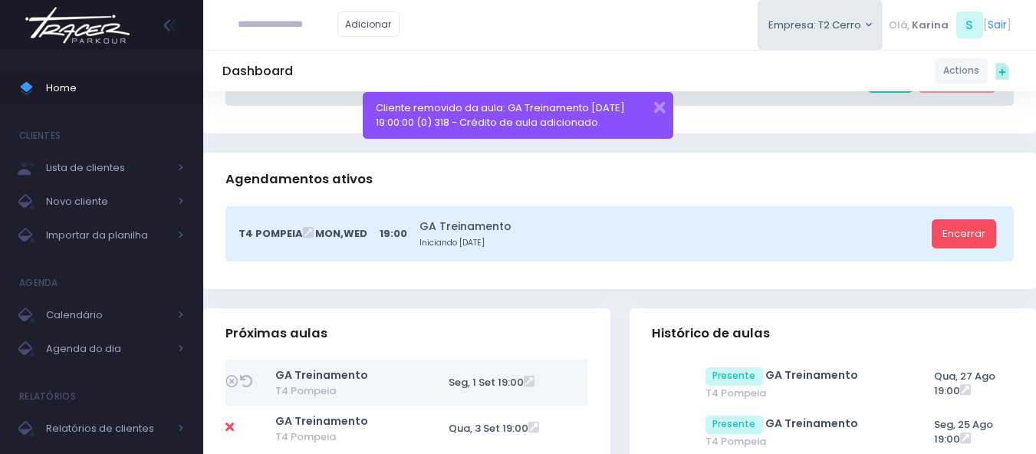
scroll to position [460, 0]
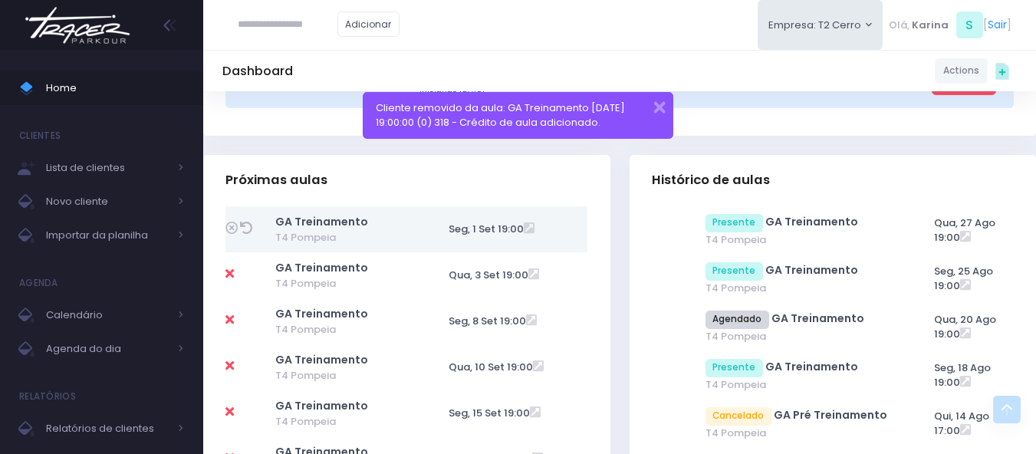
click at [231, 277] on icon at bounding box center [229, 274] width 8 height 12
type input "**********"
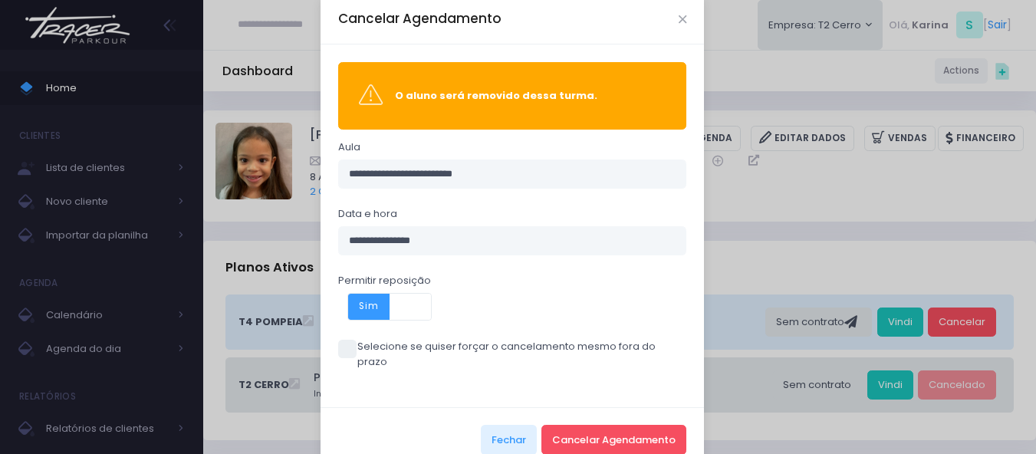
scroll to position [44, 0]
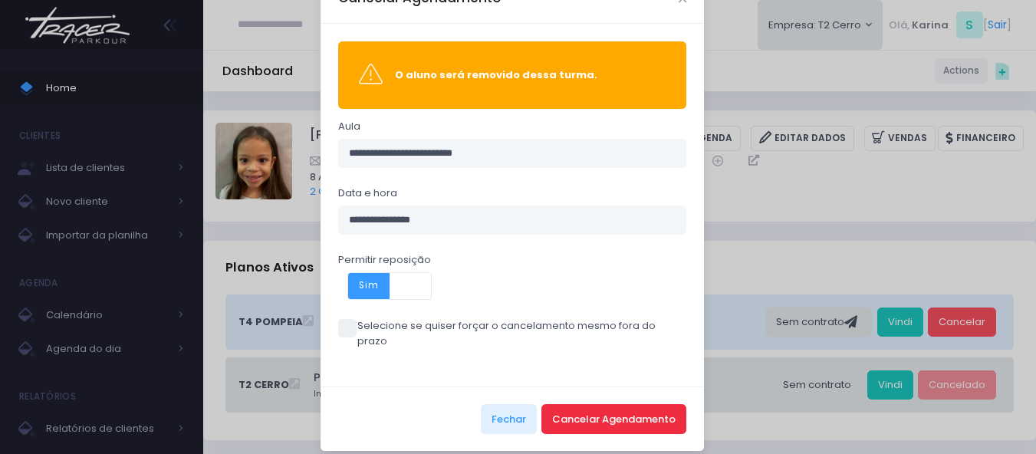
click at [619, 404] on button "Cancelar Agendamento" at bounding box center [613, 418] width 145 height 29
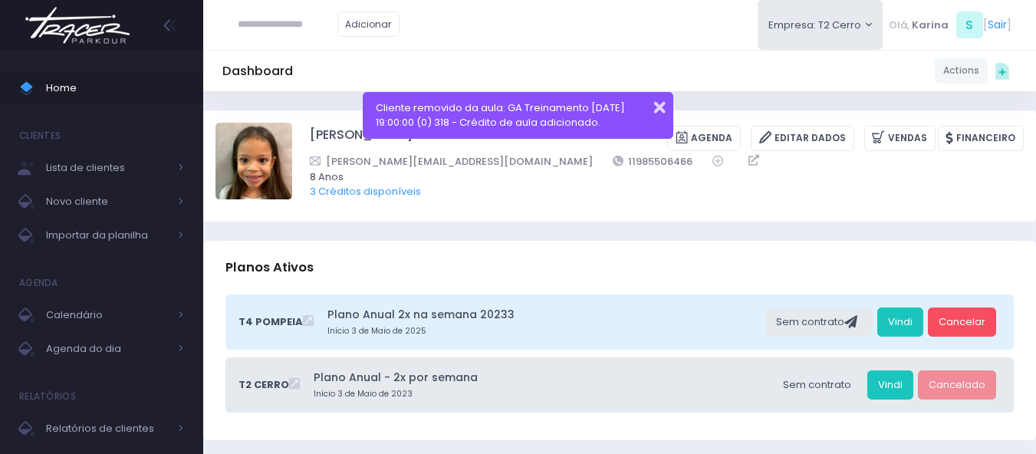
click at [660, 107] on button "button" at bounding box center [649, 106] width 31 height 18
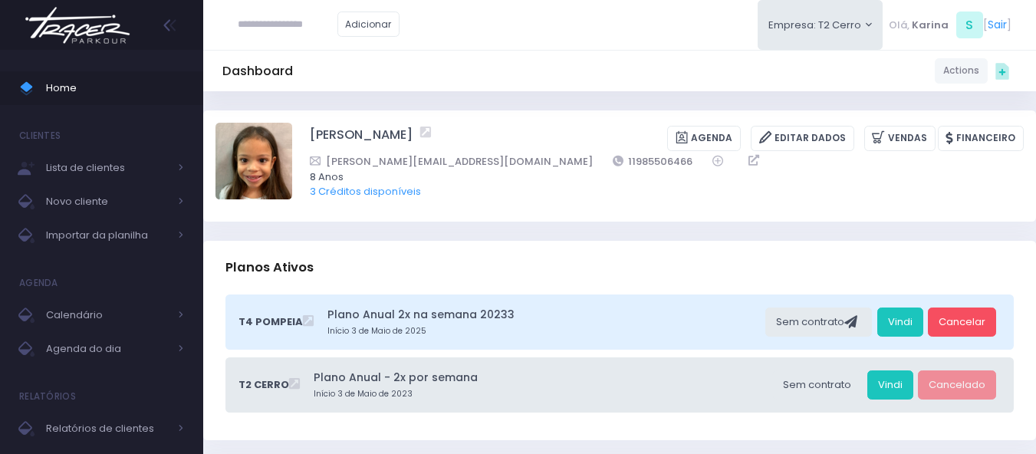
scroll to position [537, 0]
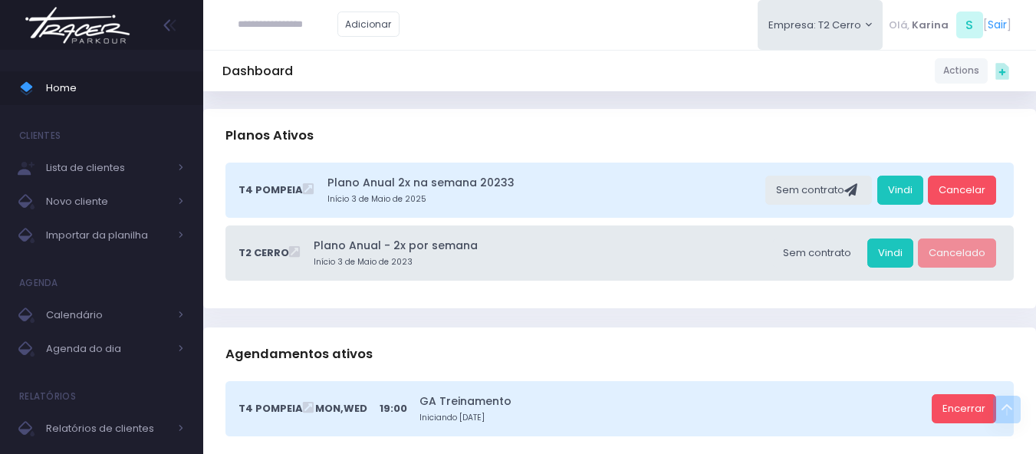
scroll to position [0, 0]
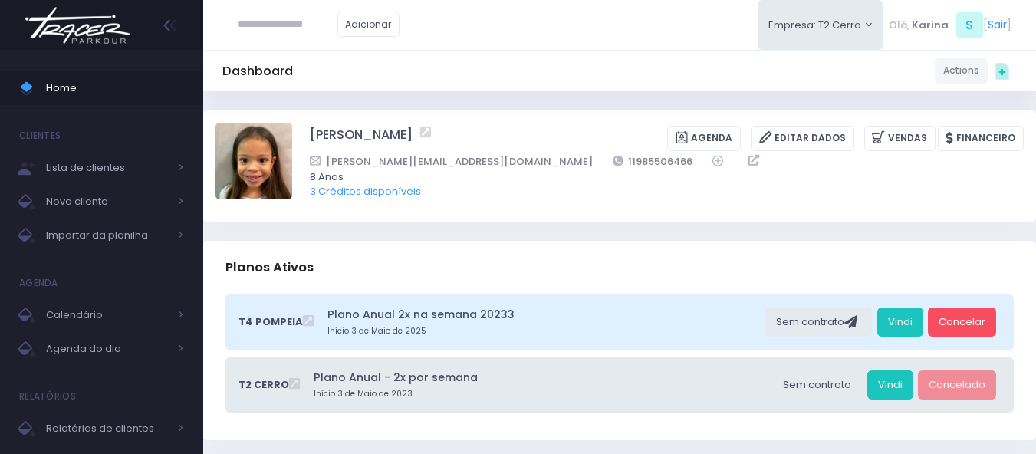
click at [77, 42] on img at bounding box center [77, 25] width 117 height 54
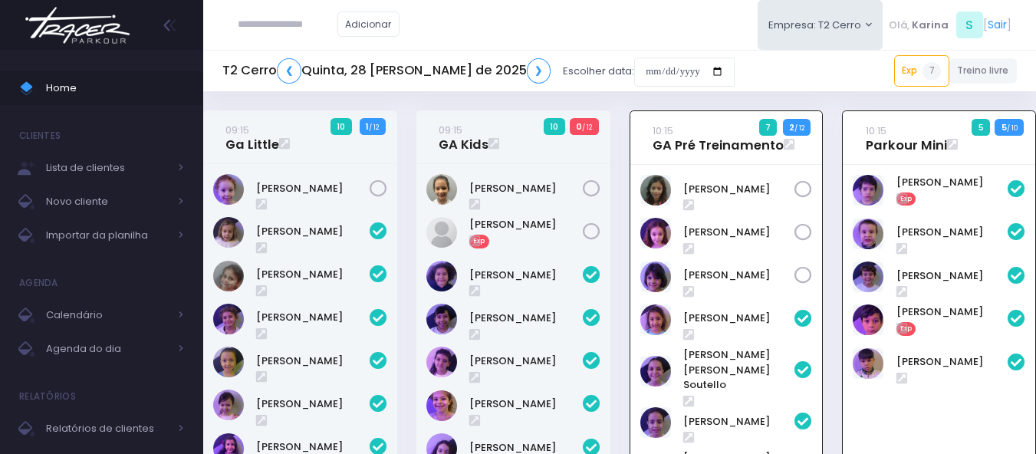
scroll to position [110, 0]
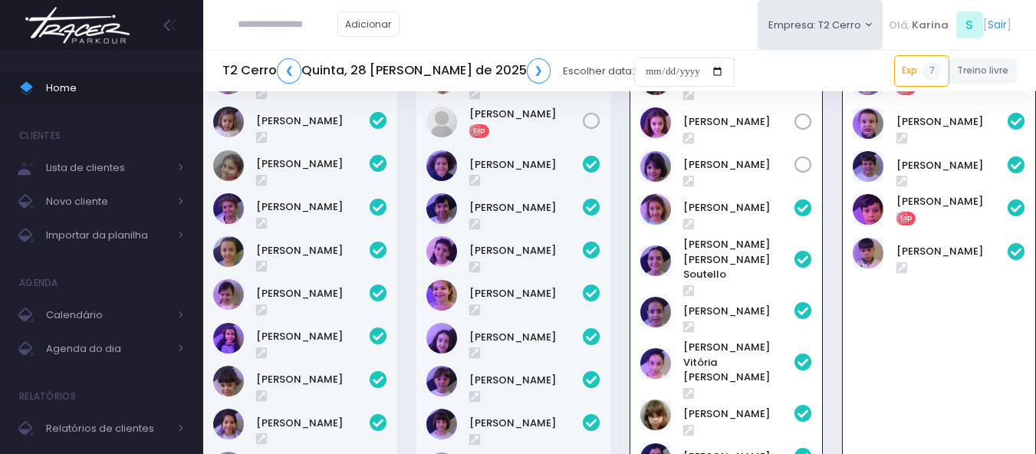
click at [60, 33] on img at bounding box center [77, 25] width 117 height 54
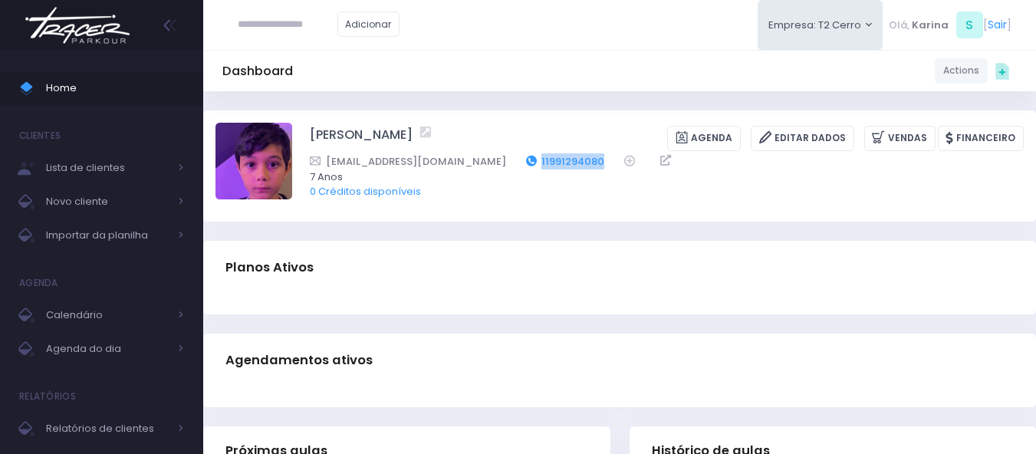
drag, startPoint x: 544, startPoint y: 159, endPoint x: 474, endPoint y: 163, distance: 69.9
click at [474, 163] on div "[EMAIL_ADDRESS][DOMAIN_NAME] 11991294080" at bounding box center [657, 161] width 694 height 16
copy link "11991294080"
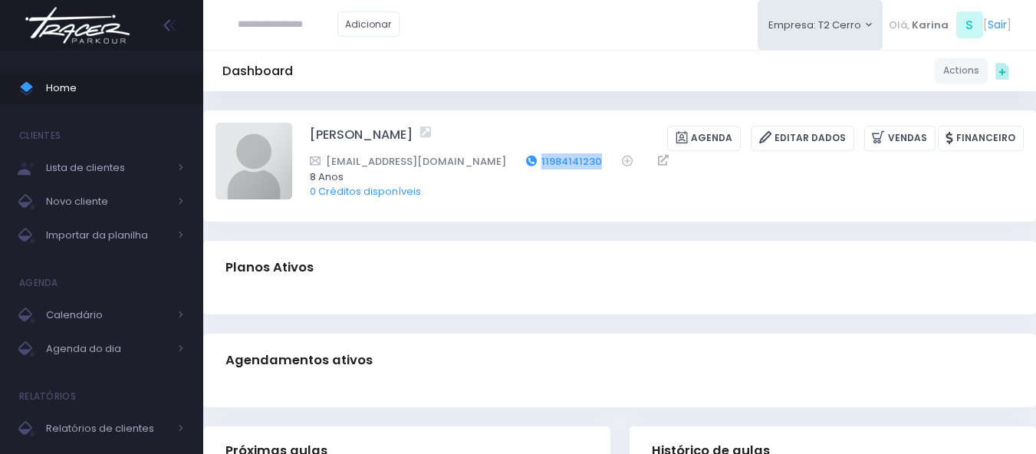
drag, startPoint x: 584, startPoint y: 163, endPoint x: 517, endPoint y: 164, distance: 66.7
click at [517, 164] on div "[EMAIL_ADDRESS][DOMAIN_NAME] 11984141230" at bounding box center [657, 161] width 694 height 16
copy link "11984141230"
drag, startPoint x: 303, startPoint y: 133, endPoint x: 343, endPoint y: 133, distance: 39.9
click at [343, 133] on div "[PERSON_NAME] [GEOGRAPHIC_DATA] Editar Dados [GEOGRAPHIC_DATA] Financeiro 11984…" at bounding box center [620, 166] width 808 height 86
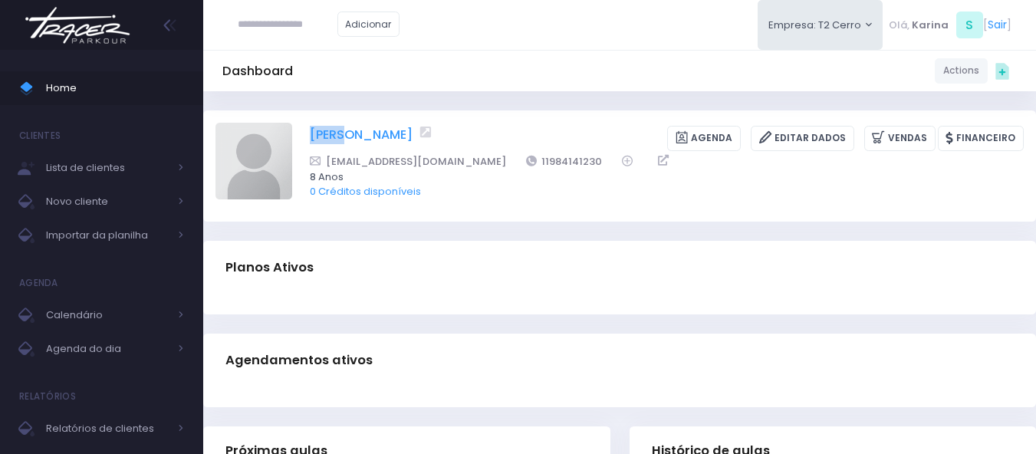
copy link "chloé"
click at [457, 281] on div "Planos Ativos" at bounding box center [619, 268] width 833 height 54
